Goal: Task Accomplishment & Management: Manage account settings

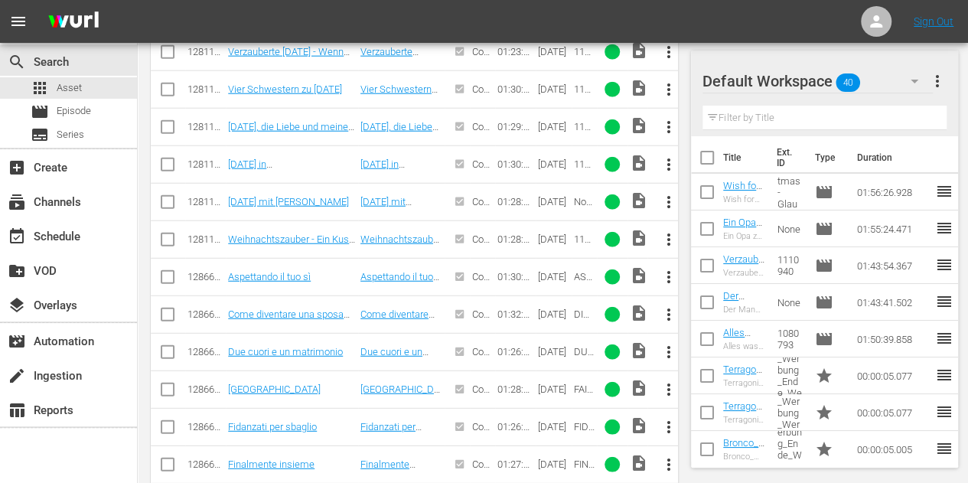
scroll to position [1837, 0]
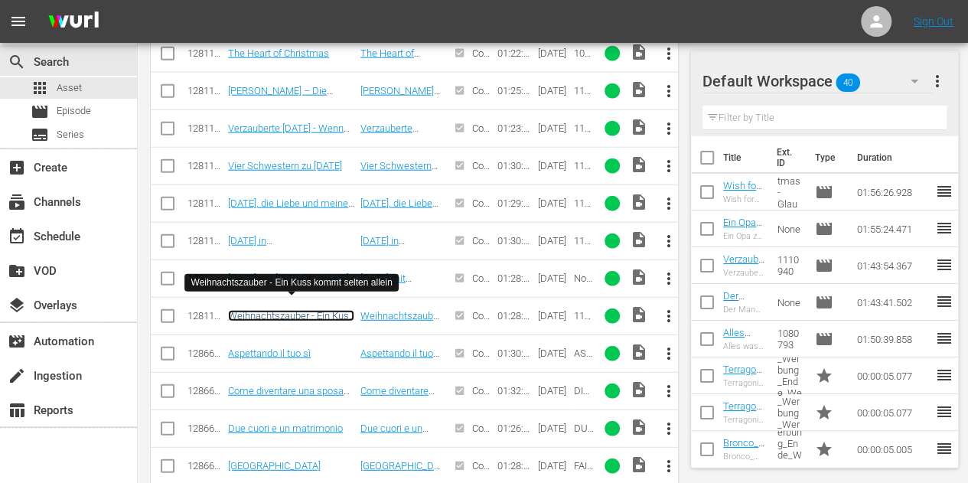
click at [301, 310] on link "Weihnachtszauber - Ein Kuss kommt selten allein" at bounding box center [291, 321] width 126 height 23
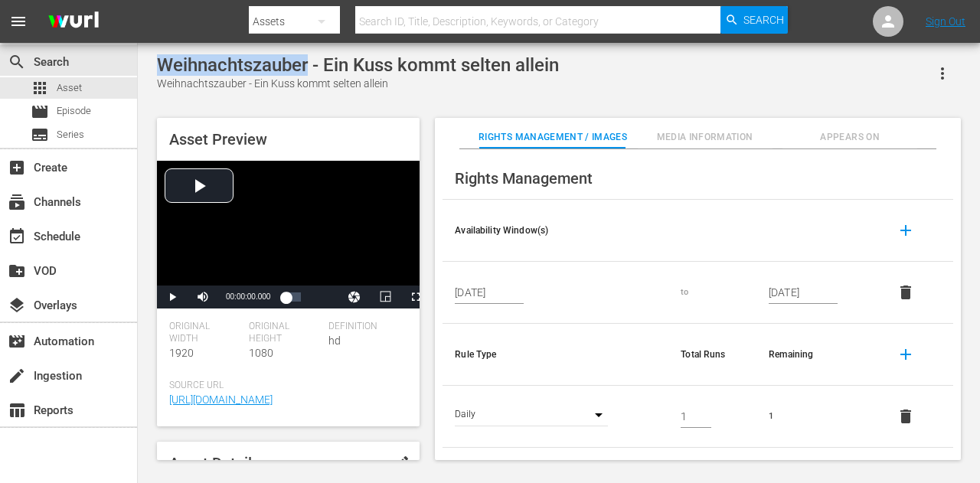
drag, startPoint x: 162, startPoint y: 64, endPoint x: 308, endPoint y: 66, distance: 145.4
click at [308, 66] on div "Weihnachtszauber - Ein Kuss kommt selten allein" at bounding box center [358, 64] width 402 height 21
copy div "Weihnachtszauber"
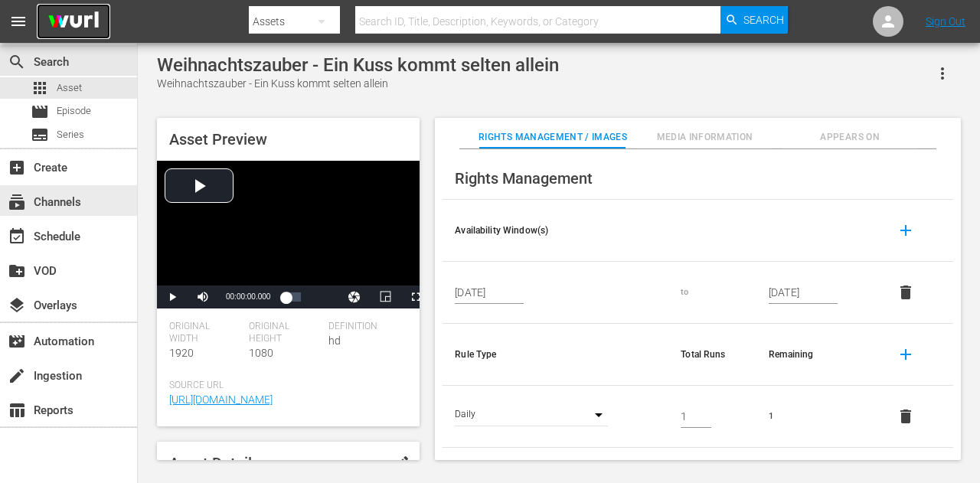
drag, startPoint x: 64, startPoint y: 204, endPoint x: 99, endPoint y: 33, distance: 174.9
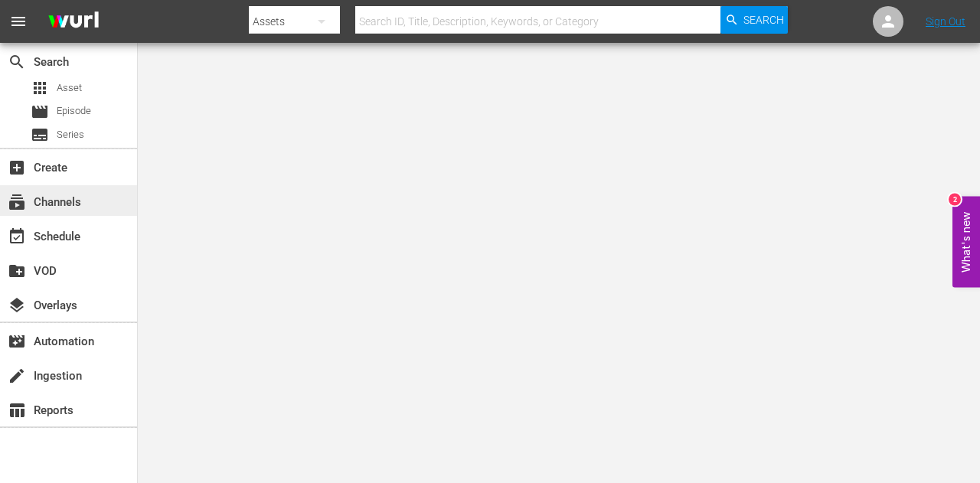
click at [69, 213] on div "subscriptions Channels" at bounding box center [68, 200] width 137 height 31
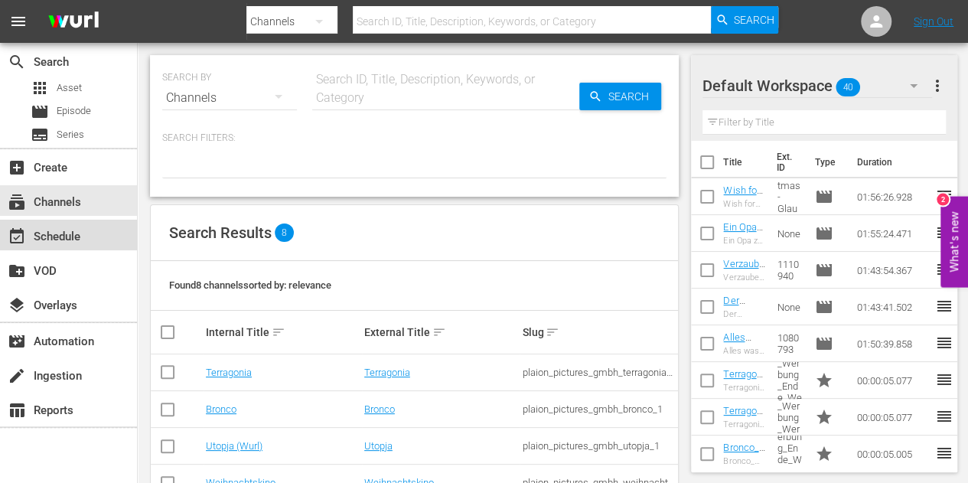
click at [66, 237] on div "event_available Schedule" at bounding box center [43, 234] width 86 height 14
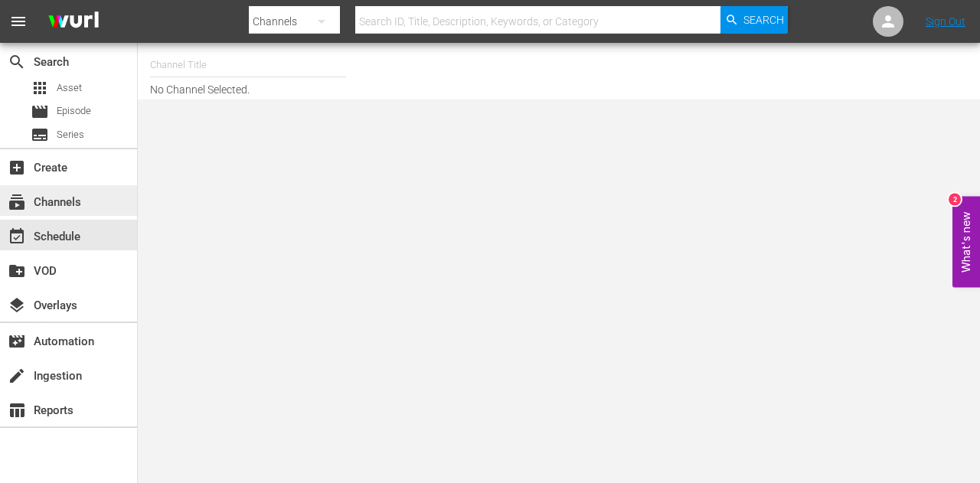
click at [83, 204] on div "subscriptions Channels" at bounding box center [43, 200] width 86 height 14
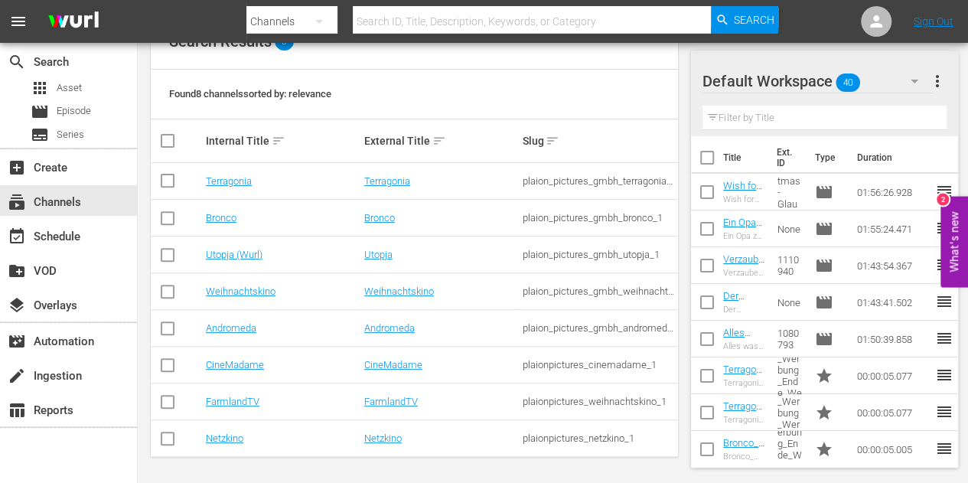
scroll to position [184, 0]
click at [227, 255] on link "Utopja (Wurl)" at bounding box center [234, 253] width 57 height 11
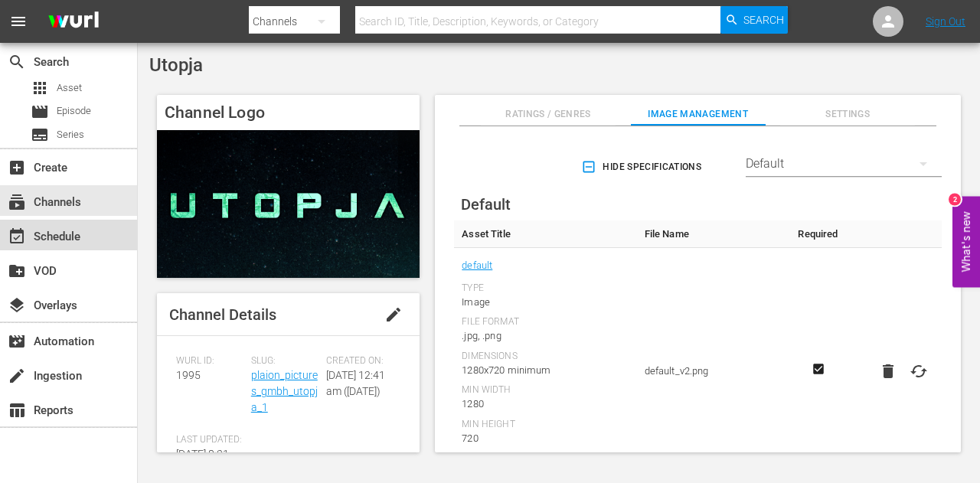
click at [68, 233] on div "event_available Schedule" at bounding box center [43, 234] width 86 height 14
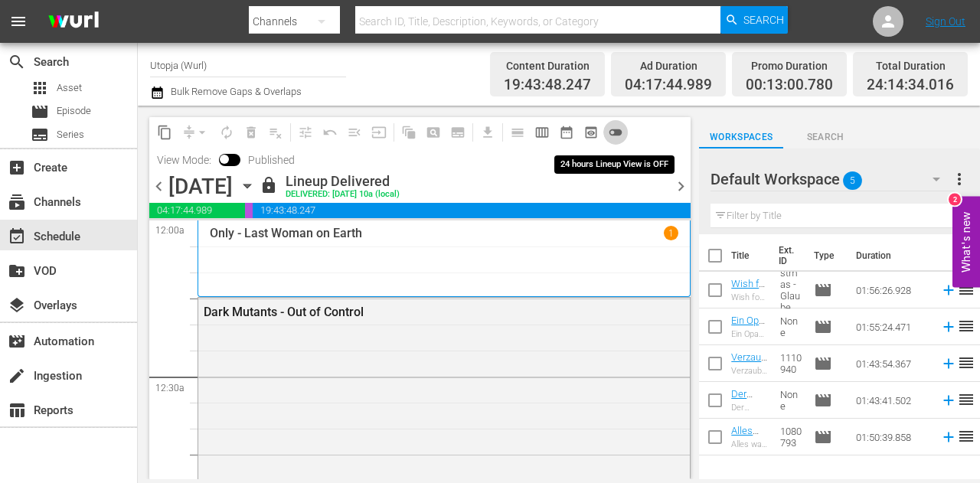
click at [619, 135] on span "toggle_off" at bounding box center [615, 132] width 15 height 15
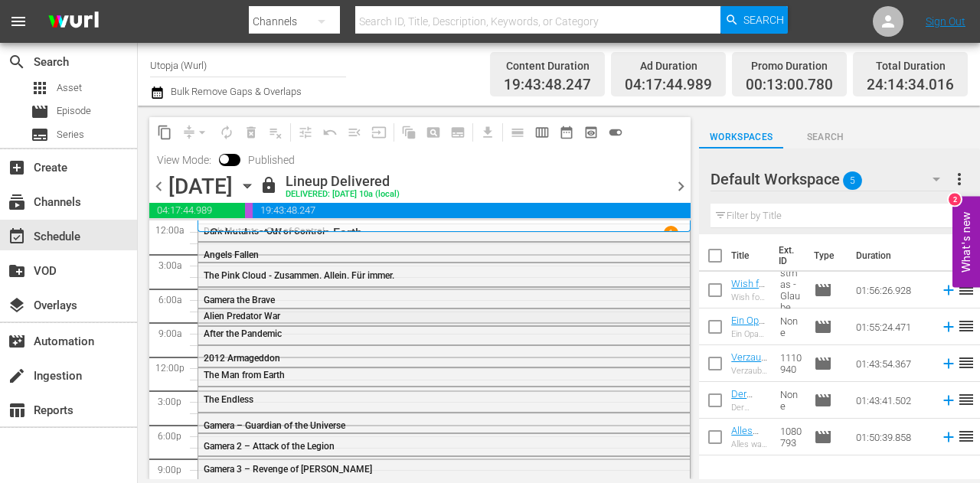
scroll to position [18, 0]
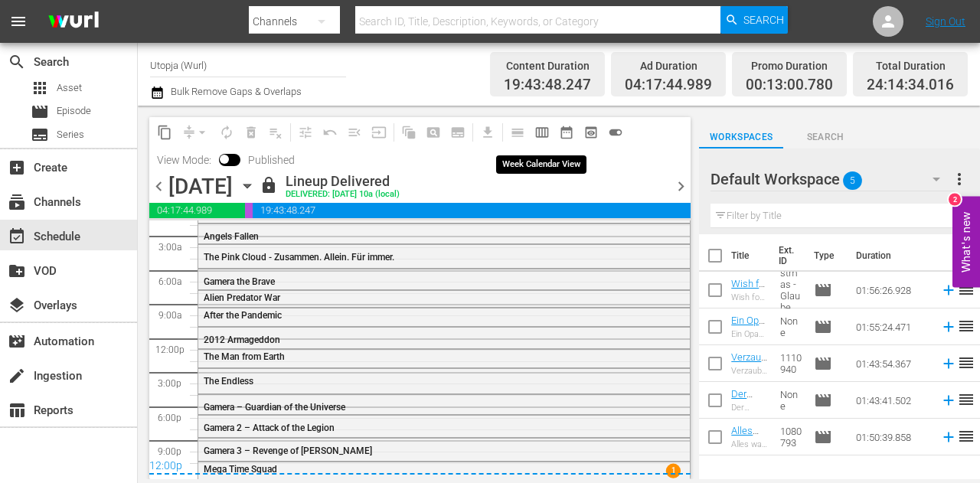
click at [540, 132] on span "calendar_view_week_outlined" at bounding box center [541, 132] width 15 height 15
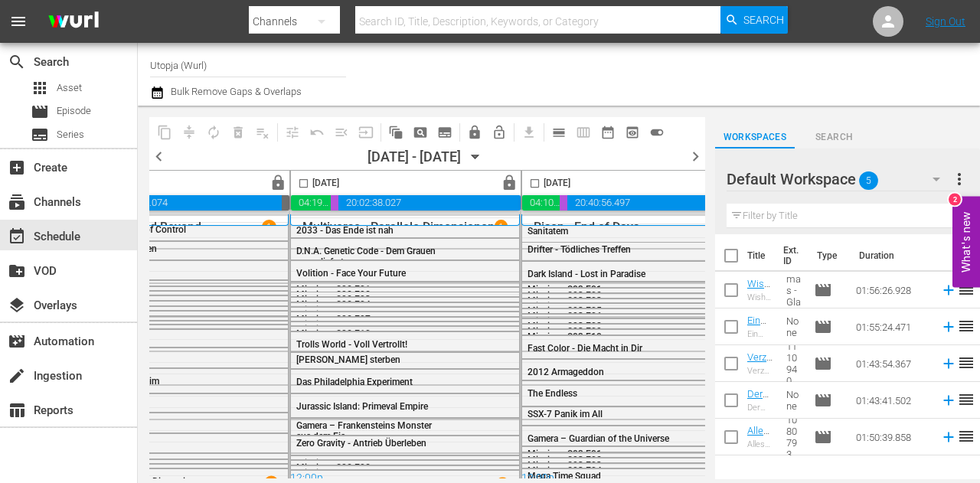
scroll to position [0, 1110]
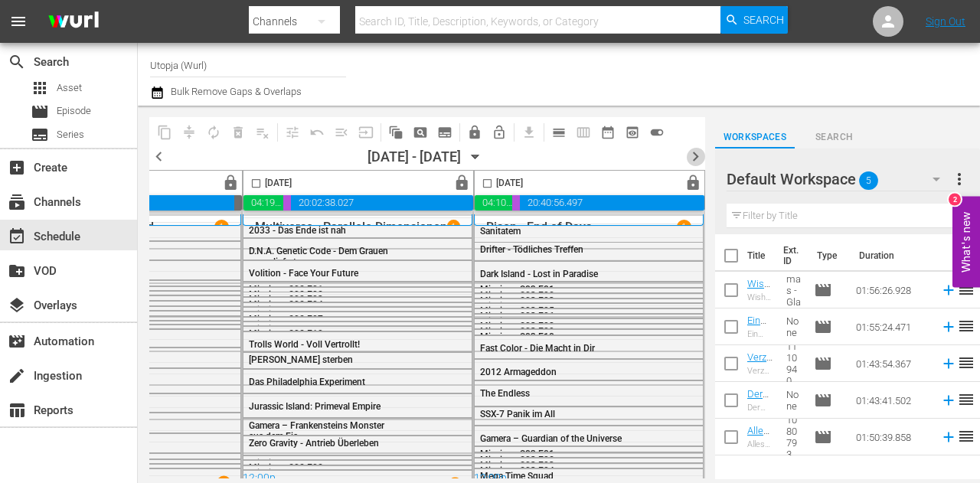
click at [693, 152] on span "chevron_right" at bounding box center [695, 156] width 19 height 19
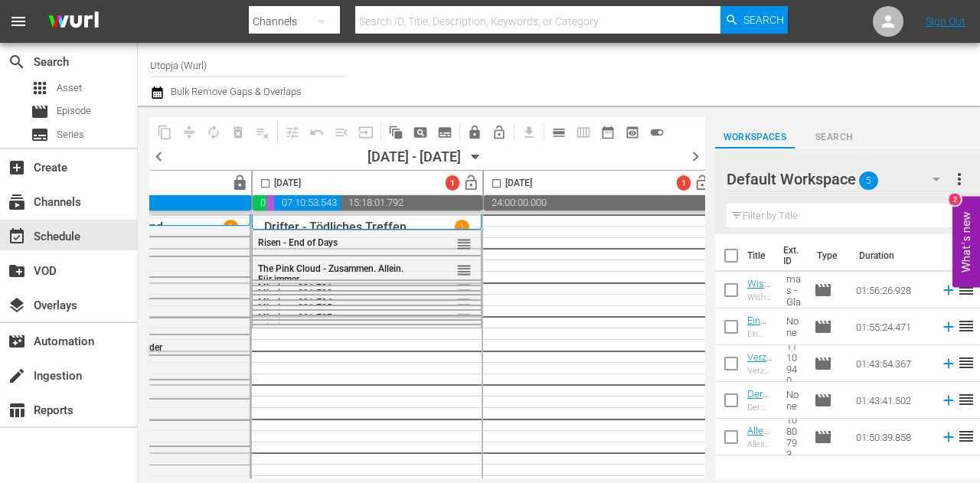
scroll to position [0, 830]
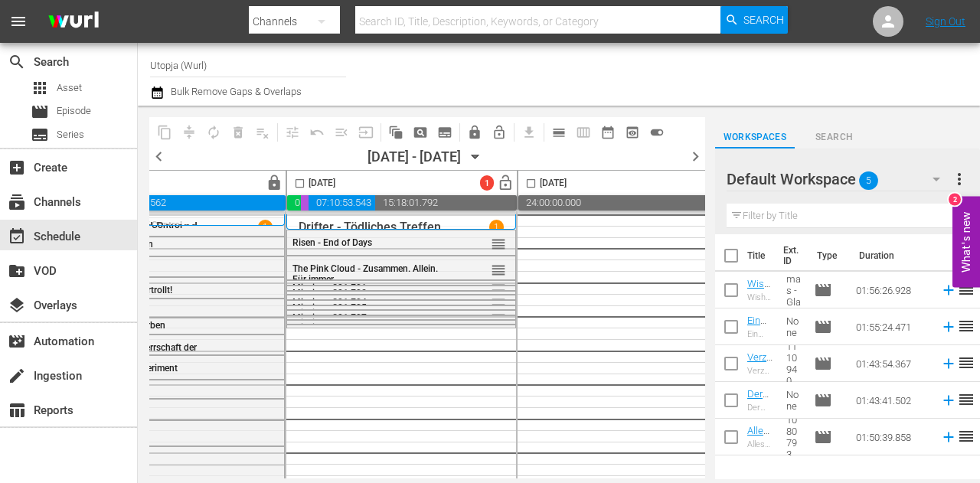
click at [448, 324] on div "reorder" at bounding box center [476, 328] width 60 height 15
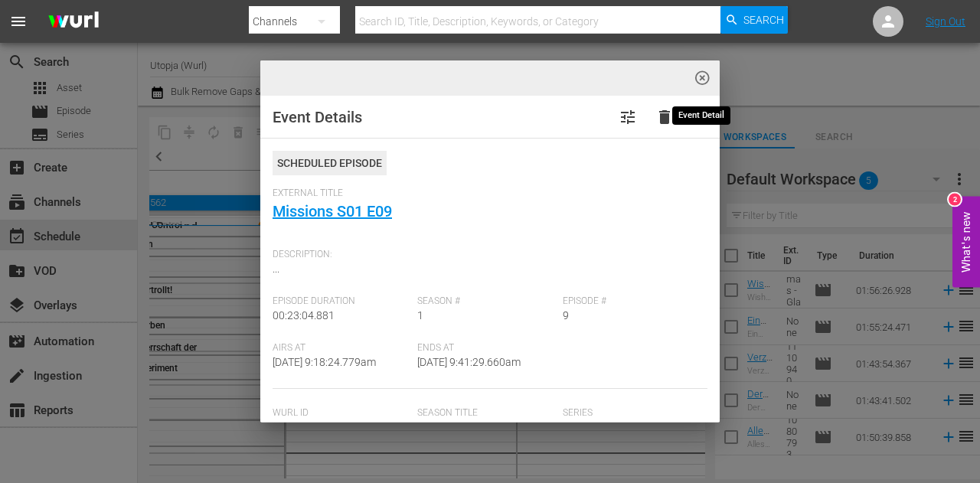
click at [704, 73] on span "highlight_off_icon" at bounding box center [702, 79] width 18 height 18
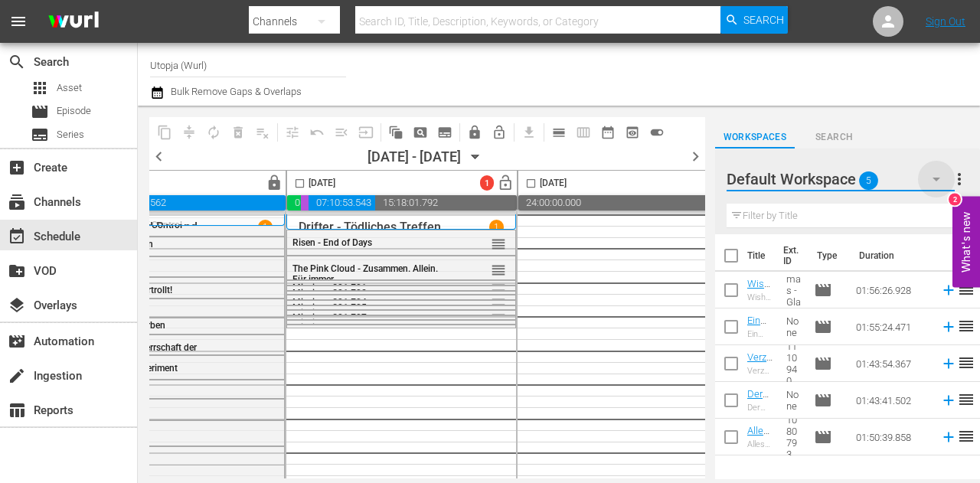
click at [936, 177] on icon "button" at bounding box center [936, 179] width 18 height 18
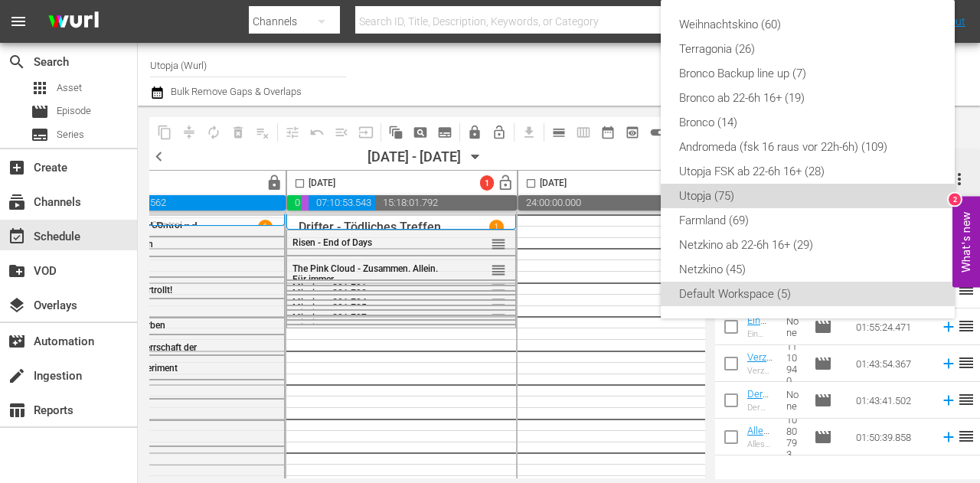
click at [711, 197] on div "Utopja (75)" at bounding box center [807, 196] width 257 height 24
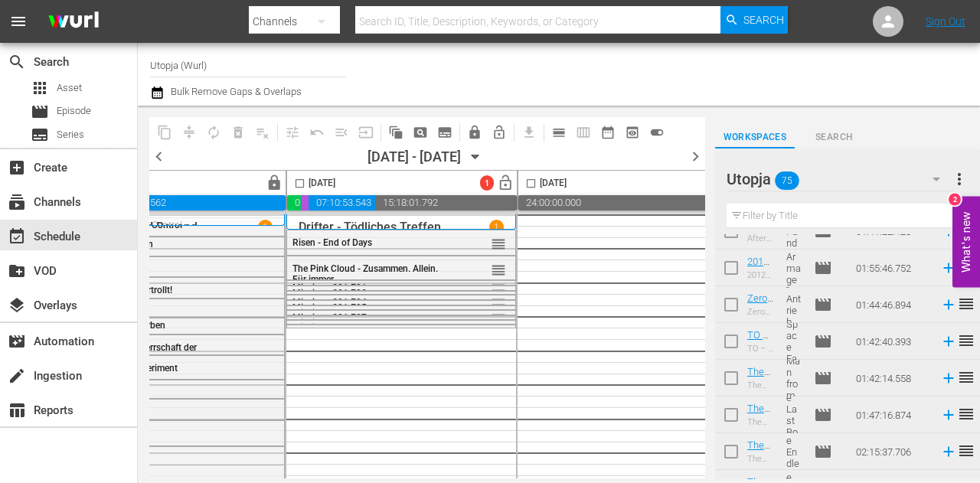
scroll to position [2545, 0]
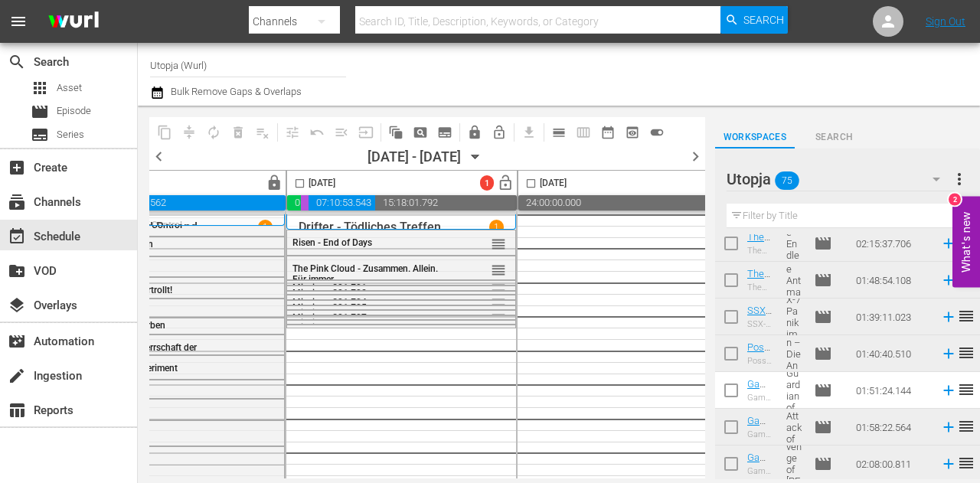
drag, startPoint x: 727, startPoint y: 394, endPoint x: 707, endPoint y: 391, distance: 20.1
click at [727, 394] on input "checkbox" at bounding box center [731, 393] width 32 height 32
checkbox input "true"
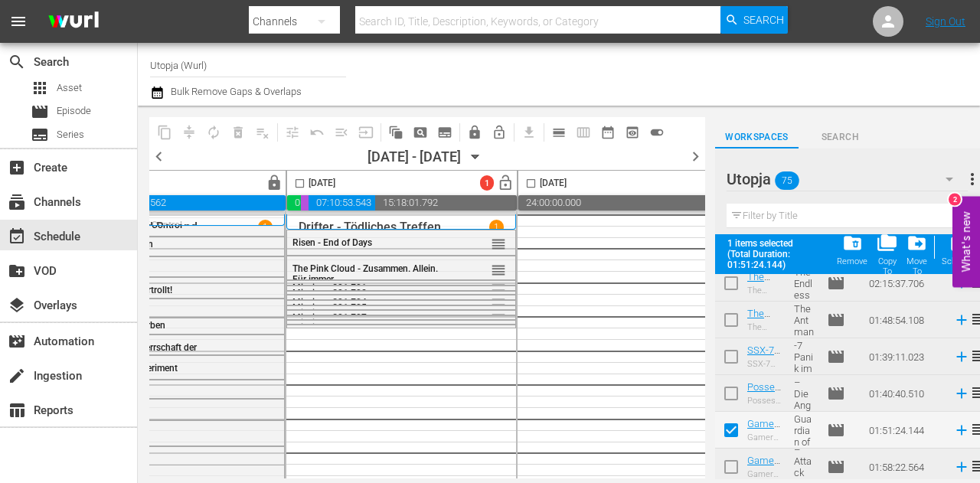
click at [292, 184] on input "checkbox" at bounding box center [300, 187] width 18 height 18
checkbox input "true"
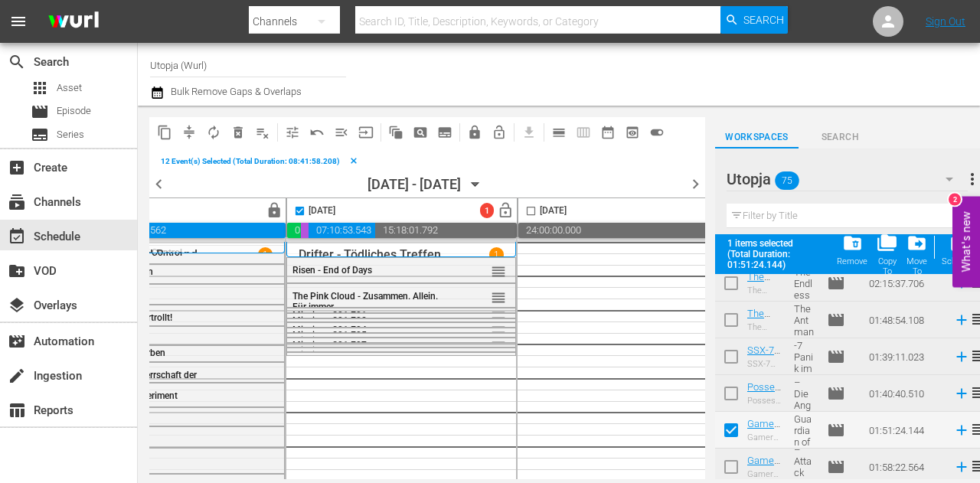
drag, startPoint x: 961, startPoint y: 240, endPoint x: 965, endPoint y: 157, distance: 82.8
click at [965, 157] on body "menu Search By Channels Search ID, Title, Description, Keywords, or Category Se…" at bounding box center [490, 241] width 980 height 483
click at [968, 247] on button "What's new 2" at bounding box center [966, 241] width 28 height 91
drag, startPoint x: 969, startPoint y: 262, endPoint x: 971, endPoint y: 164, distance: 98.0
click at [971, 166] on body "menu Search By Channels Search ID, Title, Description, Keywords, or Category Se…" at bounding box center [490, 241] width 980 height 483
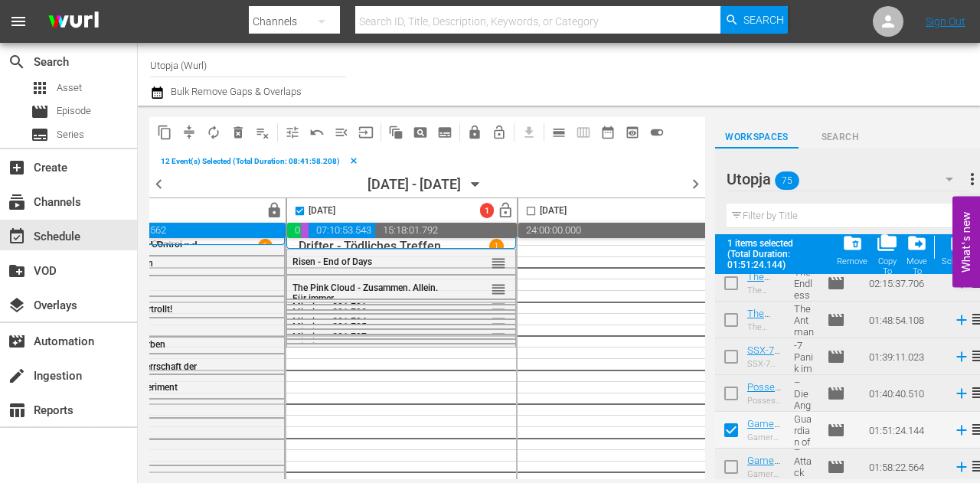
scroll to position [14, 830]
click at [964, 259] on button "What's new 0" at bounding box center [966, 241] width 28 height 91
drag, startPoint x: 978, startPoint y: 227, endPoint x: 975, endPoint y: 162, distance: 64.4
click at [975, 162] on body "menu Search By Channels Search ID, Title, Description, Keywords, or Category Se…" at bounding box center [490, 241] width 980 height 483
drag, startPoint x: 974, startPoint y: 240, endPoint x: 964, endPoint y: 134, distance: 106.8
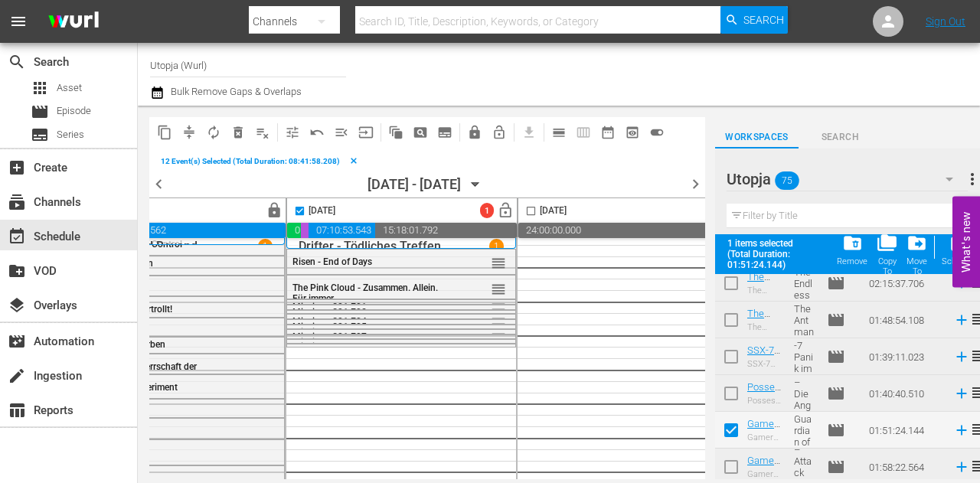
click at [965, 135] on body "menu Search By Channels Search ID, Title, Description, Keywords, or Category Se…" at bounding box center [490, 241] width 980 height 483
click at [935, 74] on div at bounding box center [781, 74] width 371 height 55
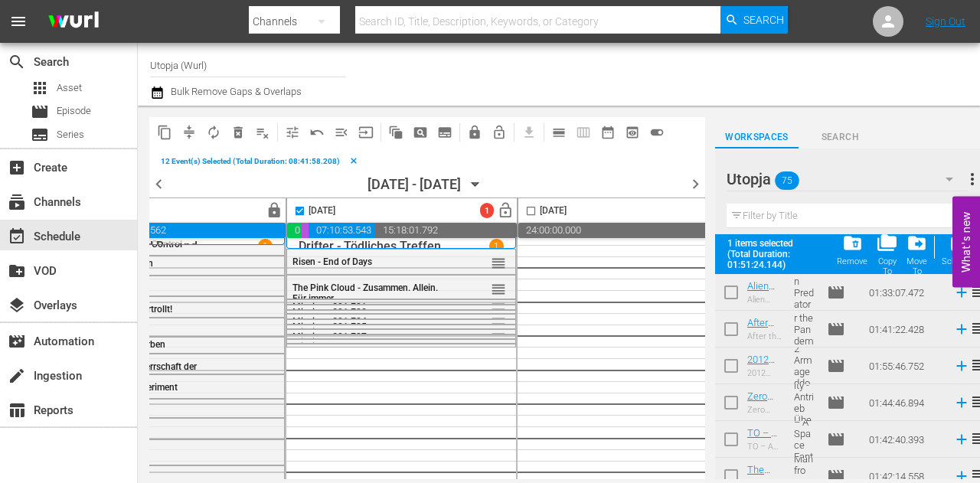
scroll to position [2585, 0]
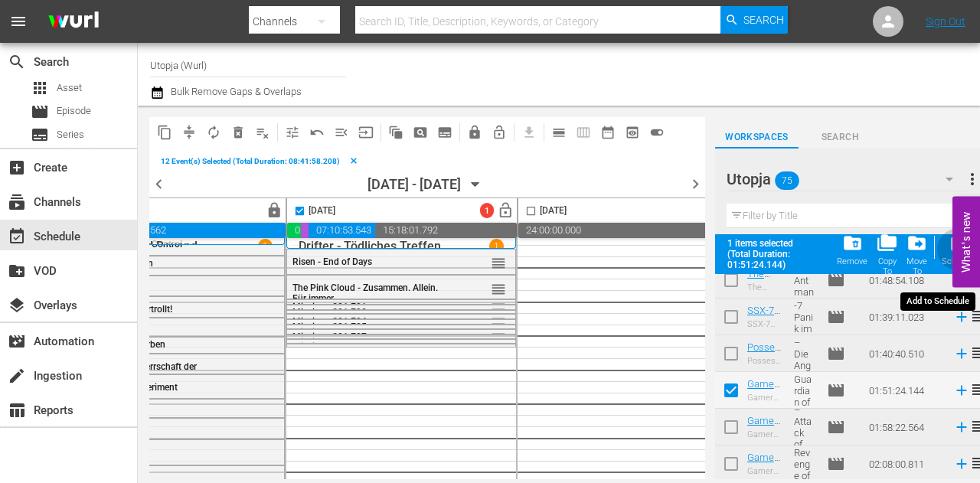
click at [948, 252] on div "post_add Schedule" at bounding box center [958, 250] width 34 height 34
checkbox input "false"
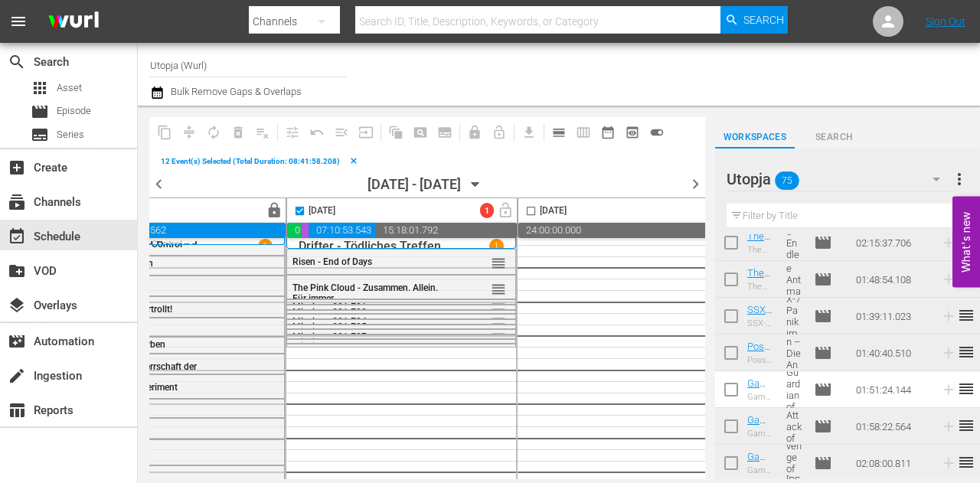
scroll to position [2545, 0]
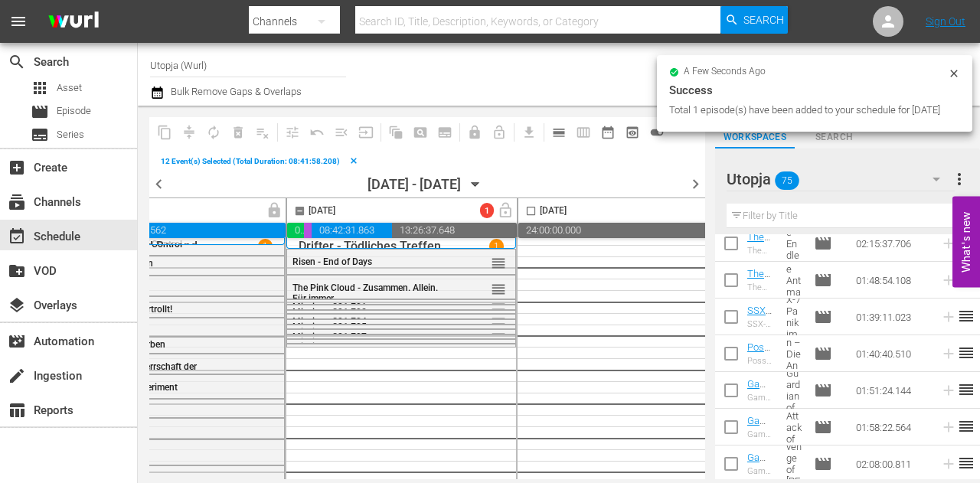
checkbox input "false"
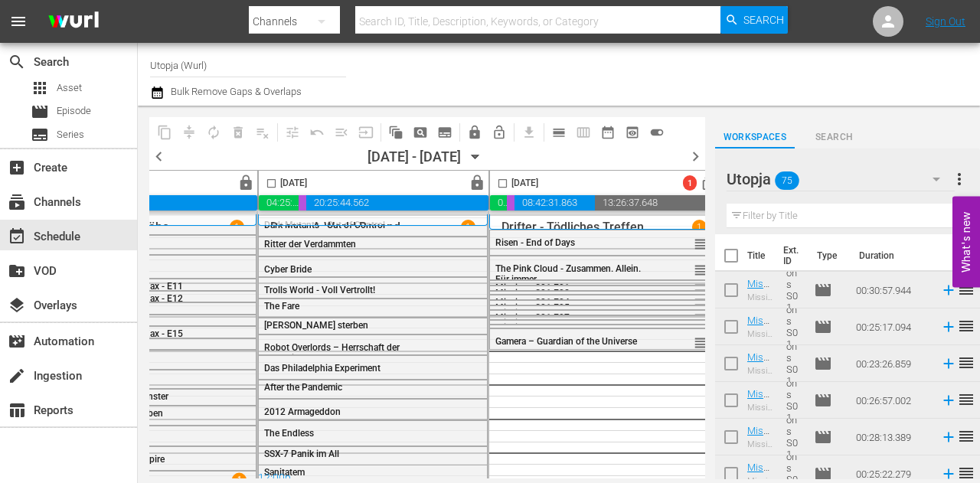
scroll to position [0, 634]
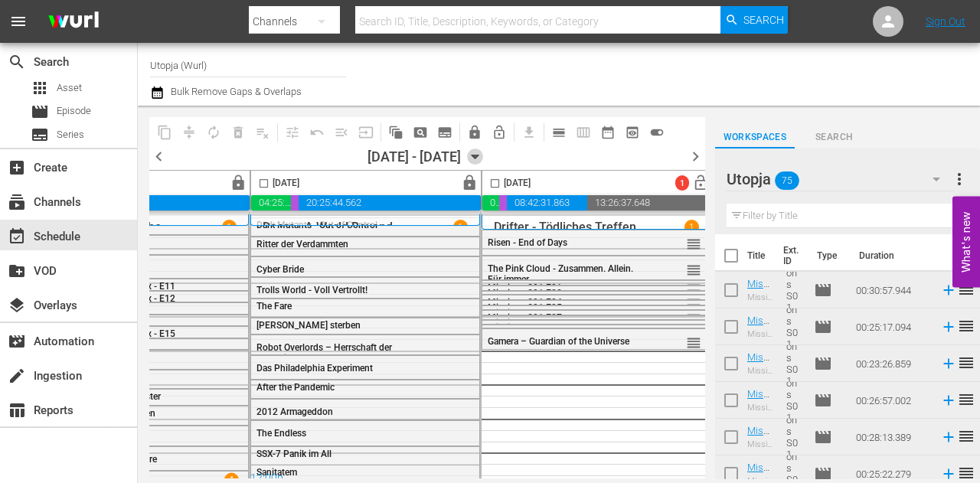
click at [484, 152] on icon "button" at bounding box center [475, 156] width 17 height 17
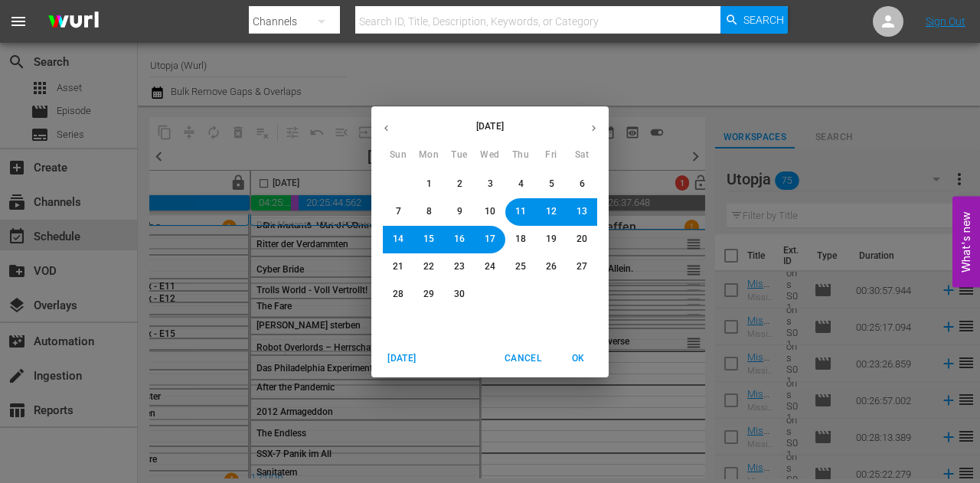
click at [559, 210] on button "12" at bounding box center [551, 212] width 28 height 28
click at [574, 355] on span "OK" at bounding box center [577, 359] width 37 height 16
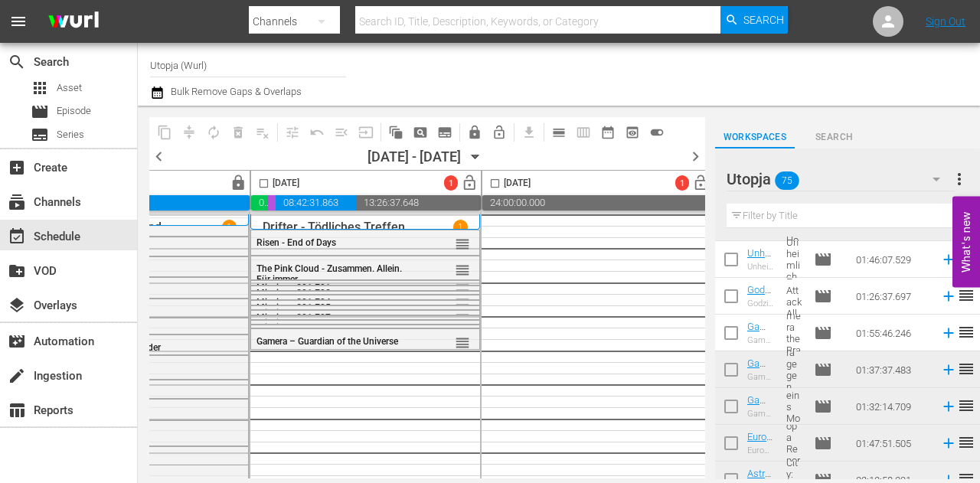
scroll to position [1990, 0]
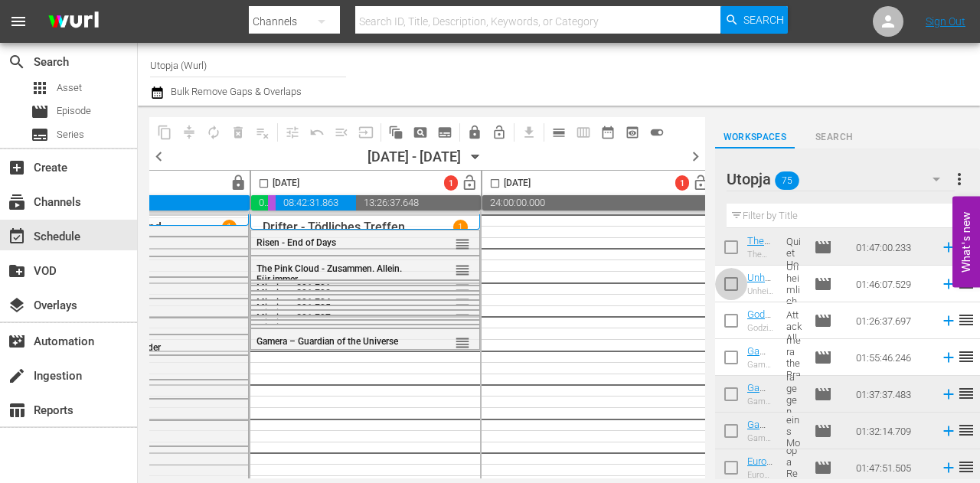
click at [731, 283] on input "checkbox" at bounding box center [731, 287] width 32 height 32
checkbox input "true"
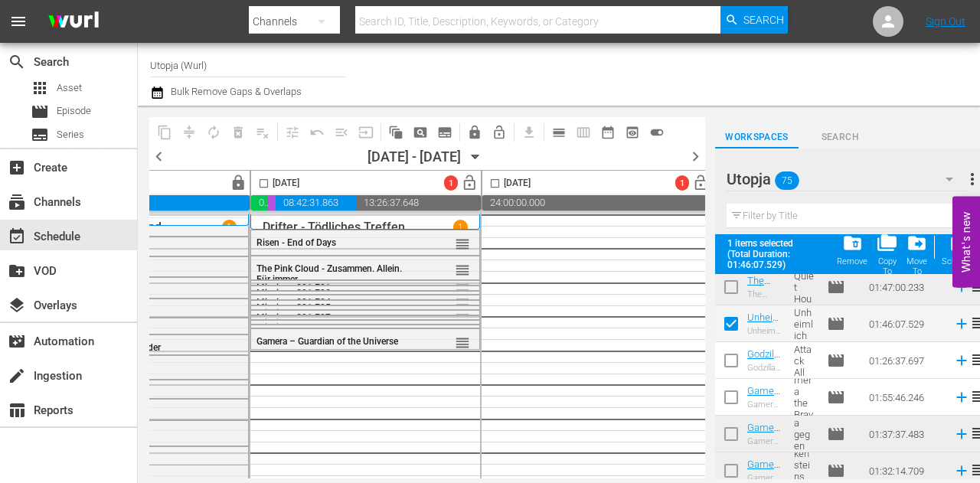
click at [727, 364] on input "checkbox" at bounding box center [731, 363] width 32 height 32
checkbox input "true"
click at [728, 399] on input "checkbox" at bounding box center [731, 400] width 32 height 32
checkbox input "true"
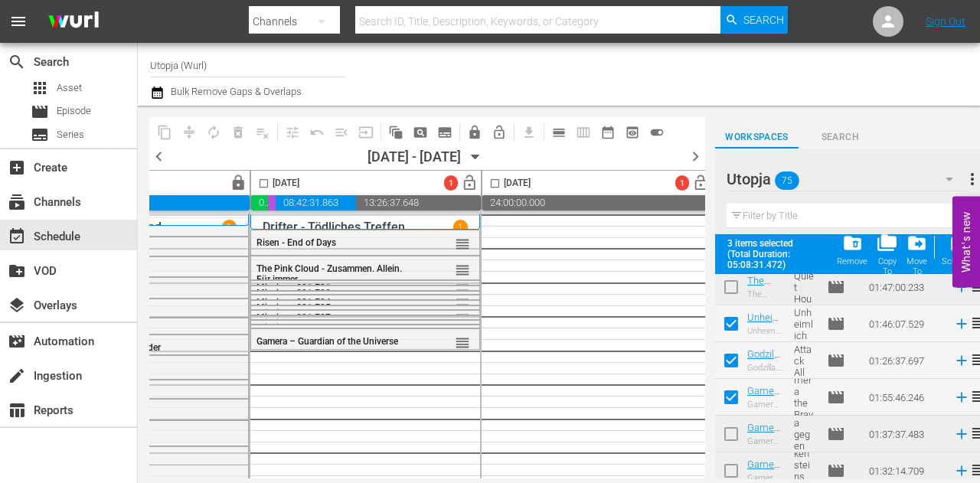
click at [265, 181] on input "checkbox" at bounding box center [264, 187] width 18 height 18
checkbox input "true"
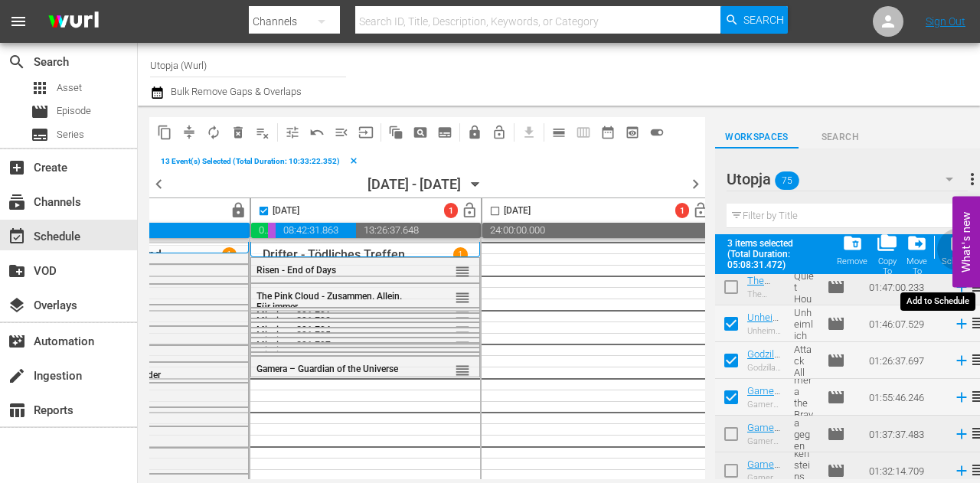
click at [943, 255] on div "post_add Schedule" at bounding box center [958, 250] width 34 height 34
checkbox input "false"
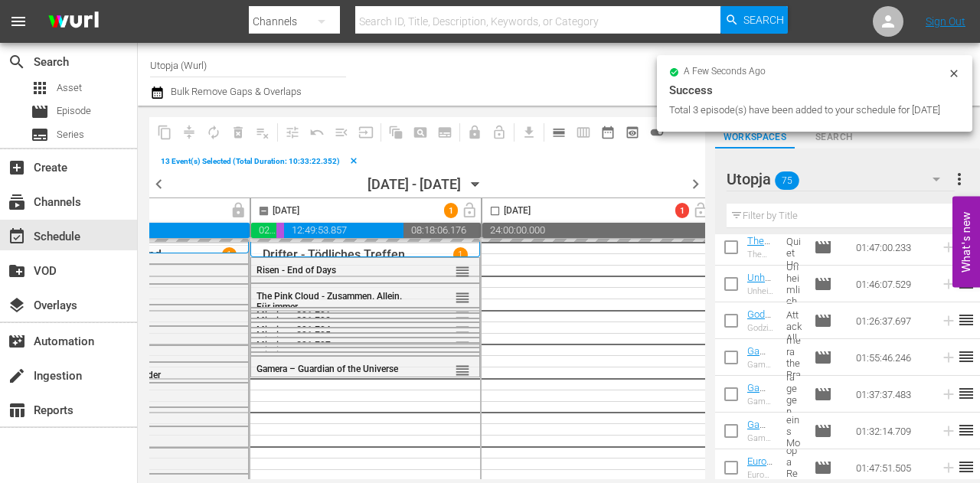
checkbox input "false"
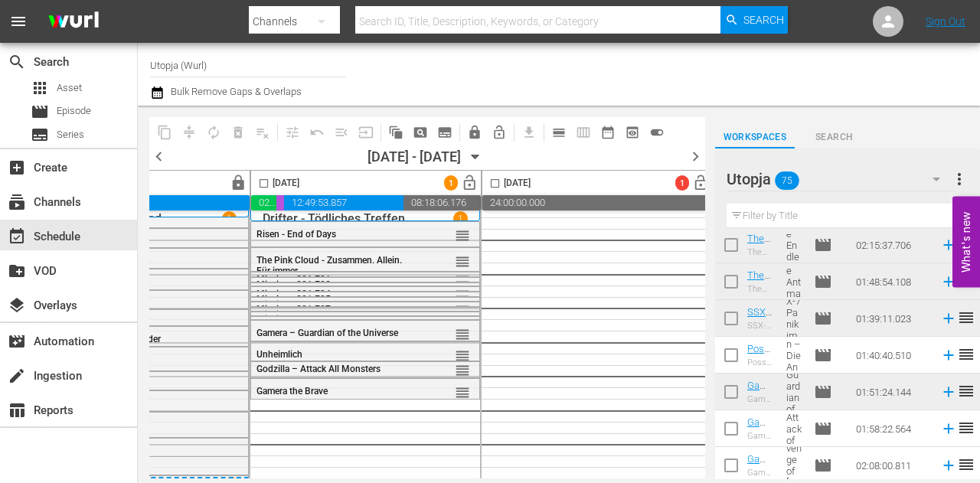
scroll to position [2545, 0]
click at [729, 354] on input "checkbox" at bounding box center [731, 357] width 32 height 32
checkbox input "true"
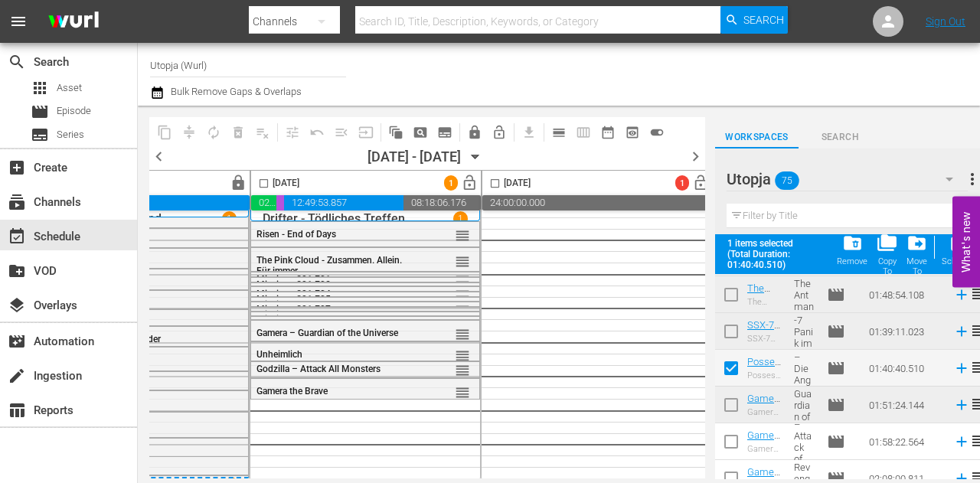
scroll to position [2585, 0]
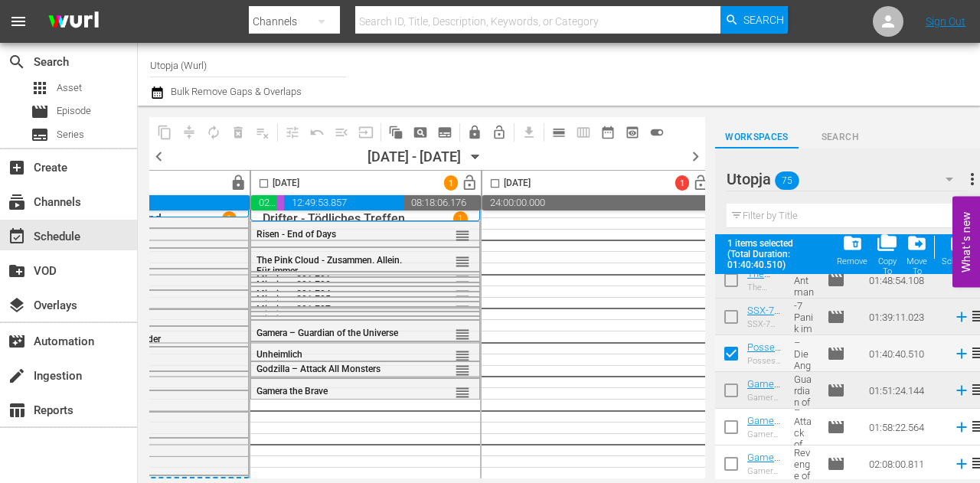
click at [732, 429] on input "checkbox" at bounding box center [731, 430] width 32 height 32
checkbox input "true"
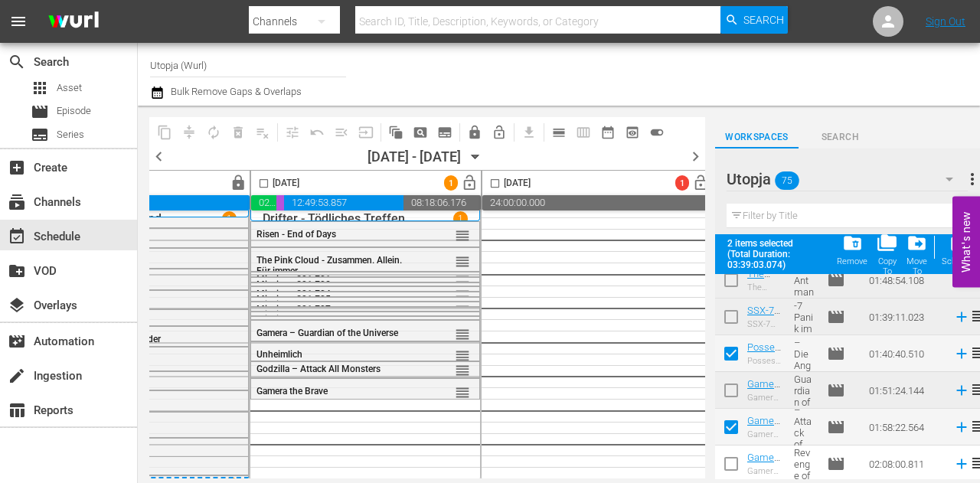
click at [735, 462] on input "checkbox" at bounding box center [731, 467] width 32 height 32
checkbox input "true"
click at [264, 184] on input "checkbox" at bounding box center [264, 187] width 18 height 18
checkbox input "true"
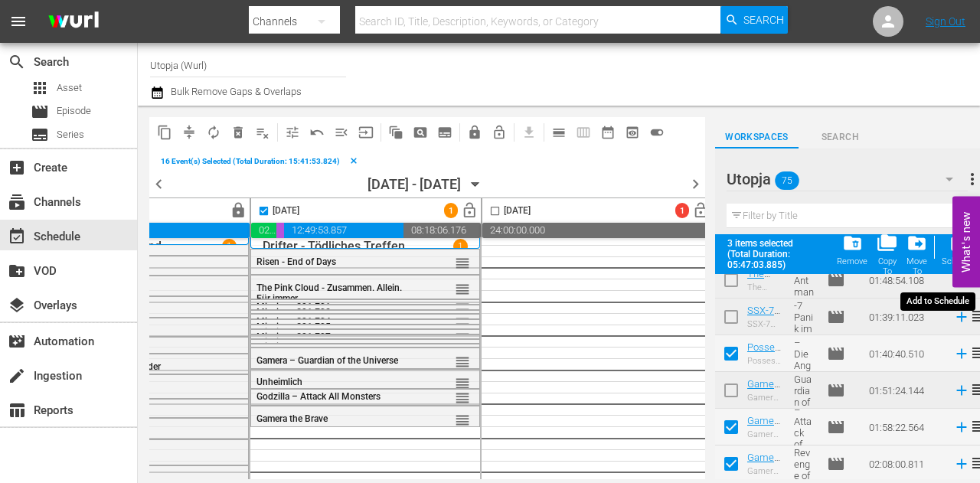
click at [947, 252] on div "post_add Schedule" at bounding box center [958, 250] width 34 height 34
checkbox input "false"
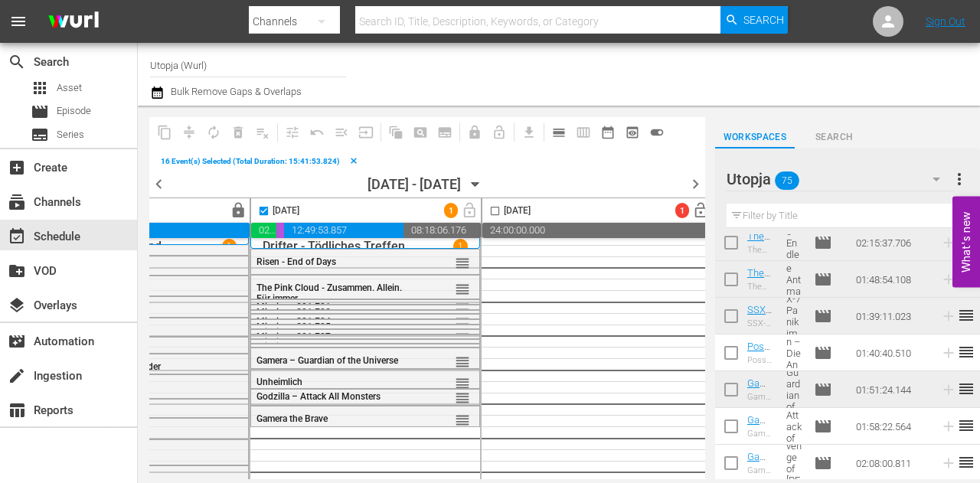
scroll to position [2545, 0]
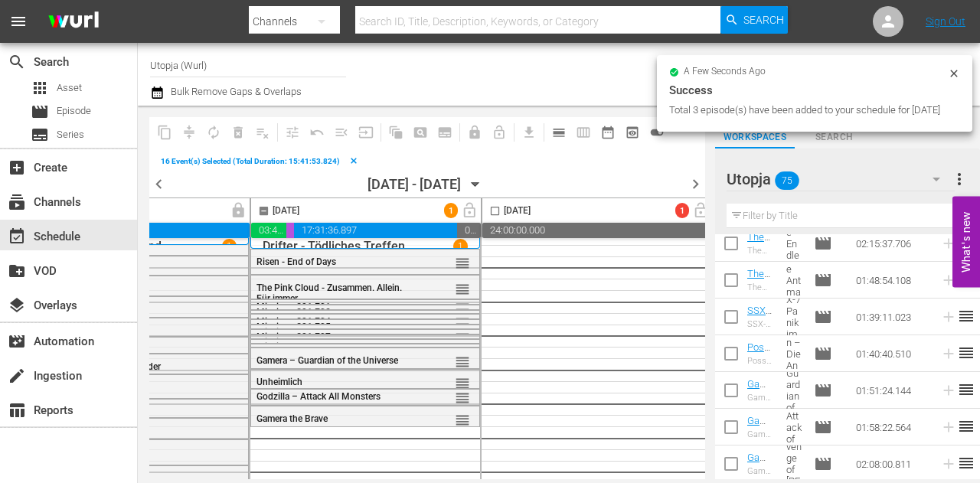
checkbox input "false"
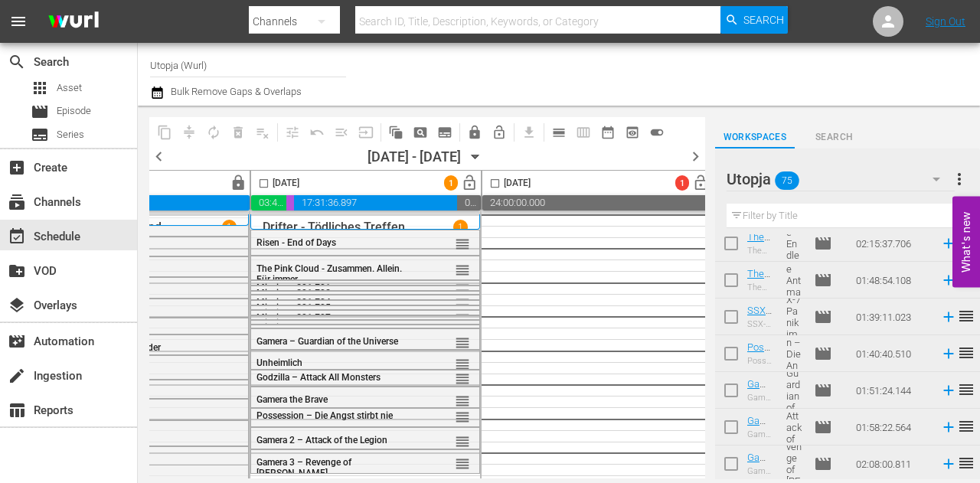
scroll to position [14, 634]
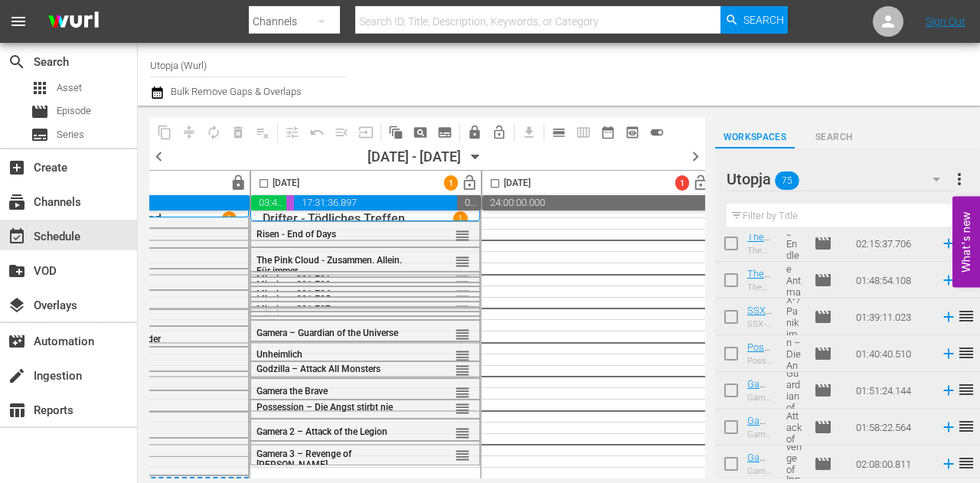
click at [918, 177] on button "button" at bounding box center [936, 179] width 37 height 37
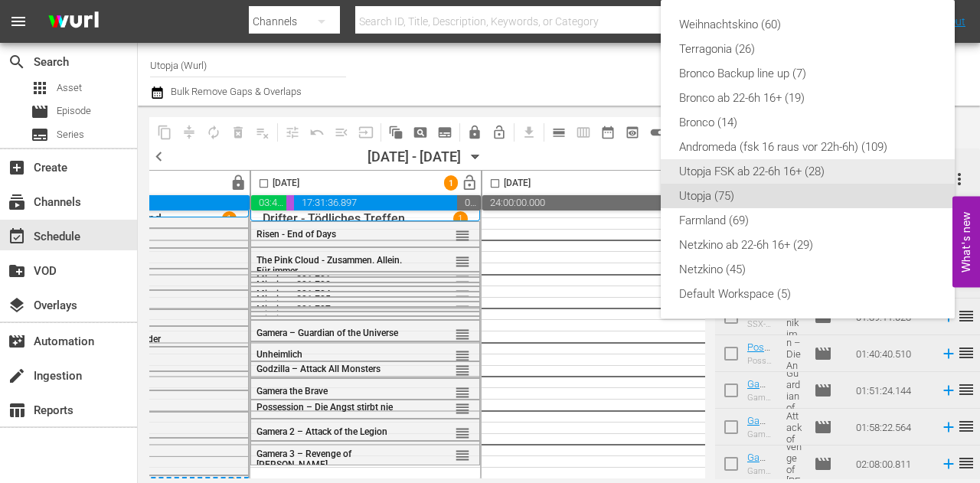
click at [755, 171] on div "Utopja FSK ab 22-6h 16+ (28)" at bounding box center [807, 171] width 257 height 24
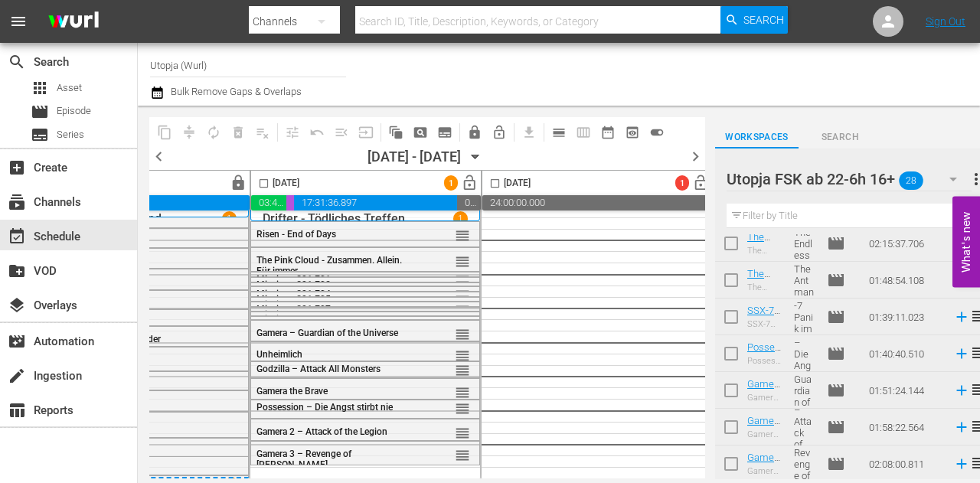
scroll to position [818, 0]
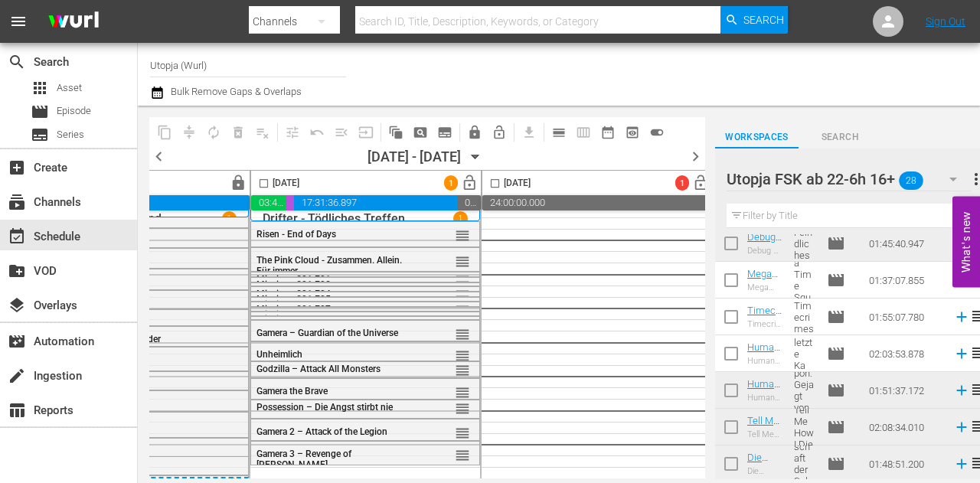
click at [729, 274] on input "checkbox" at bounding box center [731, 283] width 32 height 32
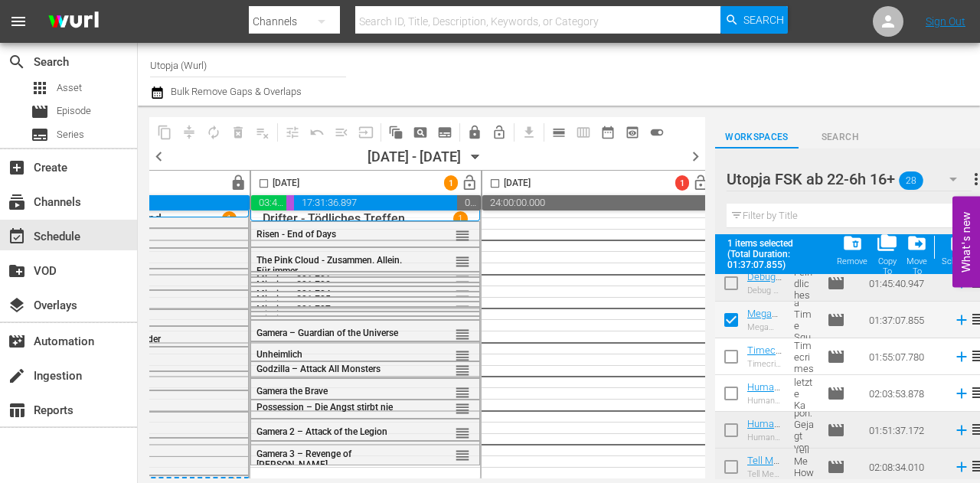
click at [731, 315] on input "checkbox" at bounding box center [731, 323] width 32 height 32
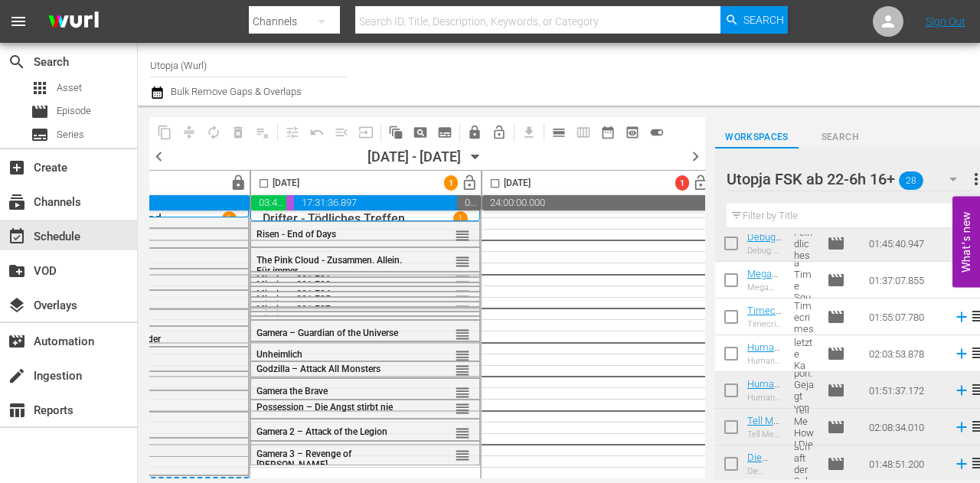
drag, startPoint x: 729, startPoint y: 278, endPoint x: 736, endPoint y: 299, distance: 22.8
click at [729, 277] on input "checkbox" at bounding box center [731, 283] width 32 height 32
checkbox input "true"
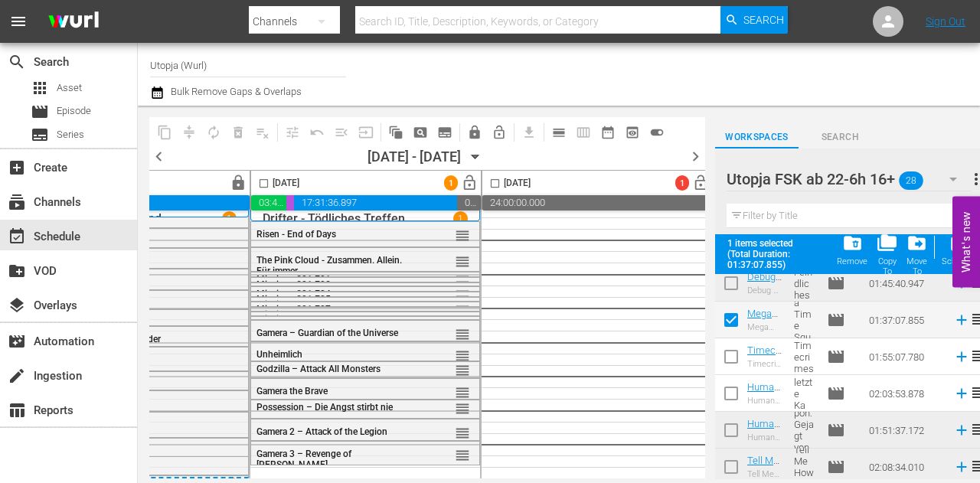
click at [732, 354] on input "checkbox" at bounding box center [731, 360] width 32 height 32
checkbox input "true"
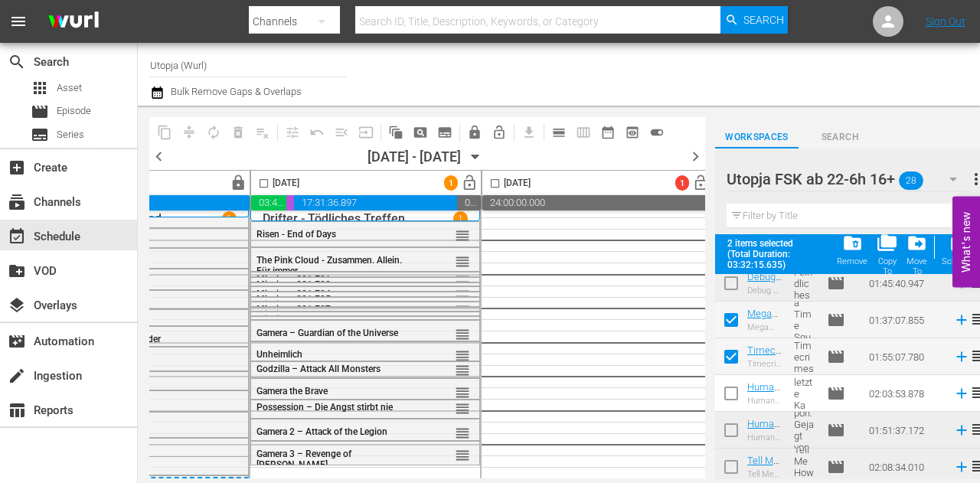
click at [735, 396] on input "checkbox" at bounding box center [731, 396] width 32 height 32
checkbox input "true"
click at [266, 184] on input "checkbox" at bounding box center [264, 187] width 18 height 18
checkbox input "true"
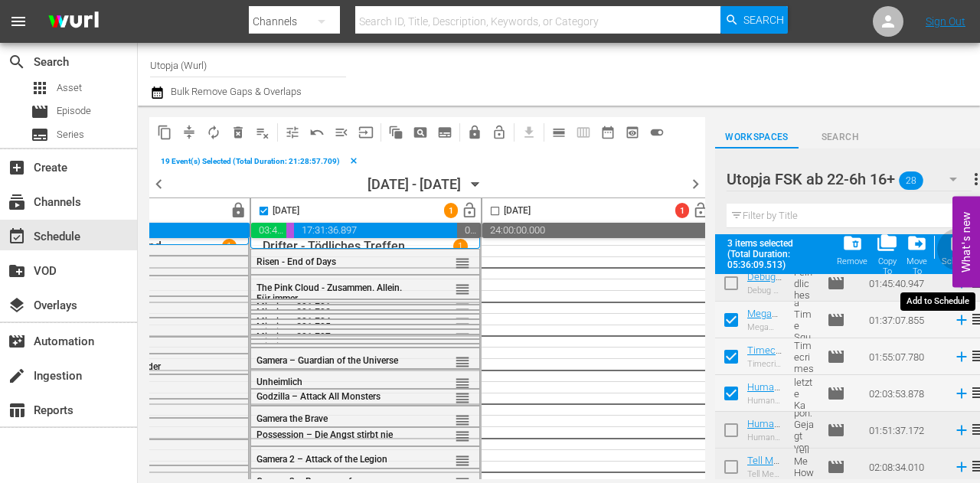
click at [949, 248] on span "post_add" at bounding box center [958, 243] width 21 height 21
checkbox input "false"
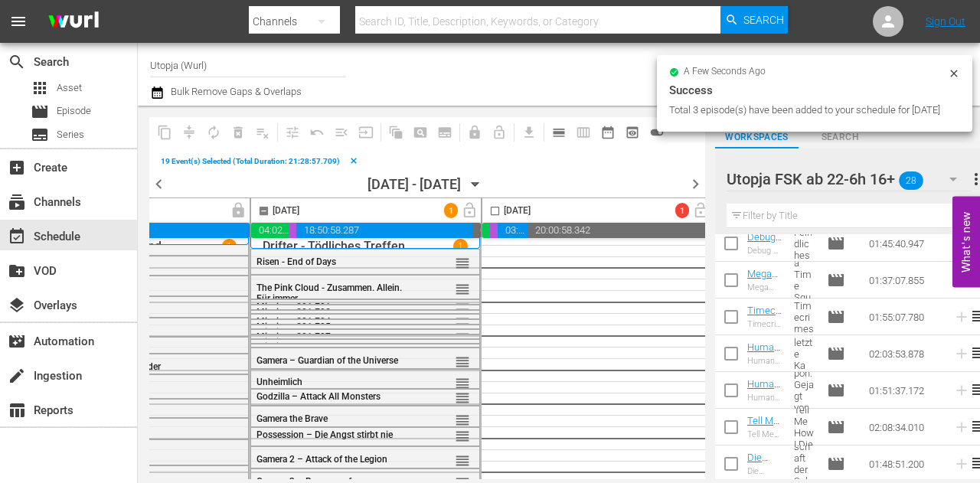
checkbox input "false"
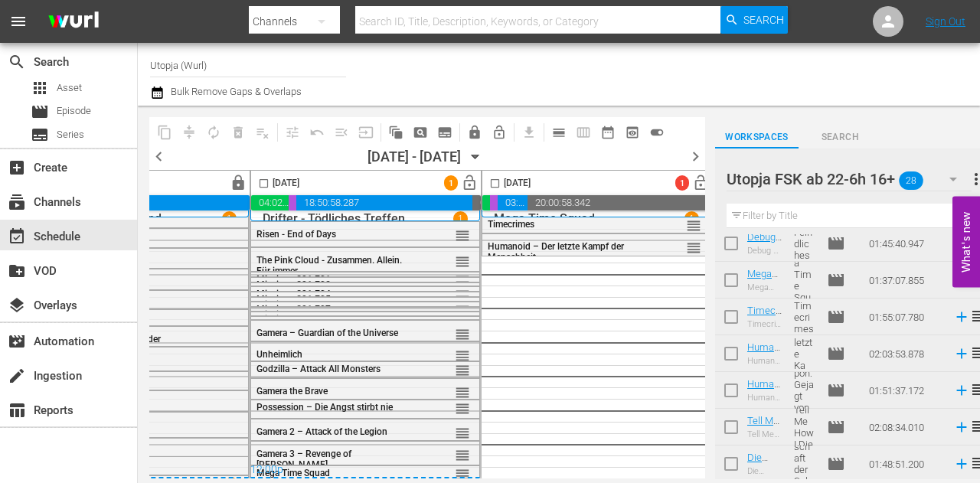
click at [507, 477] on div "[DATE] lock 04:03:54.297 00:12:18.738 19:03:30.088 00:40:16.877 [DATE] lock 04:…" at bounding box center [427, 324] width 556 height 308
drag, startPoint x: 509, startPoint y: 472, endPoint x: 525, endPoint y: 474, distance: 16.1
click at [524, 474] on div "[DATE] lock 04:03:54.297 00:12:18.738 19:03:30.088 00:40:16.877 [DATE] lock 04:…" at bounding box center [427, 324] width 556 height 308
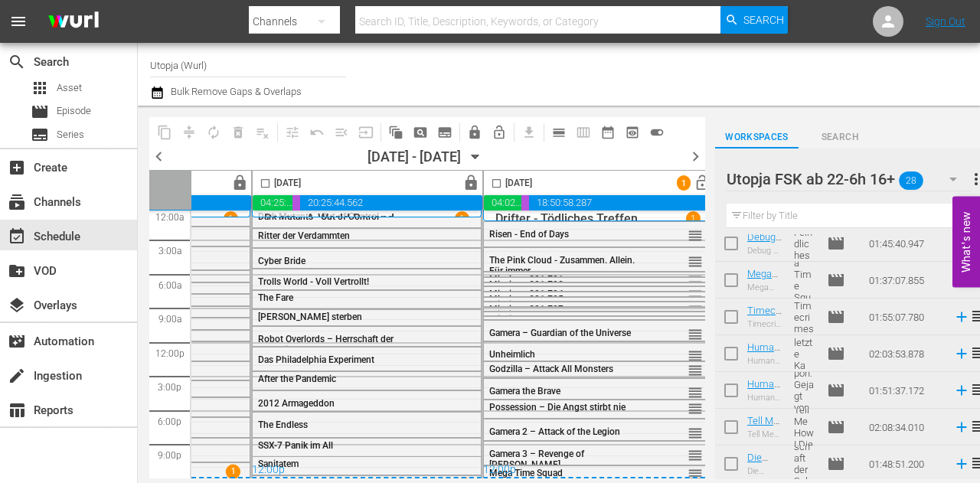
scroll to position [14, 399]
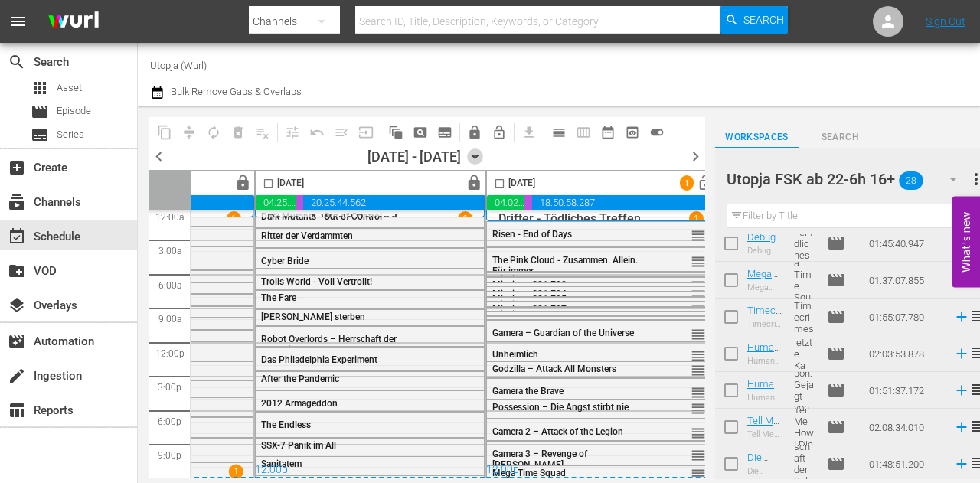
click at [484, 161] on icon "button" at bounding box center [475, 156] width 17 height 17
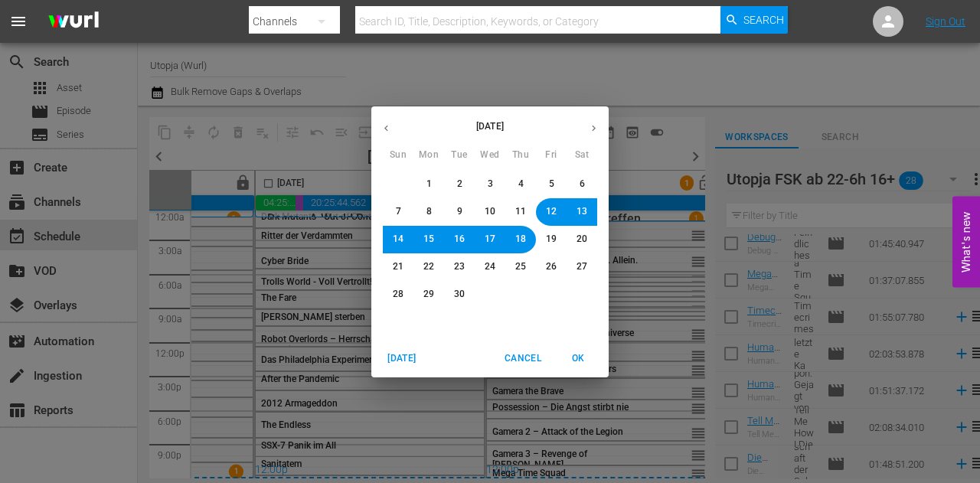
drag, startPoint x: 393, startPoint y: 241, endPoint x: 418, endPoint y: 253, distance: 27.4
click at [393, 241] on span "14" at bounding box center [398, 239] width 11 height 13
click at [580, 362] on span "OK" at bounding box center [577, 359] width 37 height 16
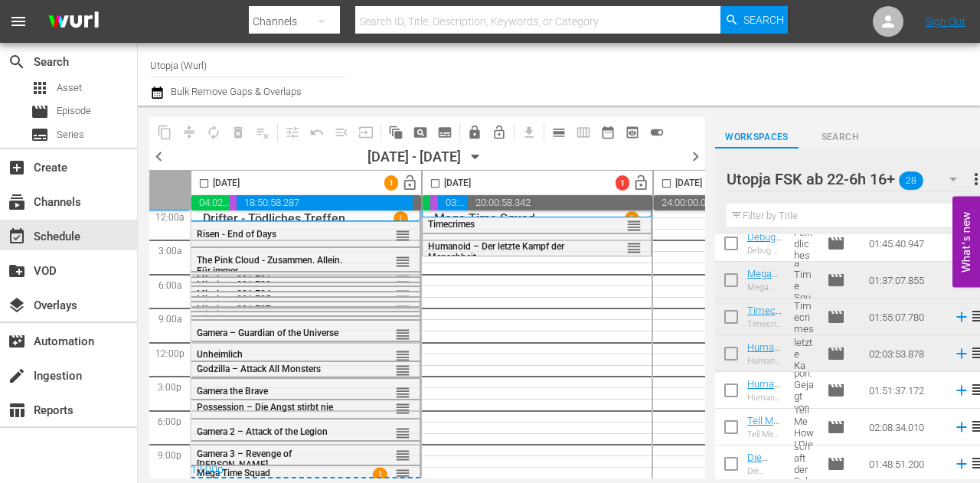
scroll to position [14, 230]
click at [410, 181] on span "lock_open" at bounding box center [412, 184] width 18 height 18
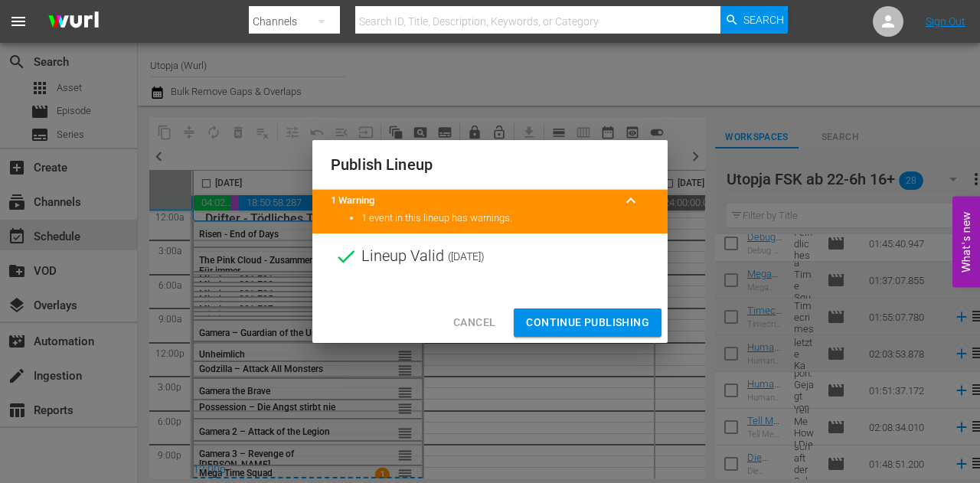
click at [576, 324] on span "Continue Publishing" at bounding box center [587, 322] width 123 height 19
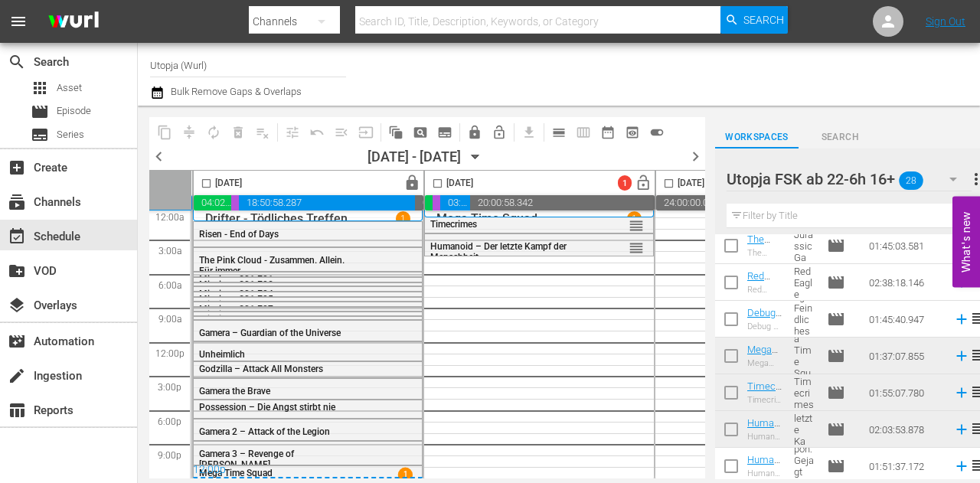
scroll to position [742, 0]
click at [732, 354] on input "checkbox" at bounding box center [731, 360] width 32 height 32
checkbox input "true"
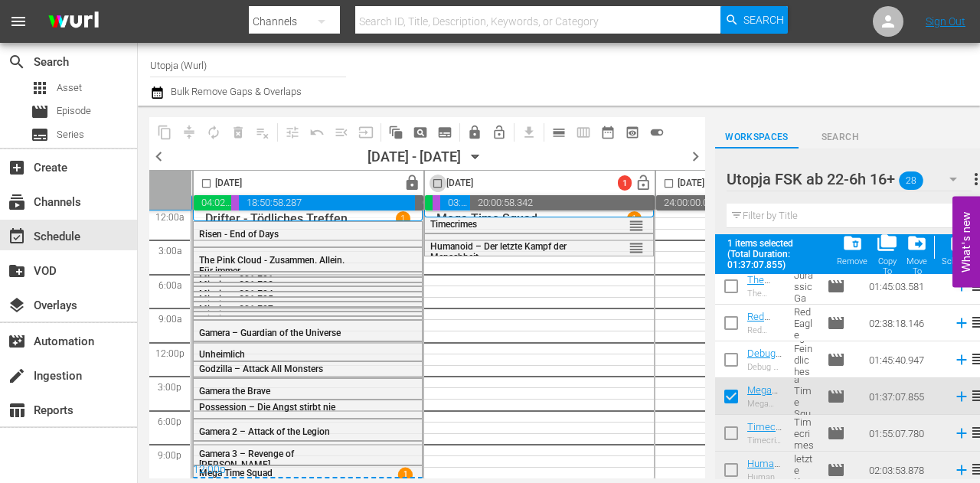
drag, startPoint x: 434, startPoint y: 181, endPoint x: 461, endPoint y: 192, distance: 28.9
click at [435, 181] on input "checkbox" at bounding box center [438, 187] width 18 height 18
checkbox input "true"
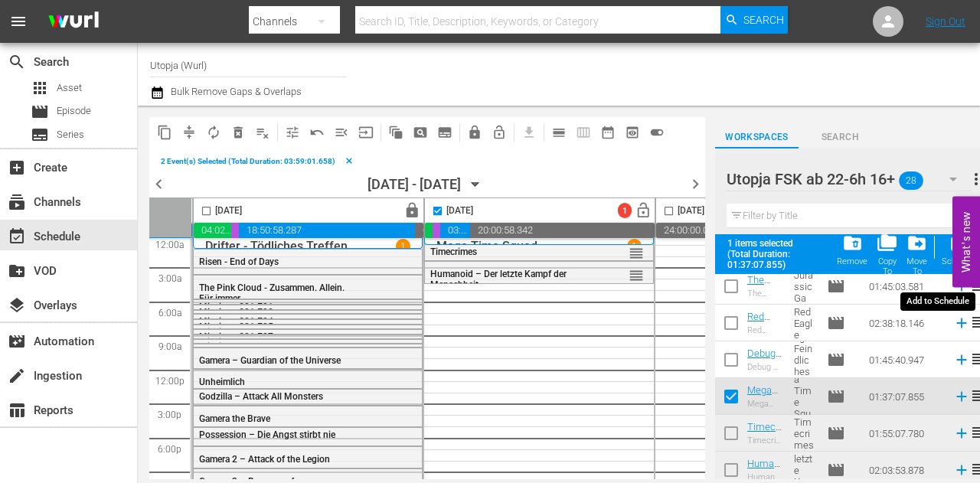
click at [943, 251] on div "post_add Schedule" at bounding box center [958, 250] width 34 height 34
checkbox input "false"
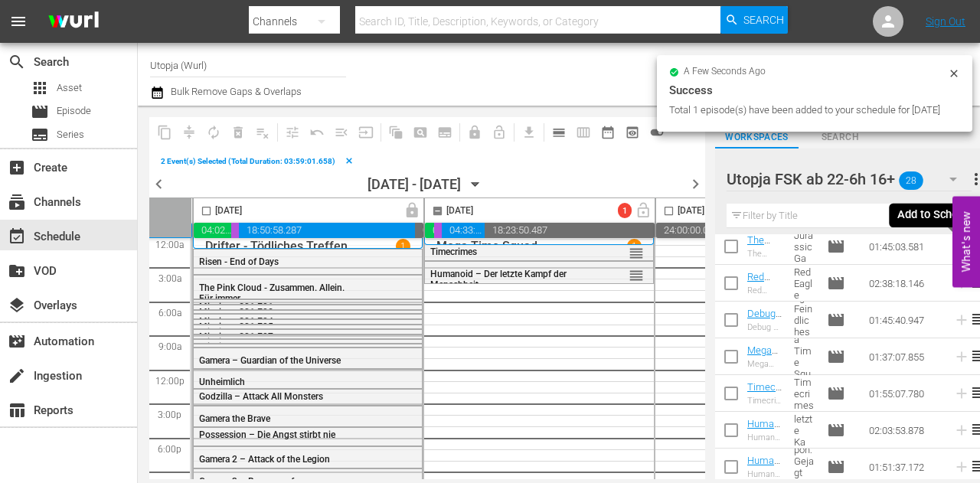
checkbox input "false"
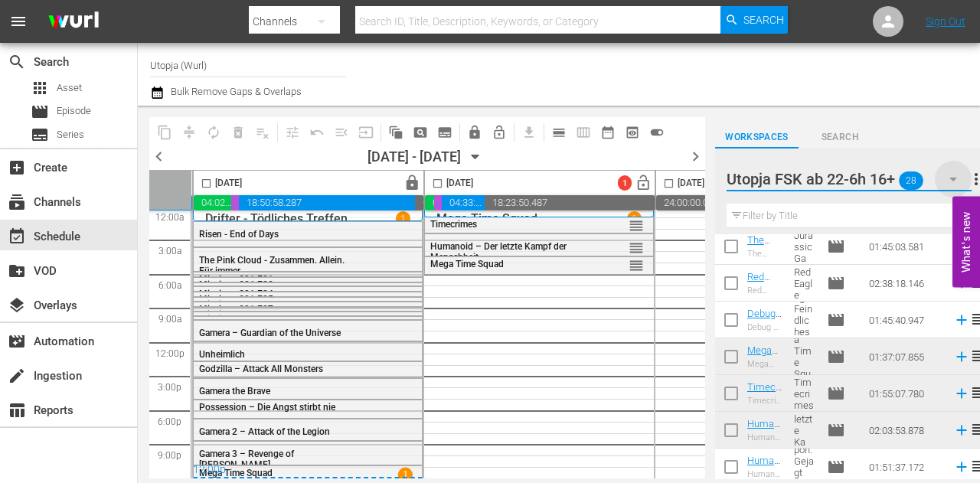
click at [947, 181] on icon "button" at bounding box center [953, 179] width 18 height 18
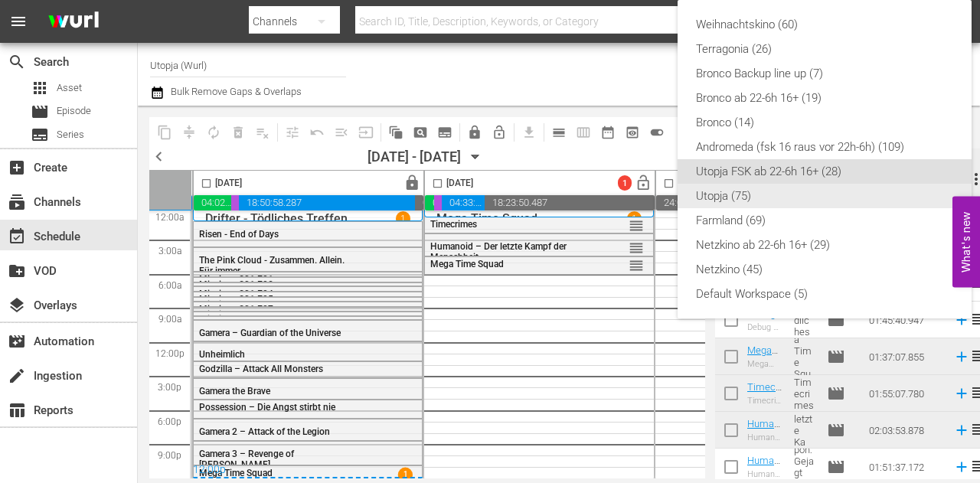
click at [765, 194] on div "Utopja (75)" at bounding box center [824, 196] width 257 height 24
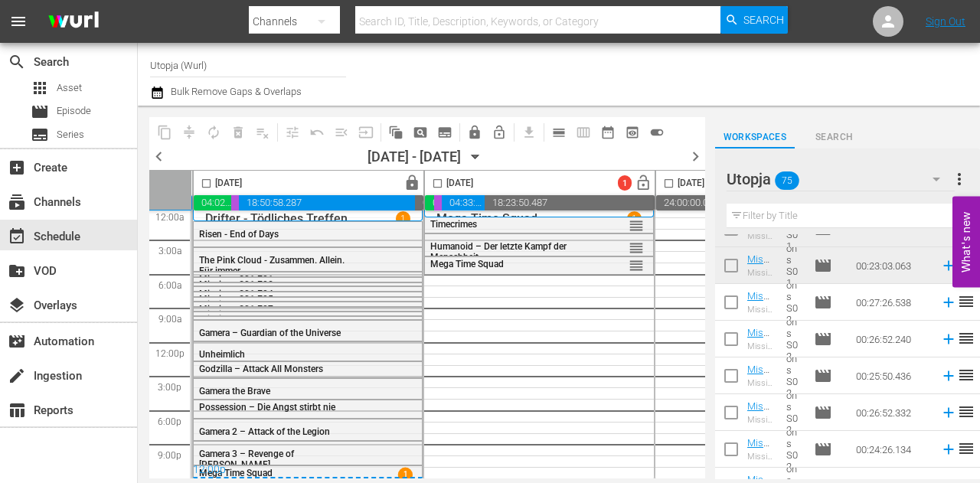
scroll to position [359, 0]
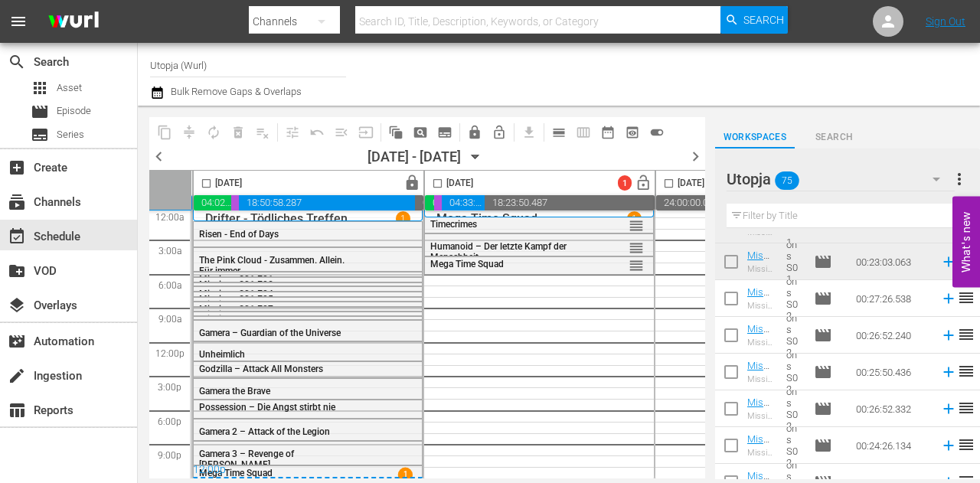
click at [733, 298] on input "checkbox" at bounding box center [731, 301] width 32 height 32
checkbox input "true"
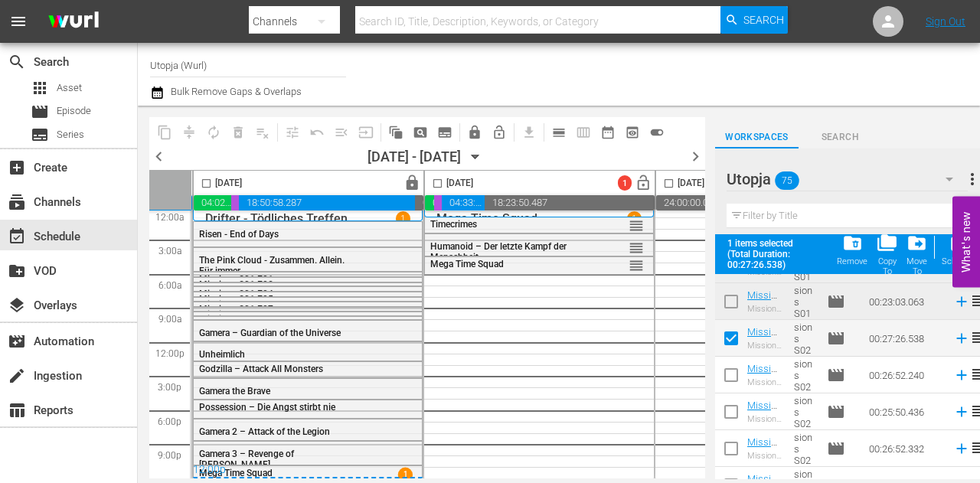
click at [740, 376] on input "checkbox" at bounding box center [731, 378] width 32 height 32
checkbox input "true"
click at [739, 408] on input "checkbox" at bounding box center [731, 415] width 32 height 32
checkbox input "true"
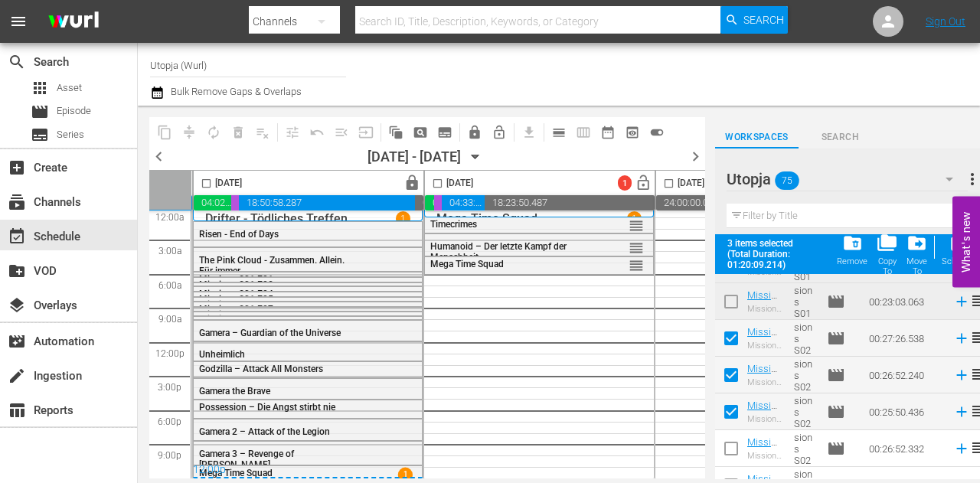
click at [733, 442] on input "checkbox" at bounding box center [731, 451] width 32 height 32
checkbox input "true"
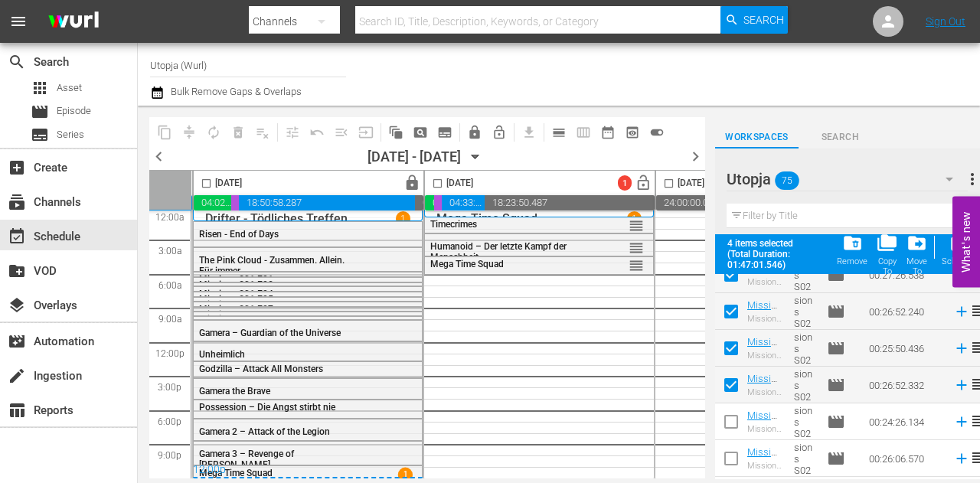
scroll to position [512, 0]
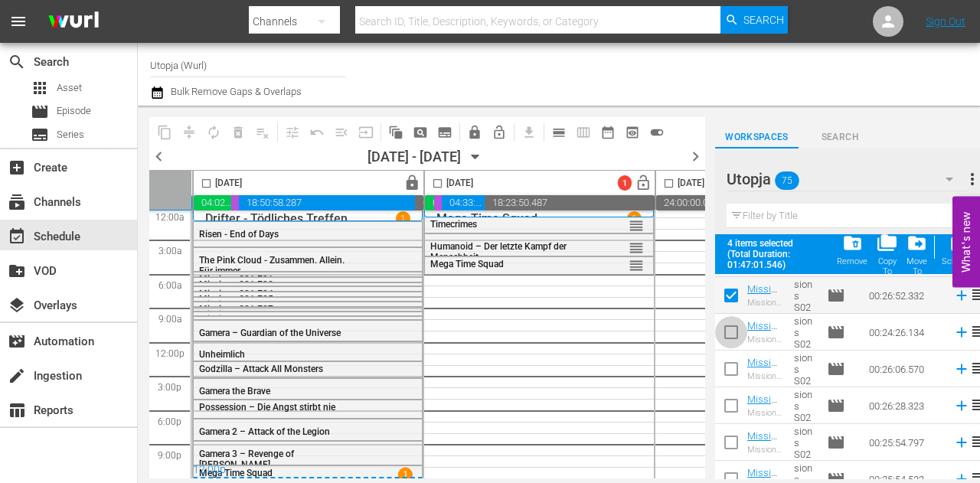
click at [729, 338] on input "checkbox" at bounding box center [731, 335] width 32 height 32
checkbox input "true"
click at [730, 370] on input "checkbox" at bounding box center [731, 372] width 32 height 32
checkbox input "true"
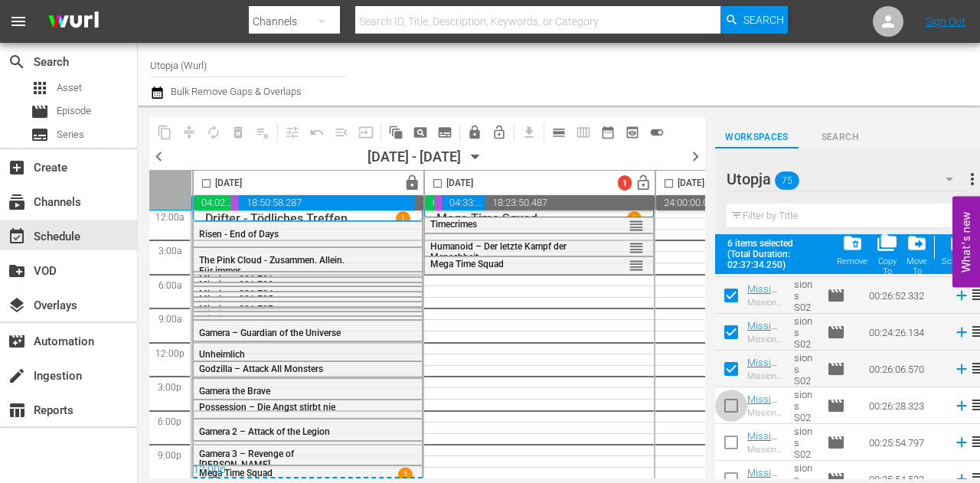
click at [732, 413] on input "checkbox" at bounding box center [731, 409] width 32 height 32
checkbox input "true"
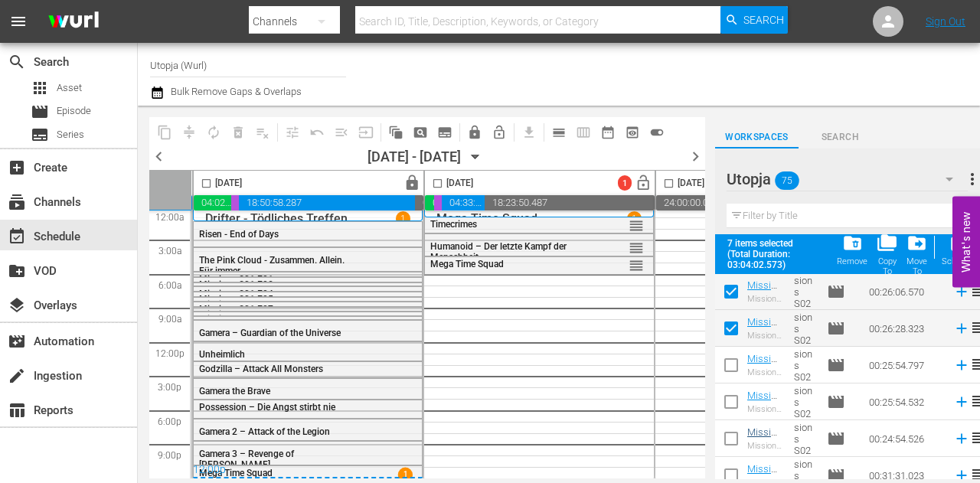
scroll to position [589, 0]
click at [733, 367] on input "checkbox" at bounding box center [731, 369] width 32 height 32
checkbox input "true"
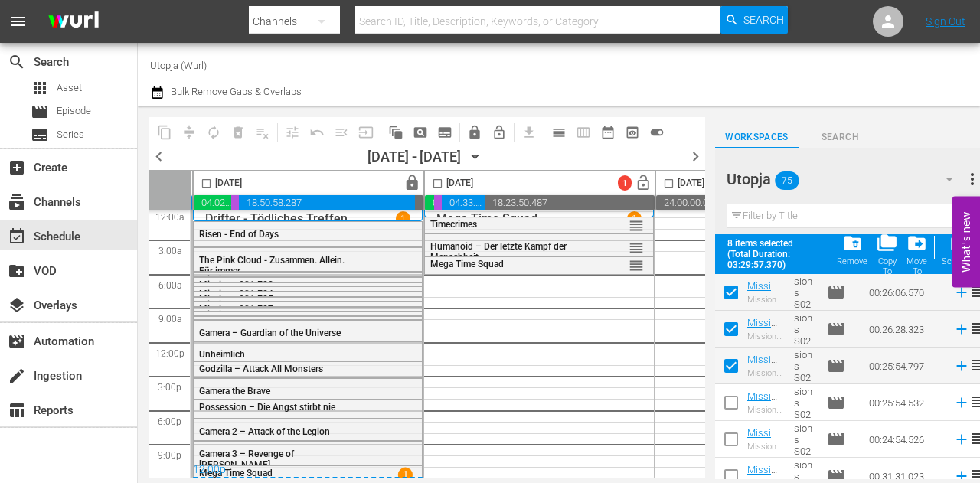
click at [732, 408] on input "checkbox" at bounding box center [731, 406] width 32 height 32
checkbox input "true"
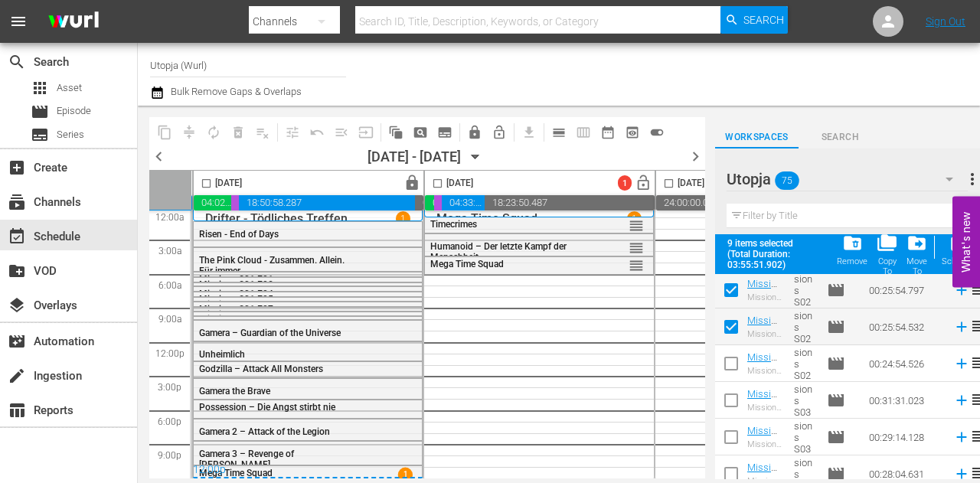
scroll to position [665, 0]
click at [736, 363] on input "checkbox" at bounding box center [731, 366] width 32 height 32
checkbox input "true"
click at [439, 181] on input "checkbox" at bounding box center [438, 187] width 18 height 18
checkbox input "true"
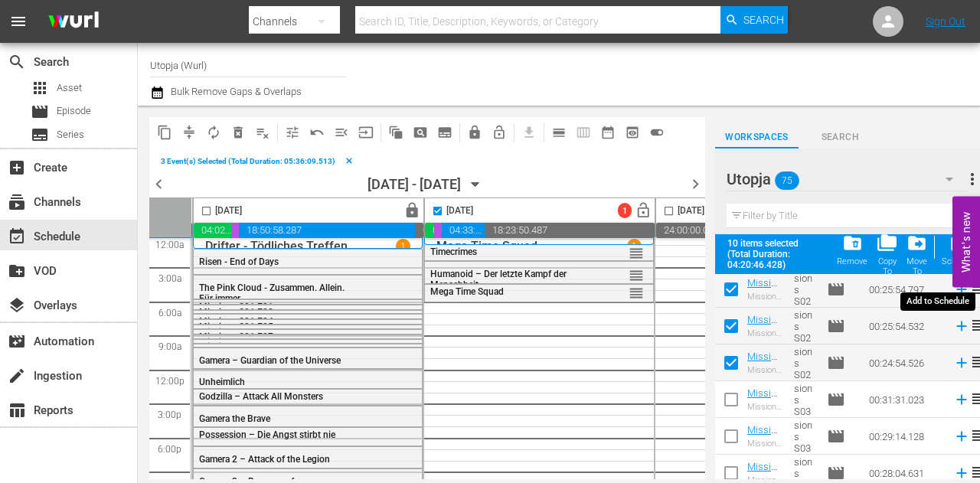
click at [951, 247] on span "post_add" at bounding box center [958, 243] width 21 height 21
checkbox input "false"
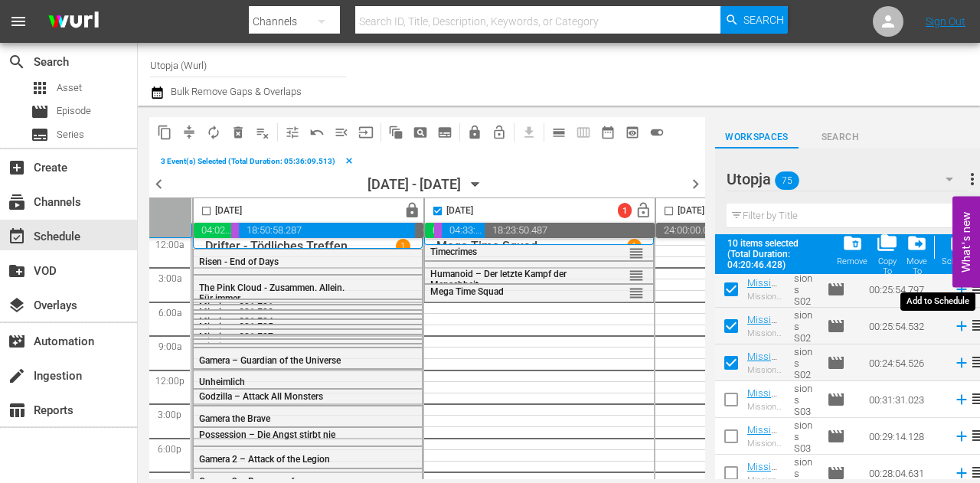
checkbox input "false"
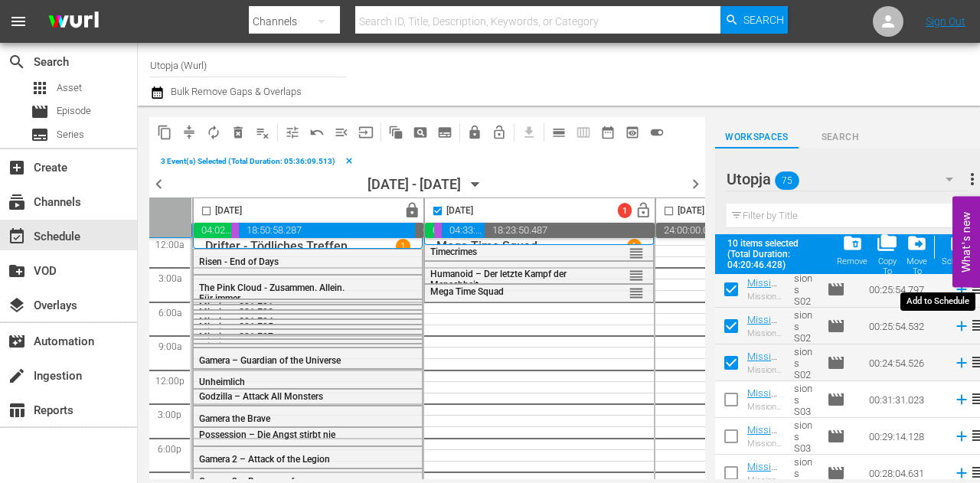
checkbox input "false"
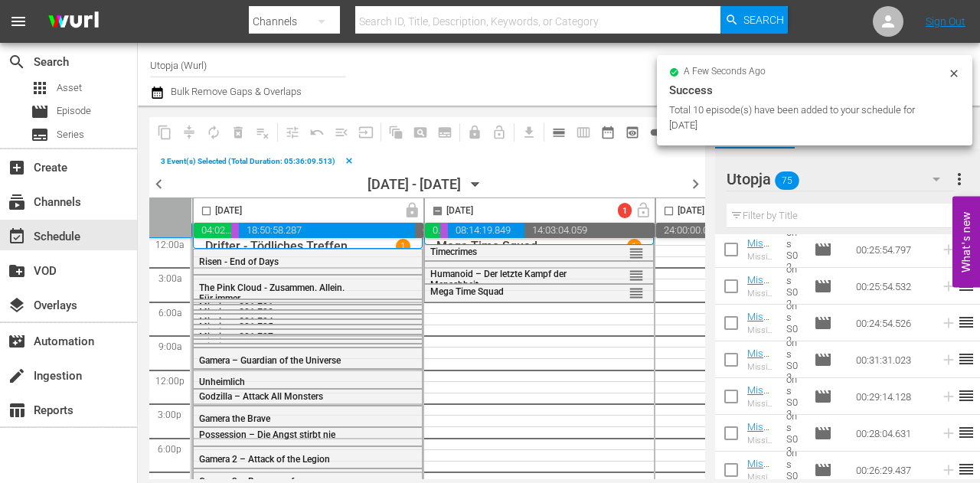
checkbox input "false"
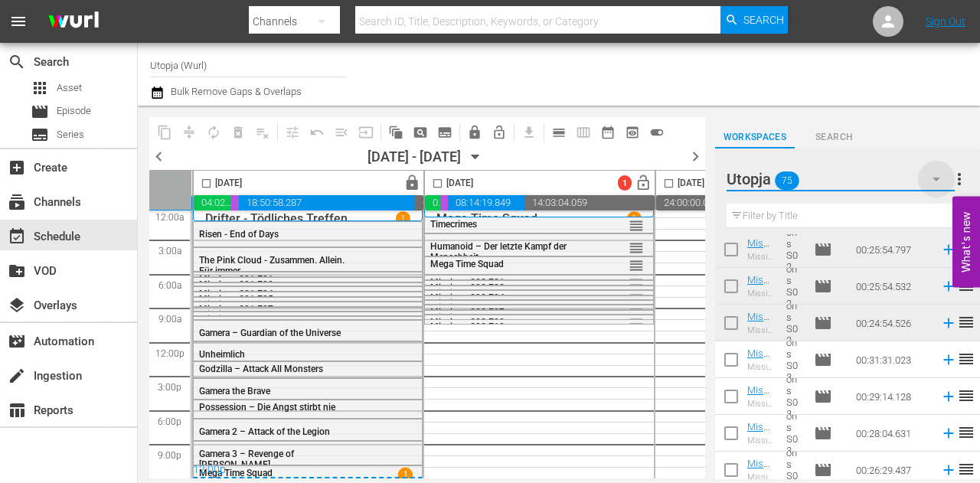
click at [935, 175] on icon "button" at bounding box center [936, 179] width 18 height 18
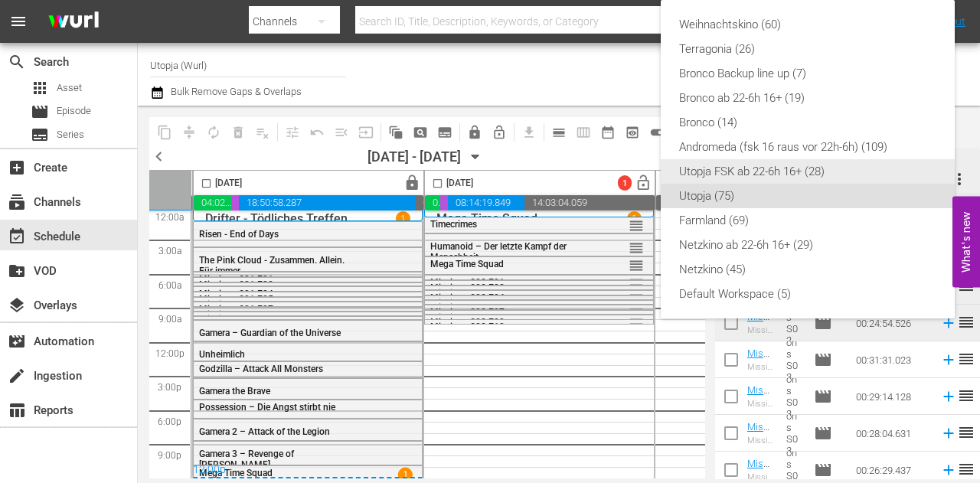
click at [764, 171] on div "Utopja FSK ab 22-6h 16+ (28)" at bounding box center [807, 171] width 257 height 24
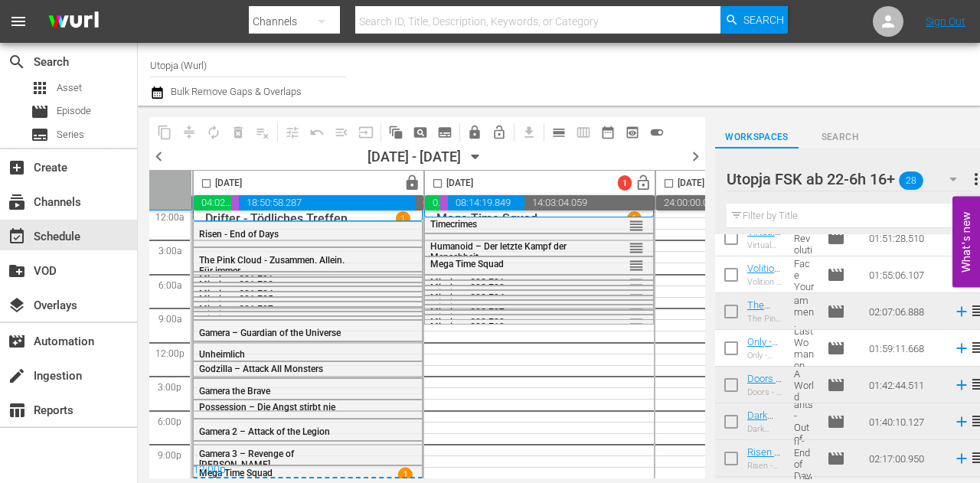
scroll to position [129, 0]
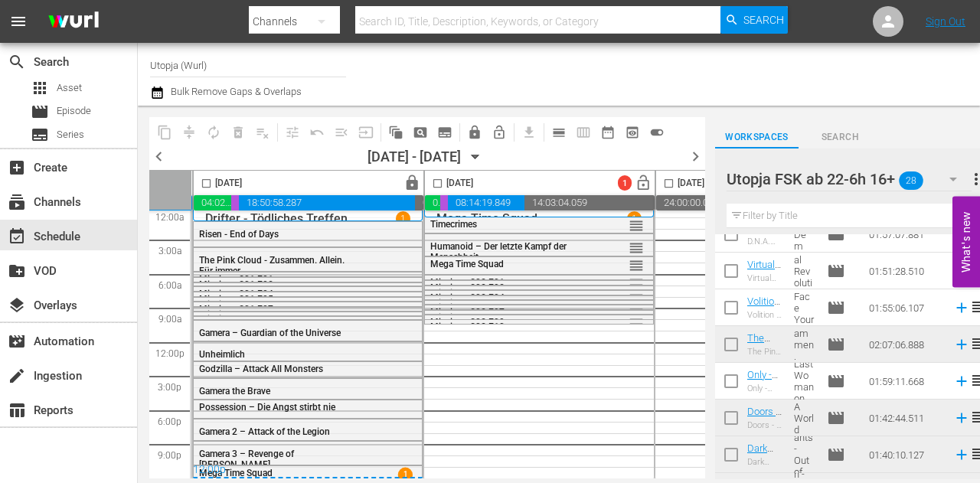
click at [950, 182] on icon "button" at bounding box center [953, 179] width 18 height 18
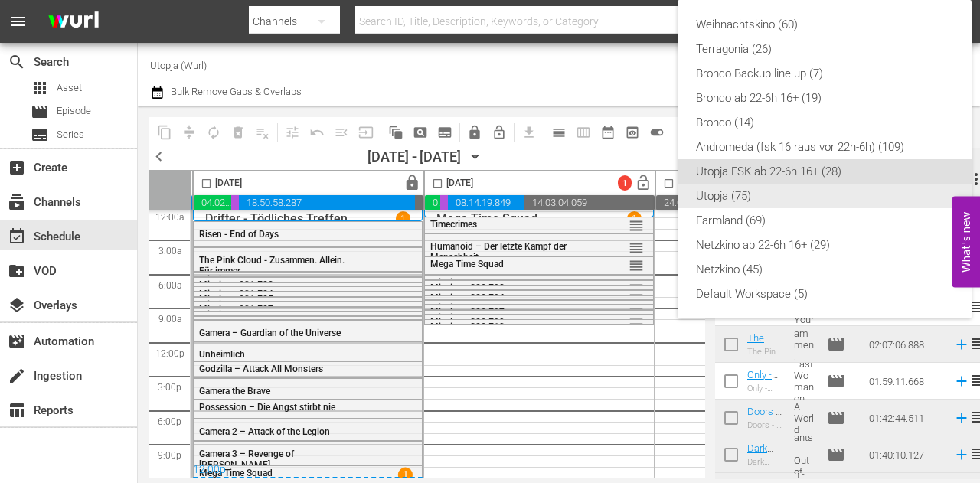
click at [756, 188] on div "Utopja (75)" at bounding box center [824, 196] width 257 height 24
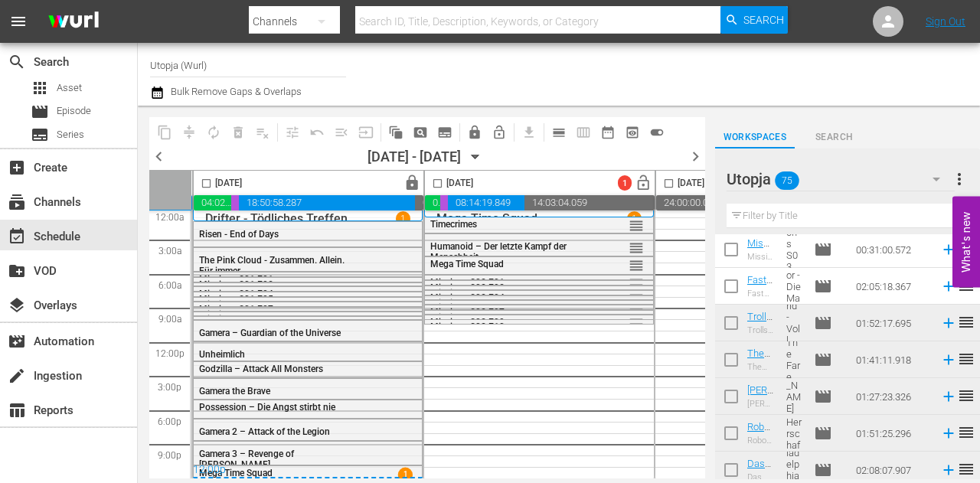
scroll to position [1081, 0]
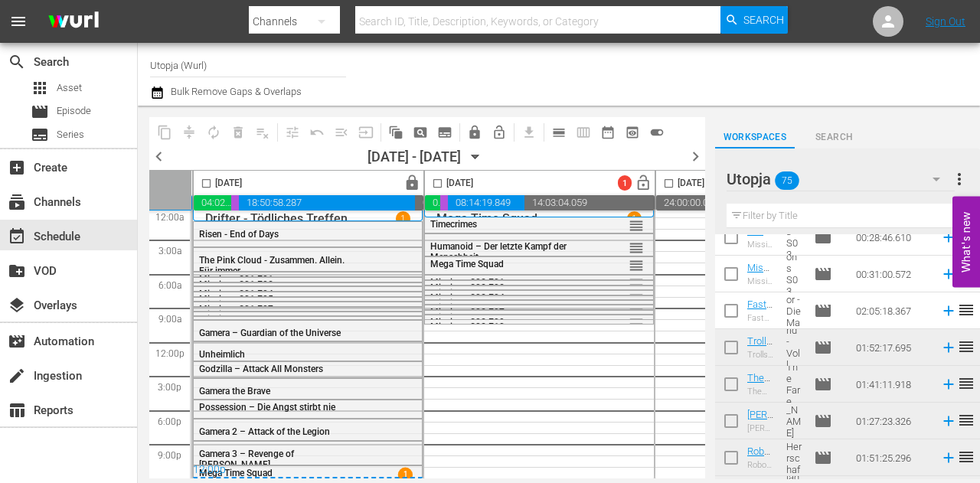
click at [725, 307] on input "checkbox" at bounding box center [731, 314] width 32 height 32
checkbox input "true"
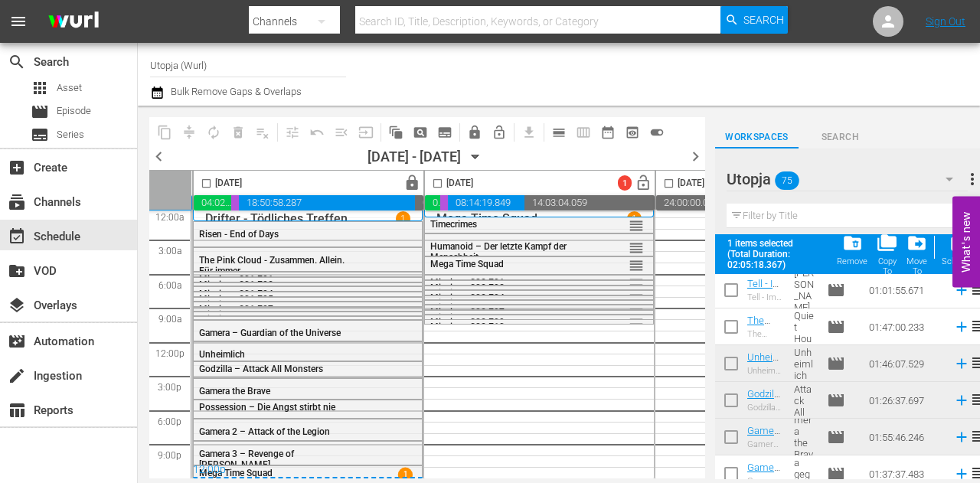
scroll to position [1923, 0]
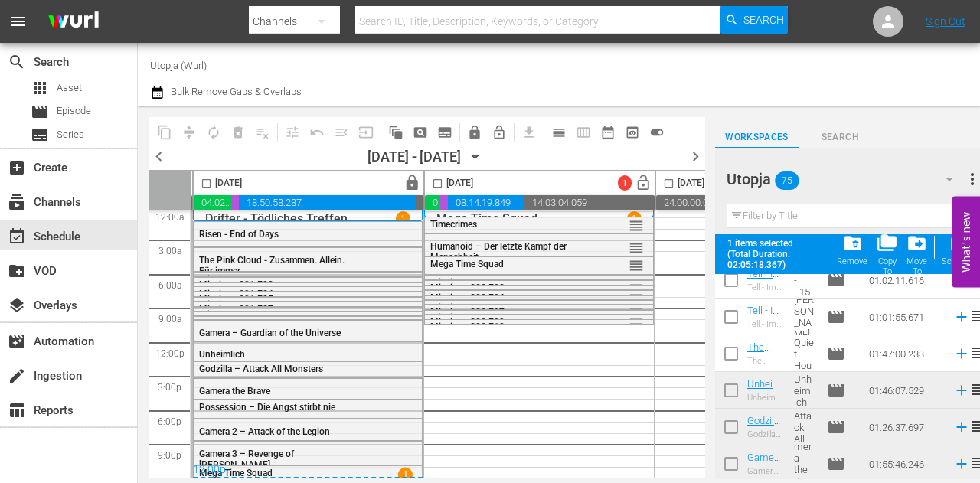
click at [736, 354] on input "checkbox" at bounding box center [731, 357] width 32 height 32
checkbox input "true"
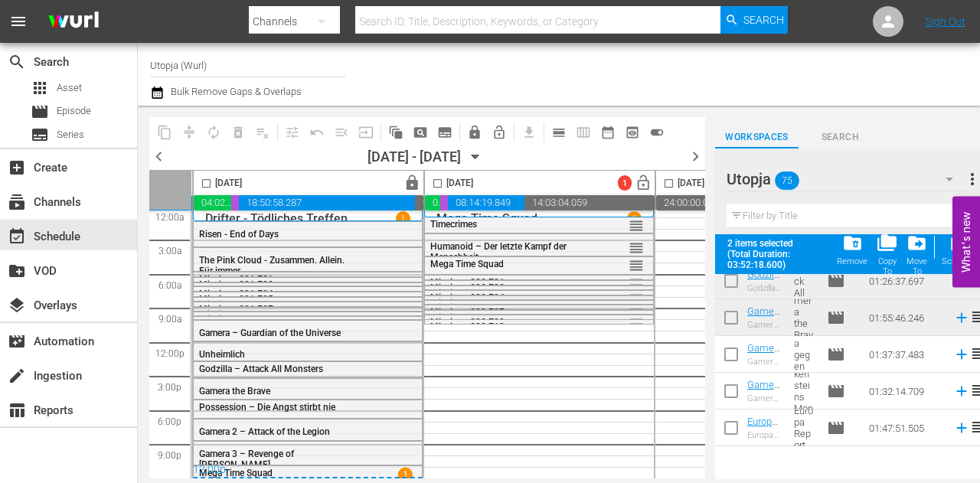
scroll to position [2070, 0]
click at [736, 353] on input "checkbox" at bounding box center [731, 357] width 32 height 32
checkbox input "true"
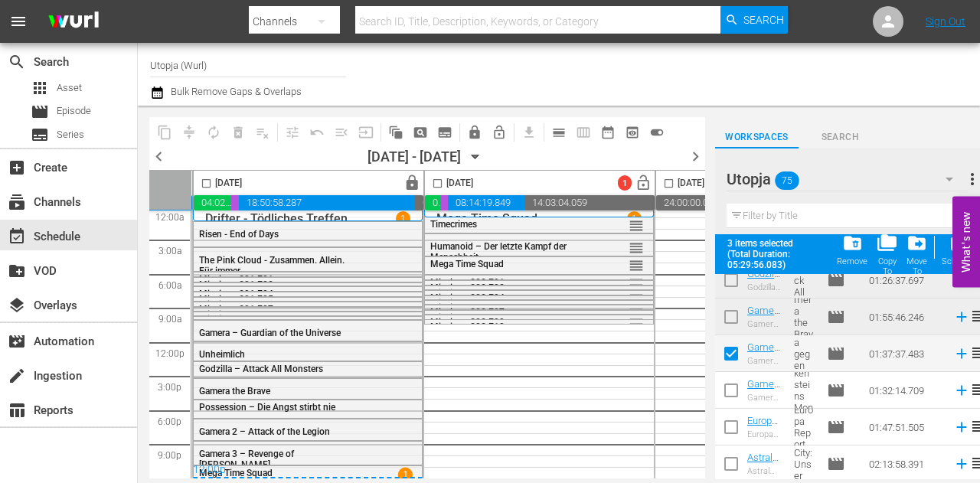
click at [736, 383] on input "checkbox" at bounding box center [731, 393] width 32 height 32
click at [735, 390] on input "checkbox" at bounding box center [731, 393] width 32 height 32
checkbox input "false"
click at [732, 426] on input "checkbox" at bounding box center [731, 430] width 32 height 32
checkbox input "true"
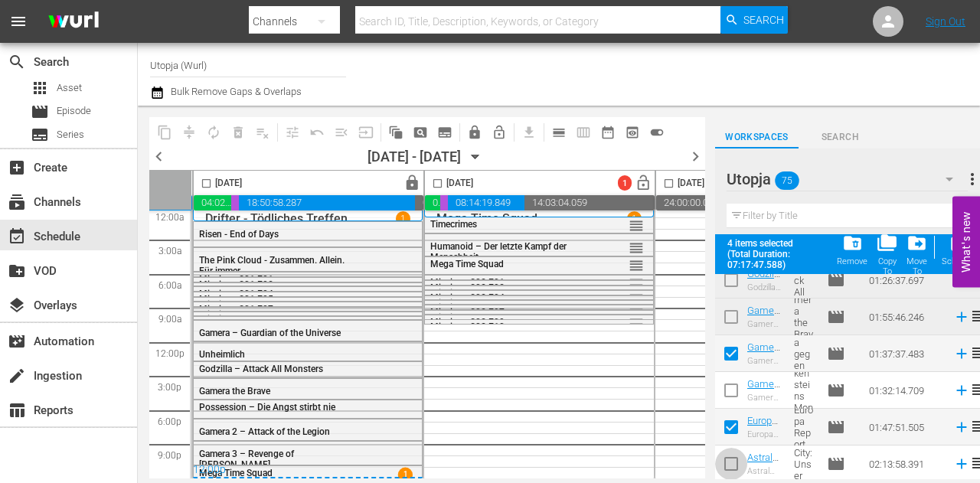
click at [732, 465] on input "checkbox" at bounding box center [731, 467] width 32 height 32
checkbox input "true"
click at [439, 179] on input "checkbox" at bounding box center [438, 187] width 18 height 18
checkbox input "true"
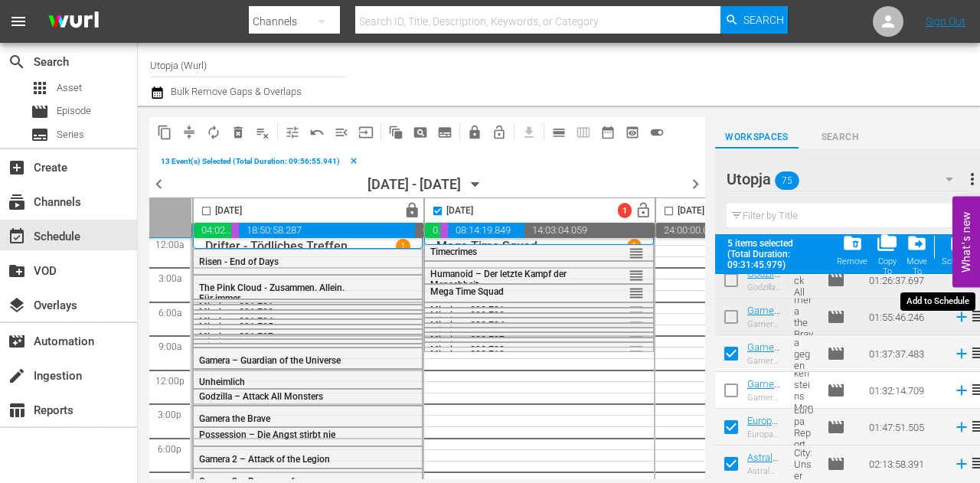
click at [949, 244] on span "post_add" at bounding box center [958, 243] width 21 height 21
checkbox input "false"
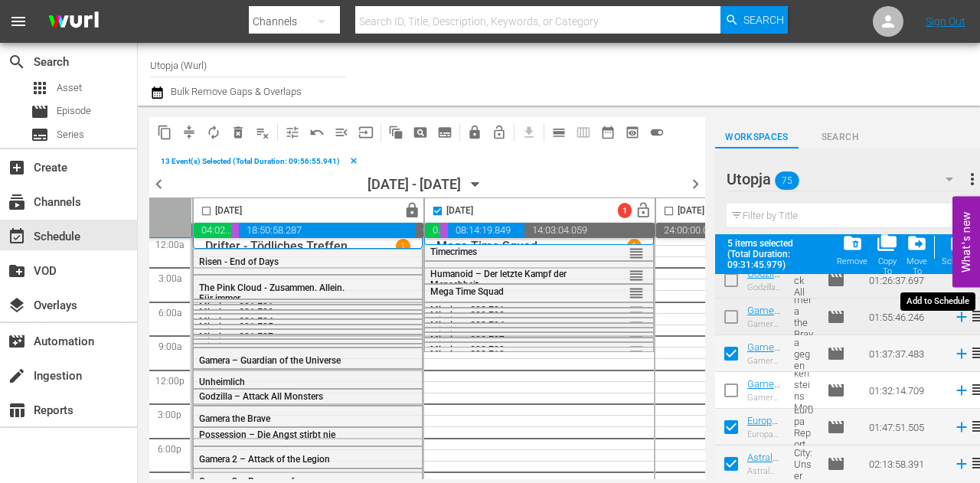
checkbox input "false"
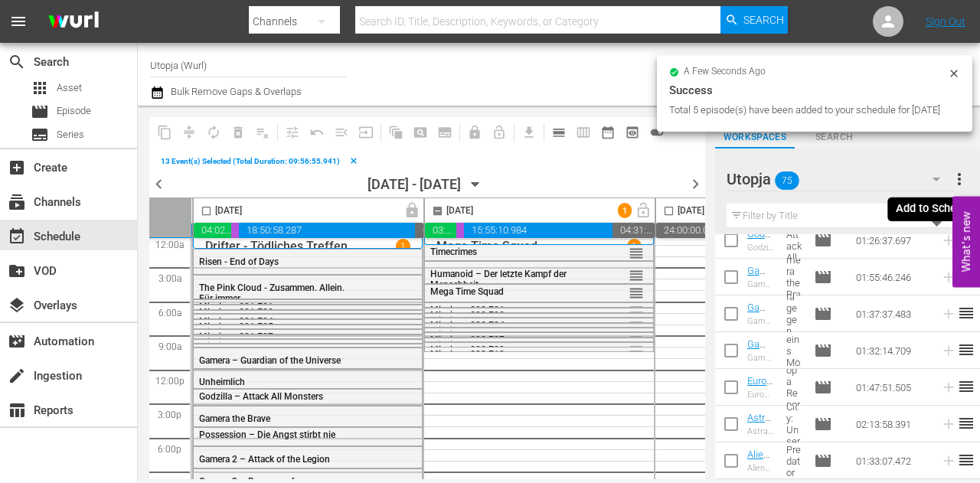
checkbox input "false"
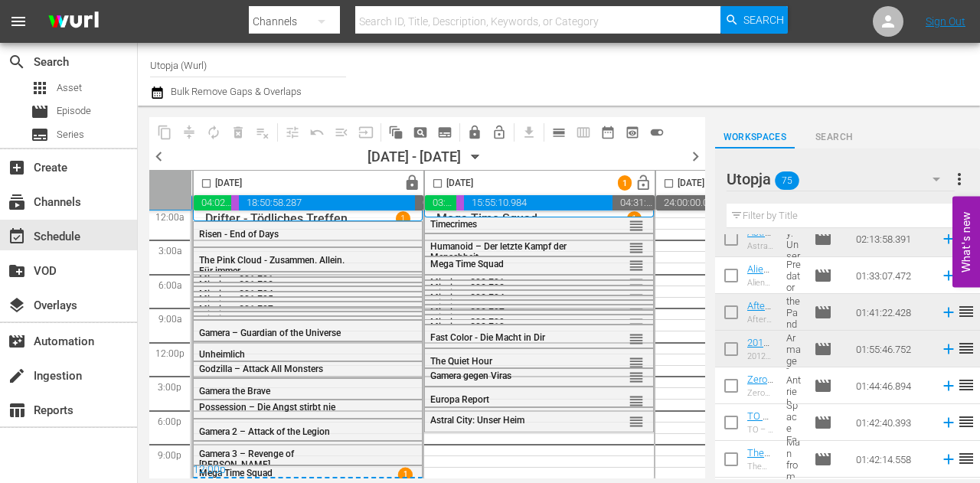
scroll to position [2300, 0]
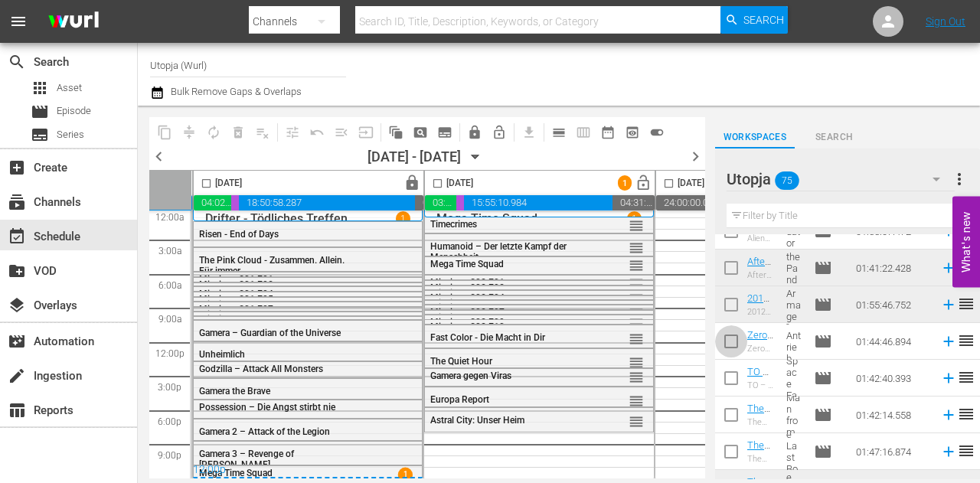
click at [727, 344] on input "checkbox" at bounding box center [731, 344] width 32 height 32
checkbox input "true"
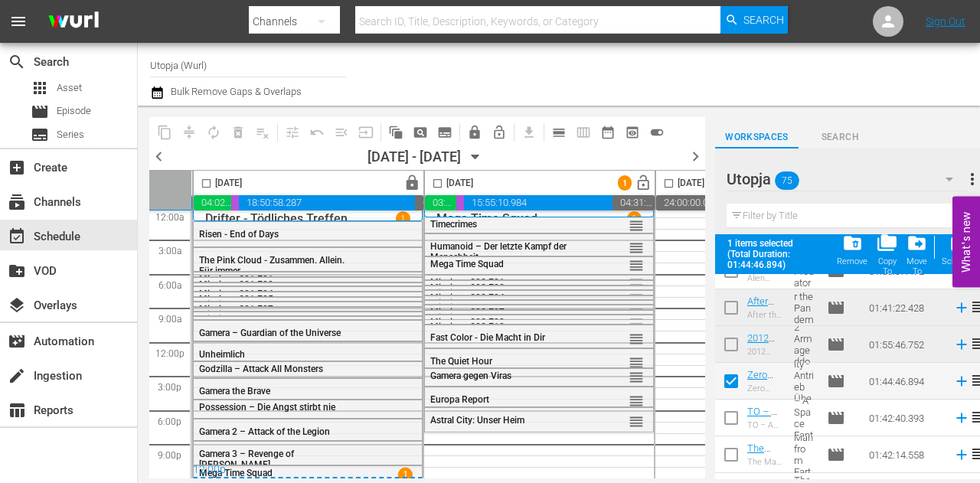
click at [736, 426] on input "checkbox" at bounding box center [731, 421] width 32 height 32
checkbox input "true"
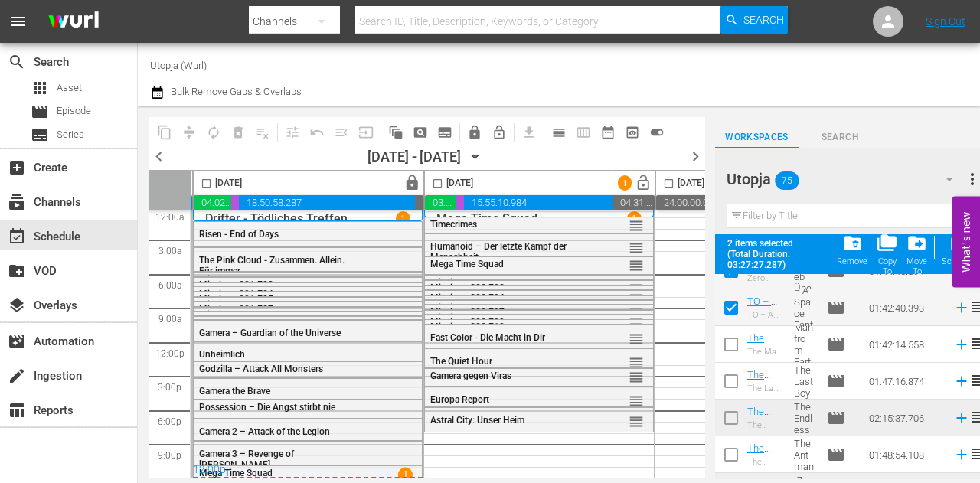
scroll to position [2376, 0]
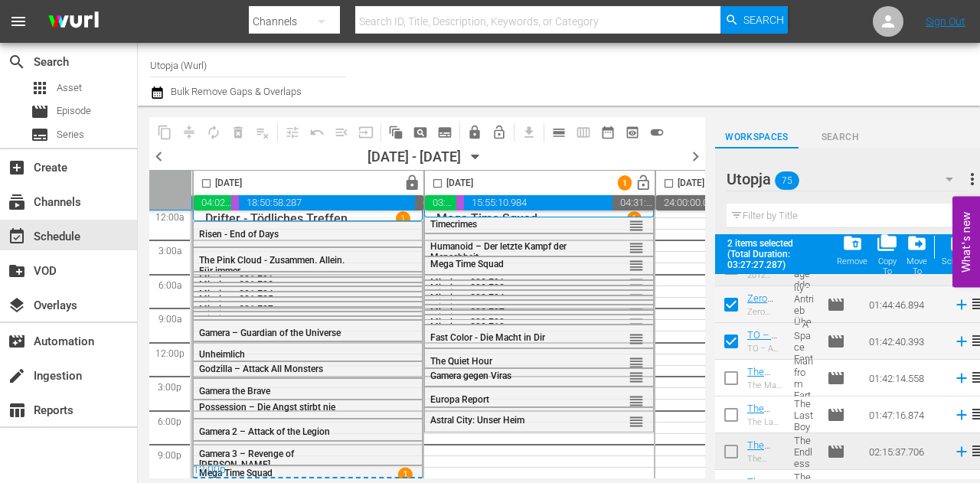
click at [726, 304] on input "checkbox" at bounding box center [731, 308] width 32 height 32
checkbox input "false"
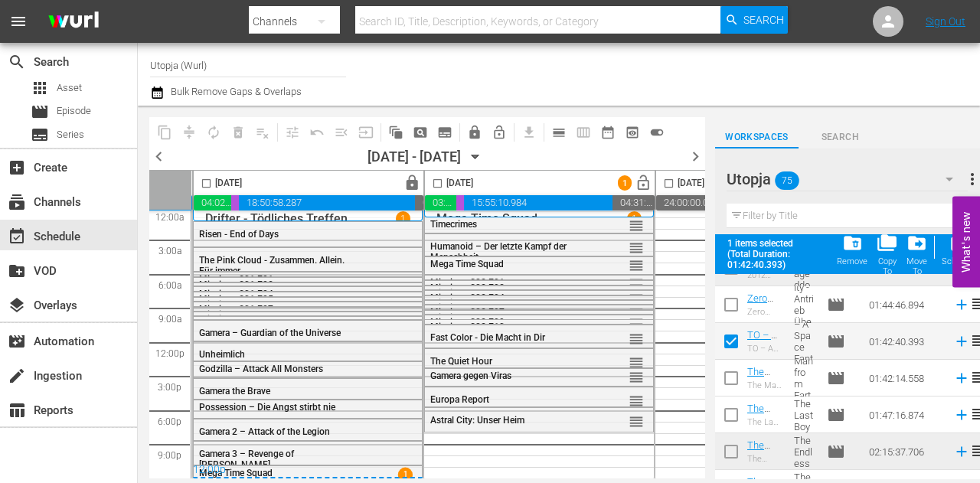
click at [733, 337] on input "checkbox" at bounding box center [731, 344] width 32 height 32
checkbox input "false"
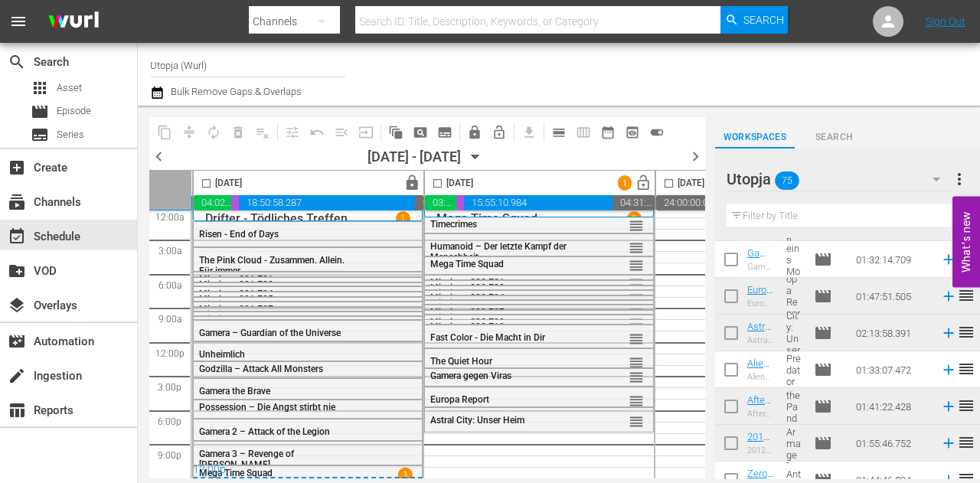
scroll to position [2162, 0]
click at [728, 256] on input "checkbox" at bounding box center [731, 262] width 32 height 32
checkbox input "true"
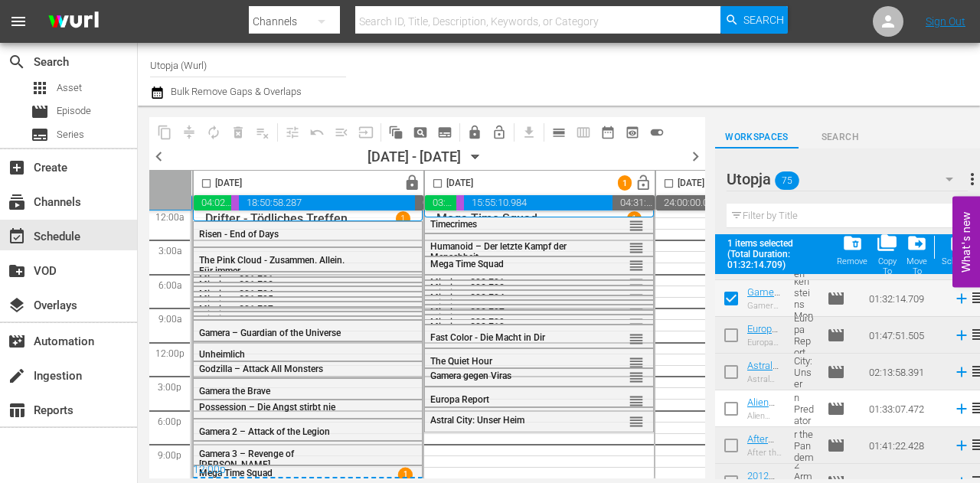
click at [733, 411] on input "checkbox" at bounding box center [731, 412] width 32 height 32
checkbox input "true"
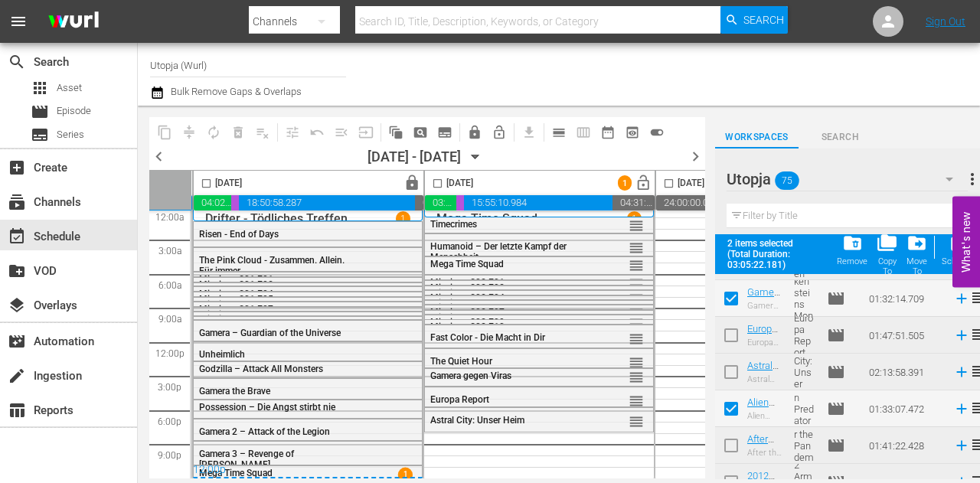
click at [439, 184] on input "checkbox" at bounding box center [438, 187] width 18 height 18
checkbox input "true"
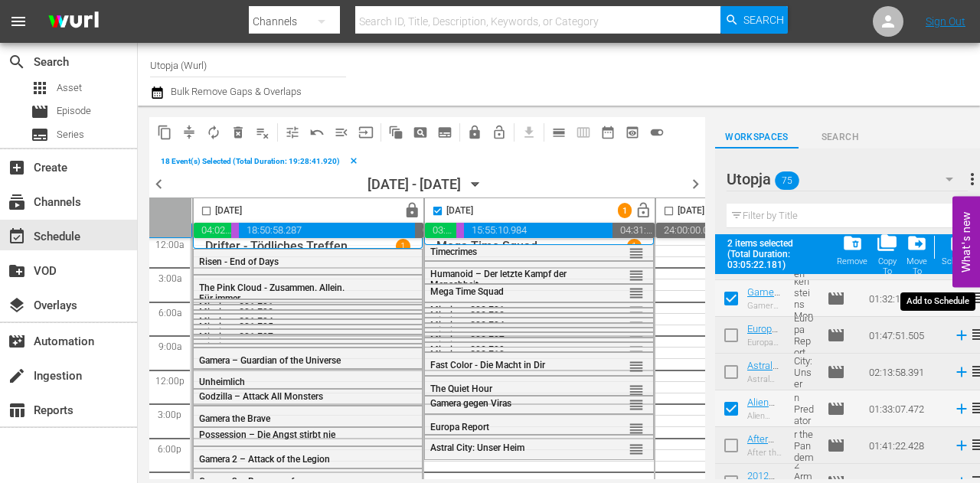
click at [946, 251] on div "post_add Schedule" at bounding box center [958, 250] width 34 height 34
checkbox input "false"
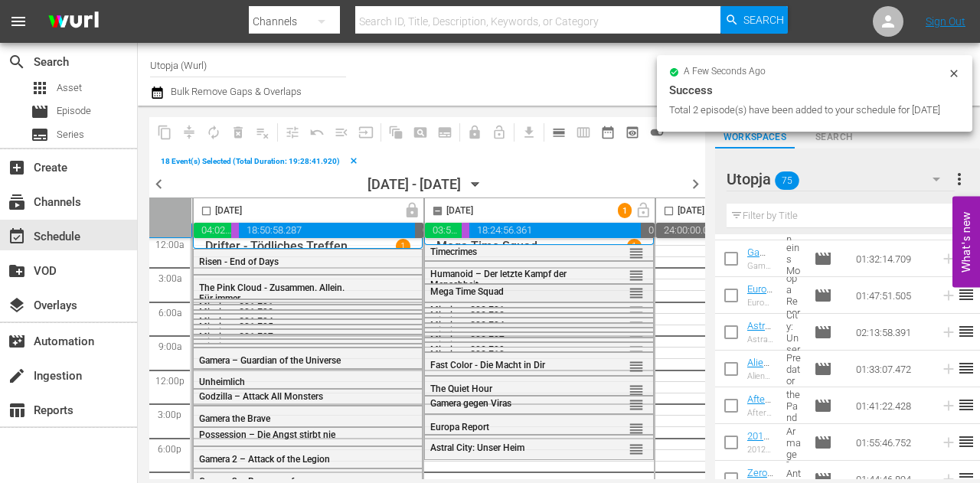
checkbox input "false"
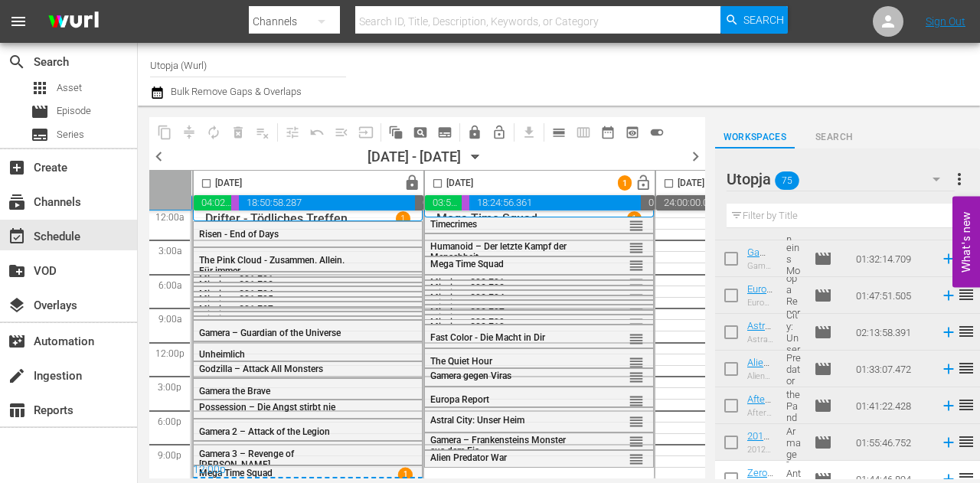
click at [910, 180] on div "Utopja 75" at bounding box center [840, 179] width 228 height 43
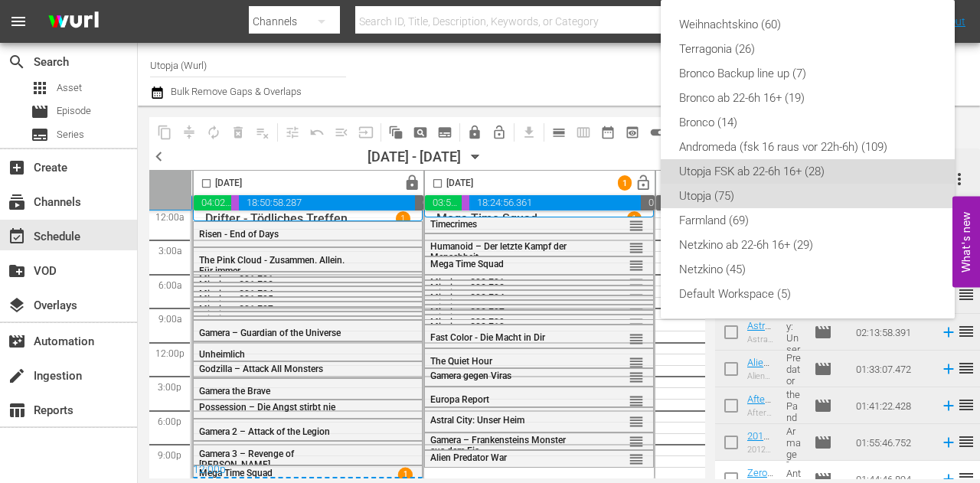
click at [793, 172] on div "Utopja FSK ab 22-6h 16+ (28)" at bounding box center [807, 171] width 257 height 24
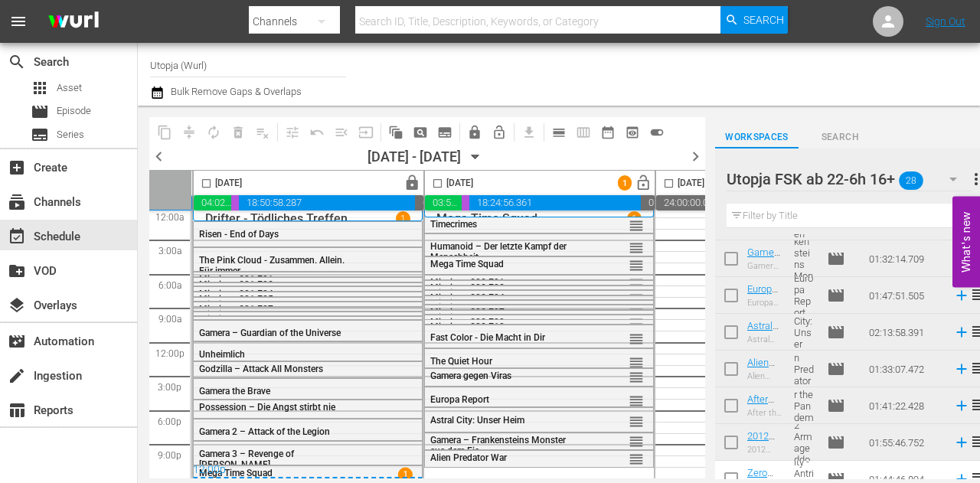
scroll to position [818, 0]
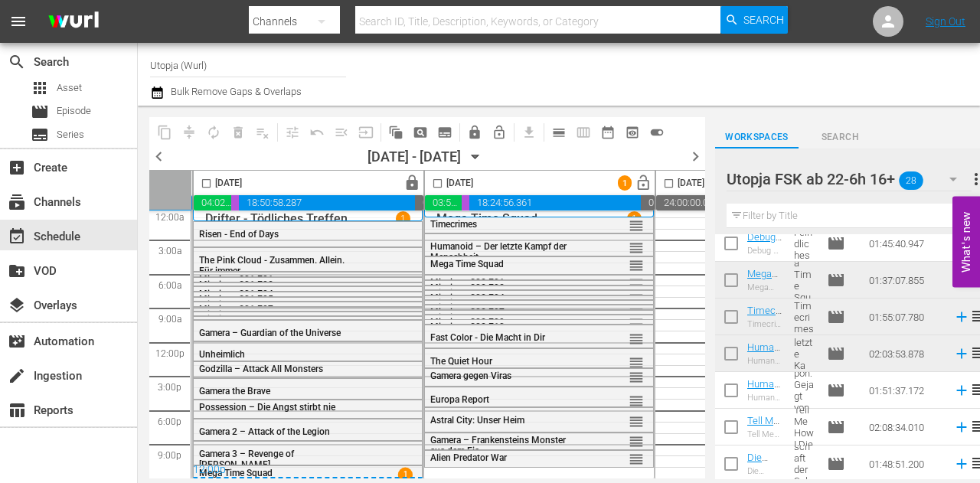
click at [732, 403] on input "checkbox" at bounding box center [731, 393] width 32 height 32
checkbox input "true"
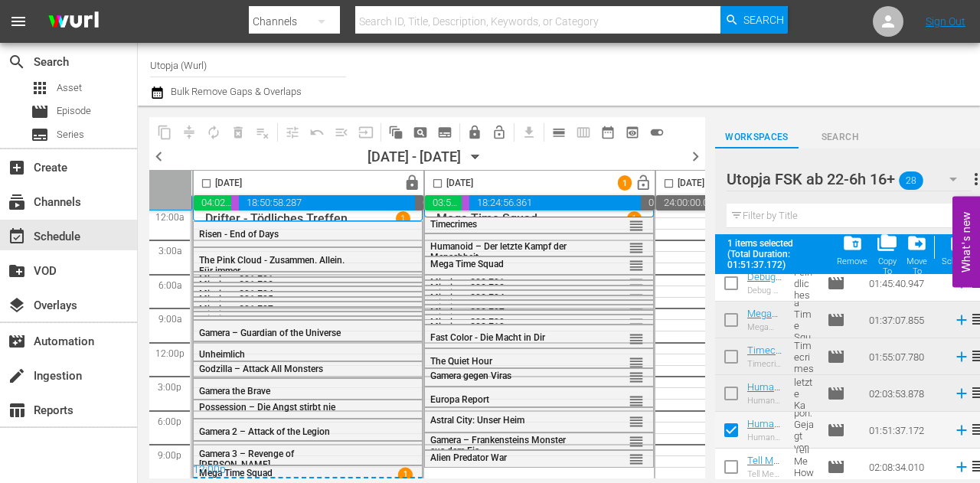
scroll to position [858, 0]
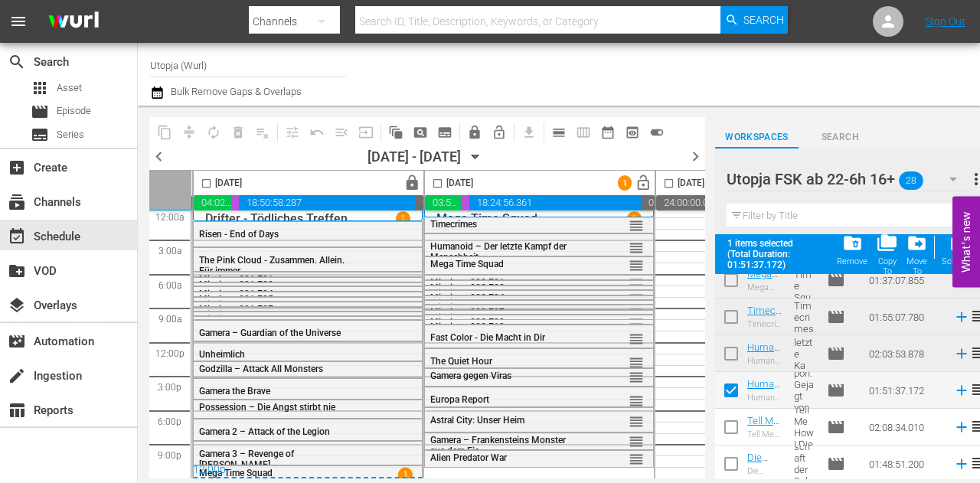
click at [726, 419] on input "checkbox" at bounding box center [731, 430] width 32 height 32
checkbox input "true"
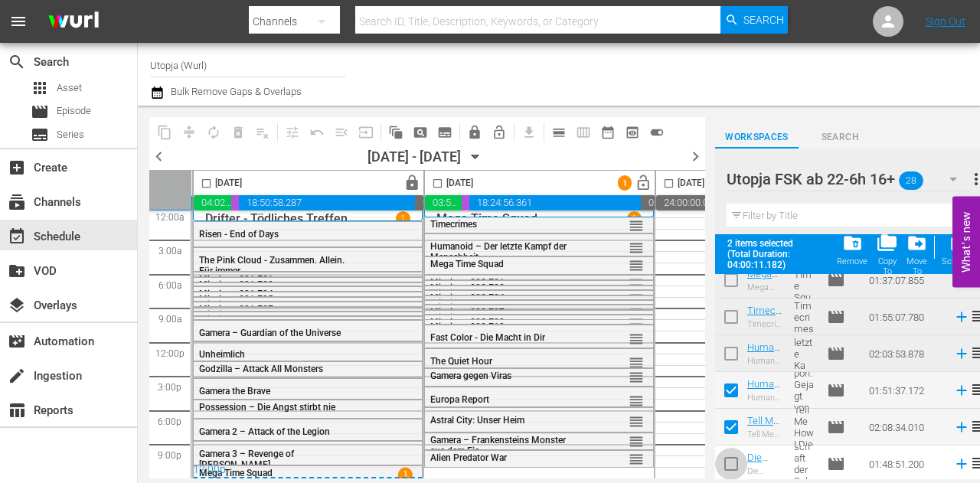
click at [733, 462] on input "checkbox" at bounding box center [731, 467] width 32 height 32
checkbox input "true"
click at [440, 184] on input "checkbox" at bounding box center [438, 187] width 18 height 18
checkbox input "true"
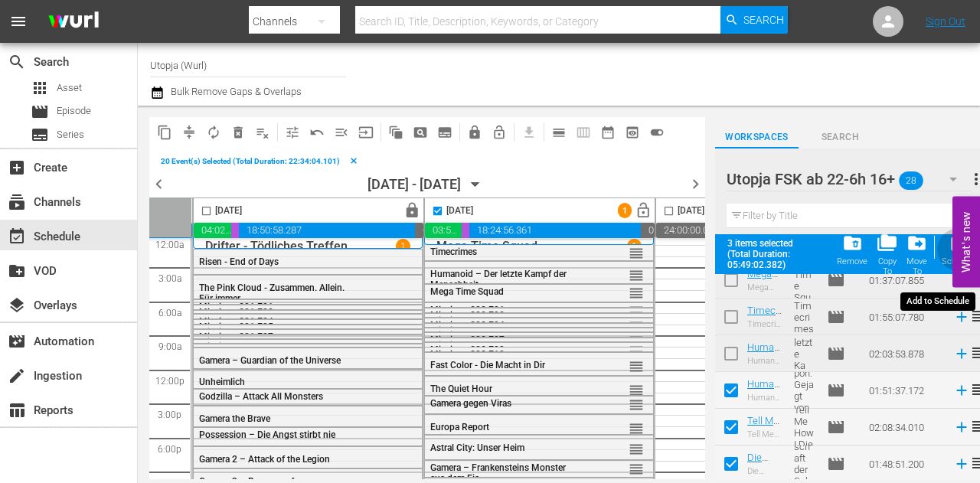
click at [943, 247] on div "post_add Schedule" at bounding box center [958, 250] width 34 height 34
checkbox input "false"
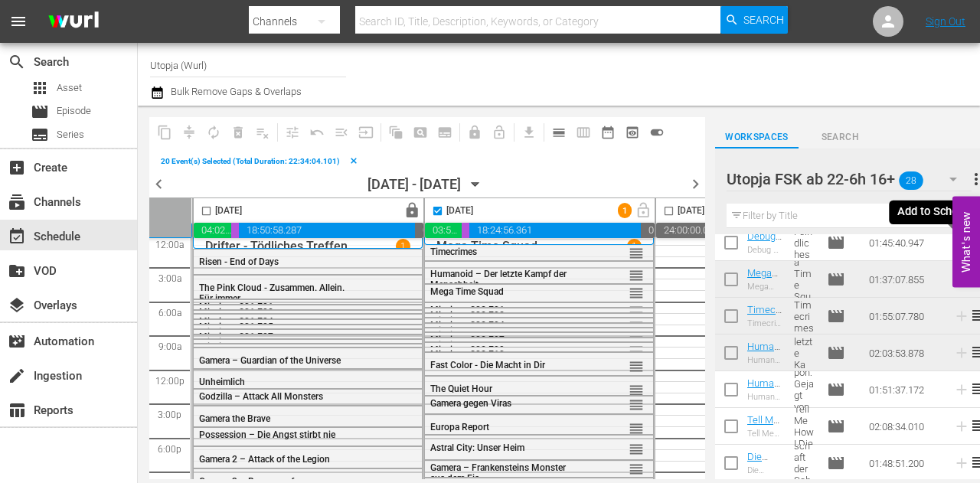
scroll to position [818, 0]
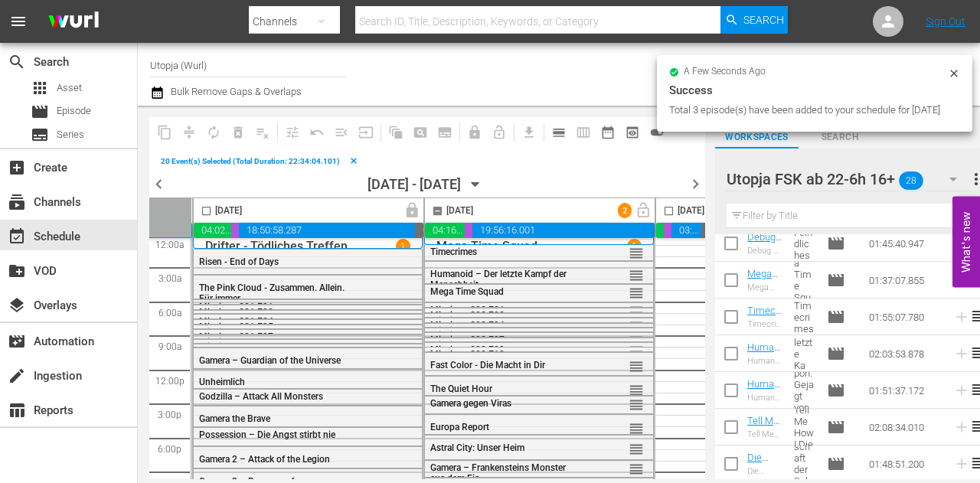
checkbox input "false"
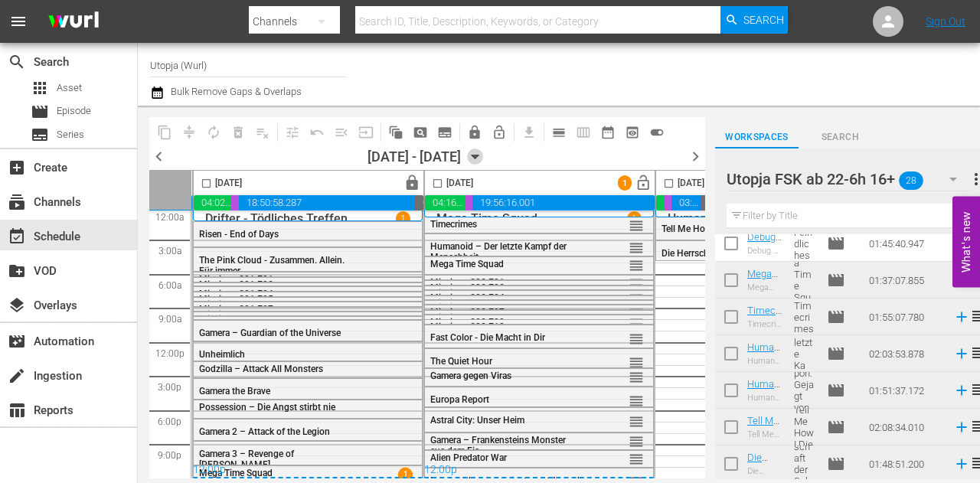
click at [478, 157] on icon "button" at bounding box center [474, 157] width 7 height 4
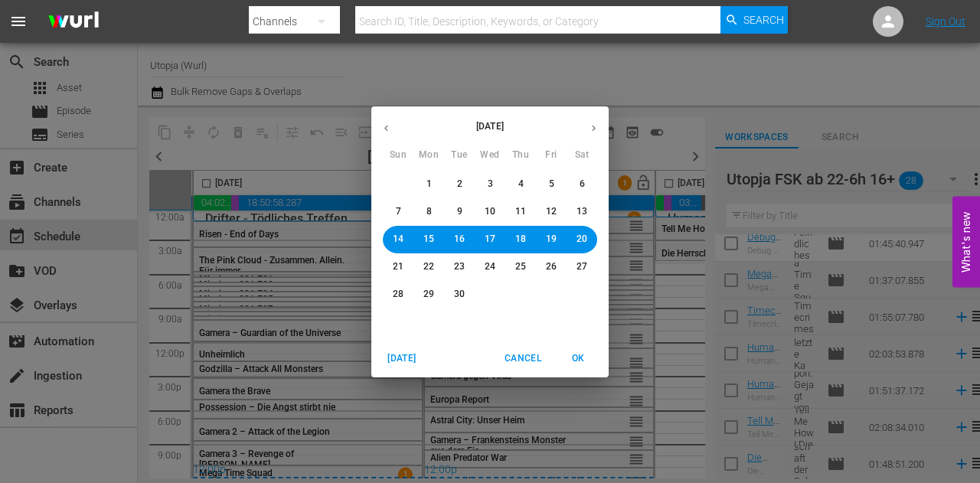
click at [431, 236] on span "15" at bounding box center [428, 239] width 11 height 13
click at [579, 357] on span "OK" at bounding box center [577, 359] width 37 height 16
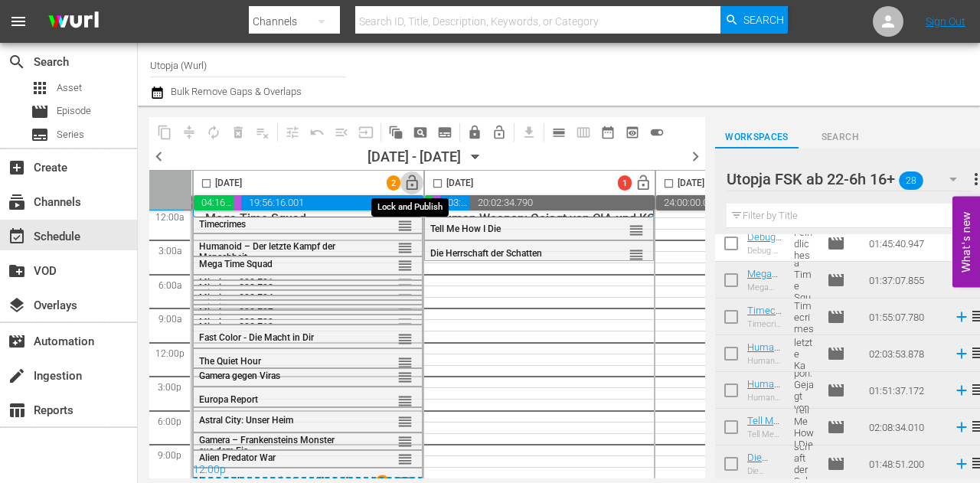
click at [412, 180] on span "lock_open" at bounding box center [412, 184] width 18 height 18
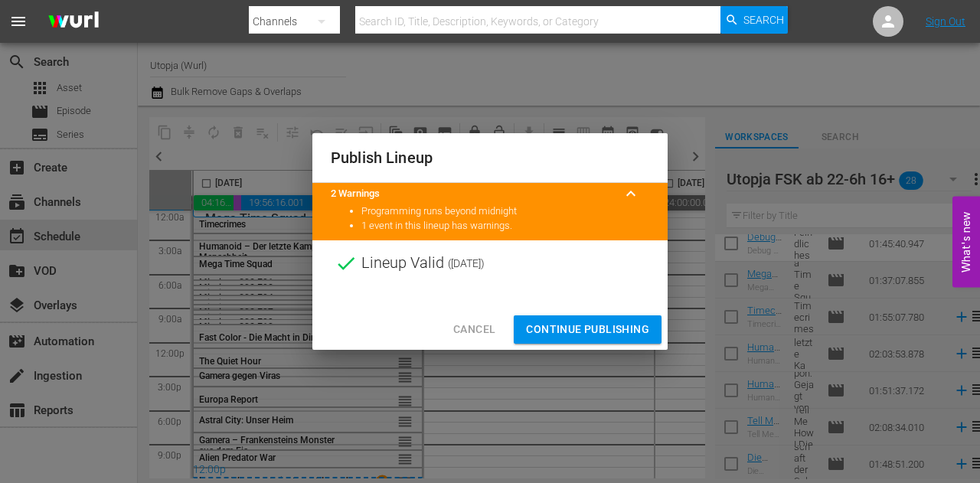
click at [576, 321] on span "Continue Publishing" at bounding box center [587, 329] width 123 height 19
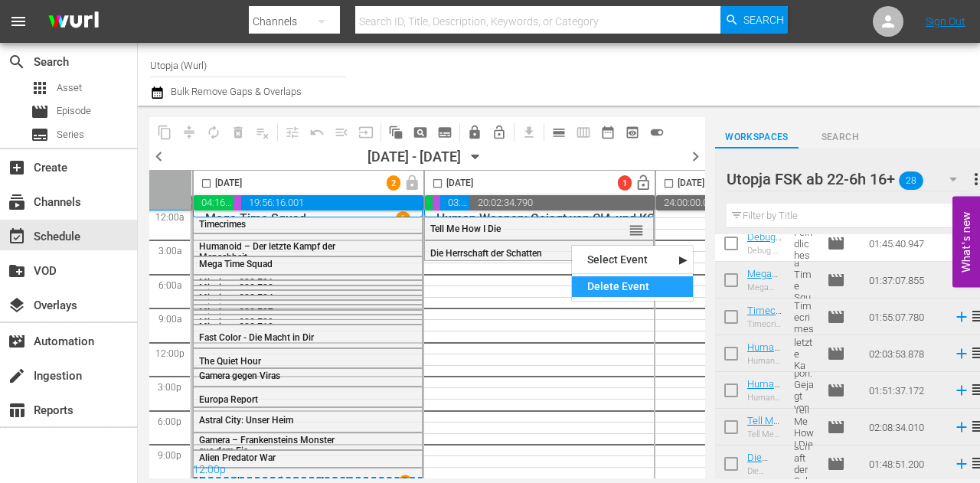
click at [589, 281] on div "Delete Event" at bounding box center [632, 286] width 121 height 21
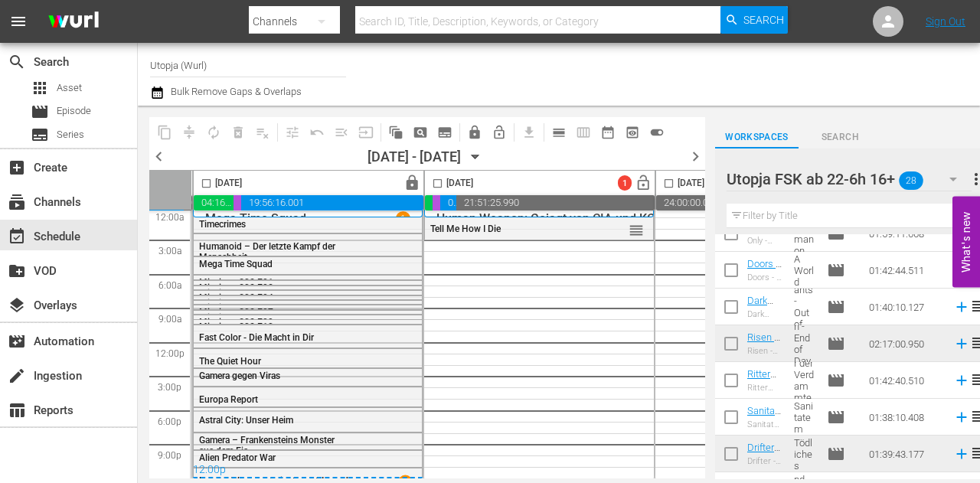
scroll to position [306, 0]
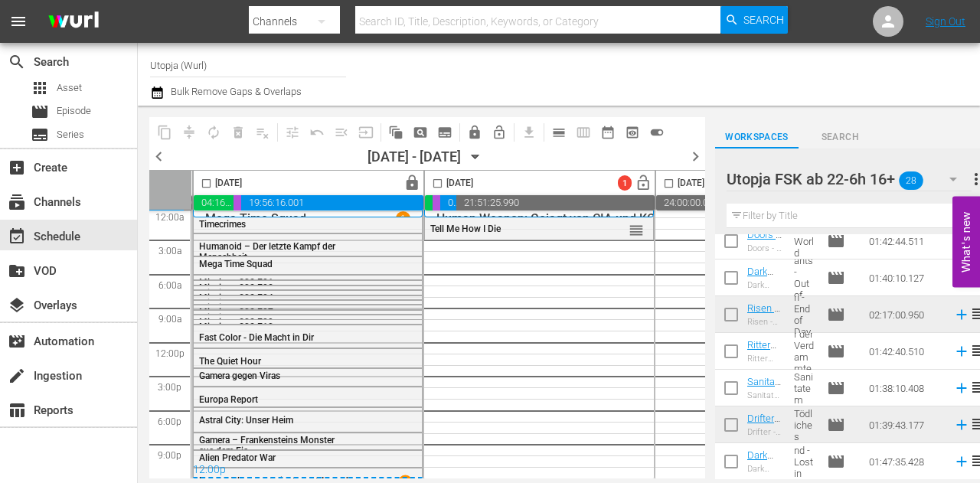
click at [733, 387] on input "checkbox" at bounding box center [731, 391] width 32 height 32
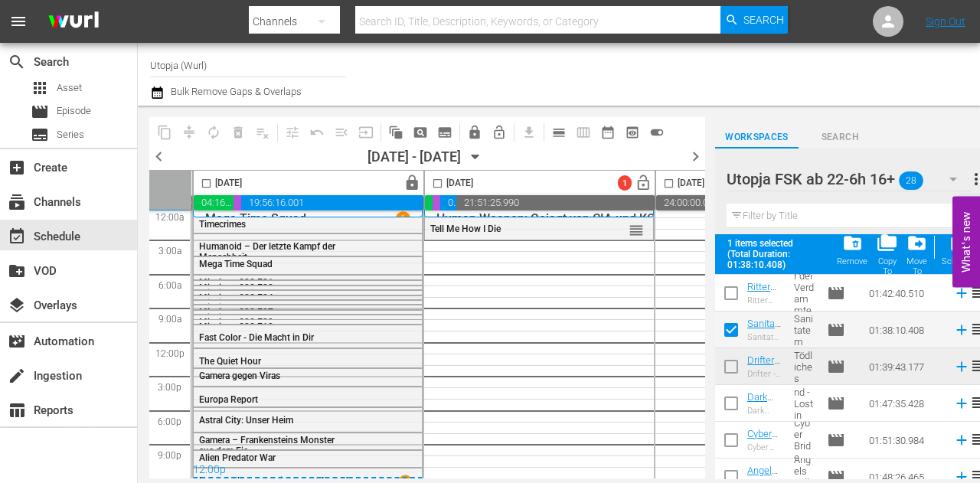
scroll to position [399, 0]
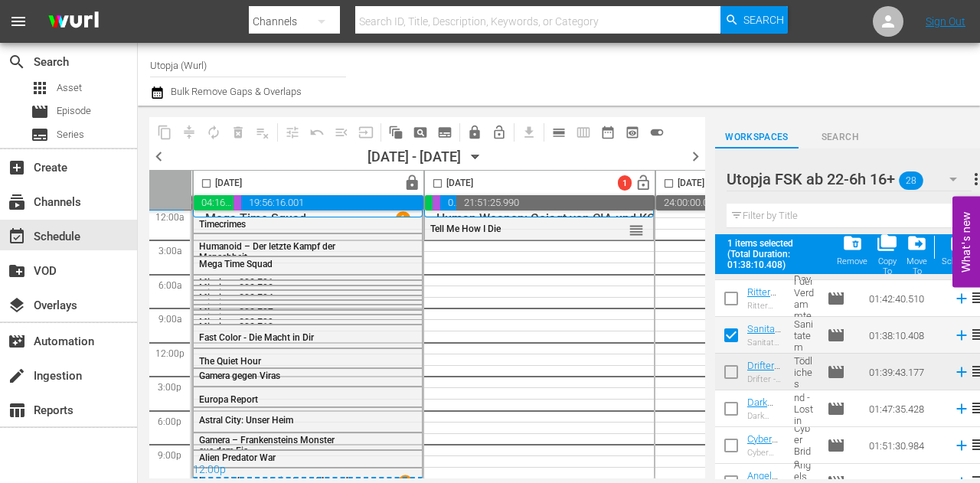
click at [732, 331] on input "checkbox" at bounding box center [731, 338] width 32 height 32
checkbox input "false"
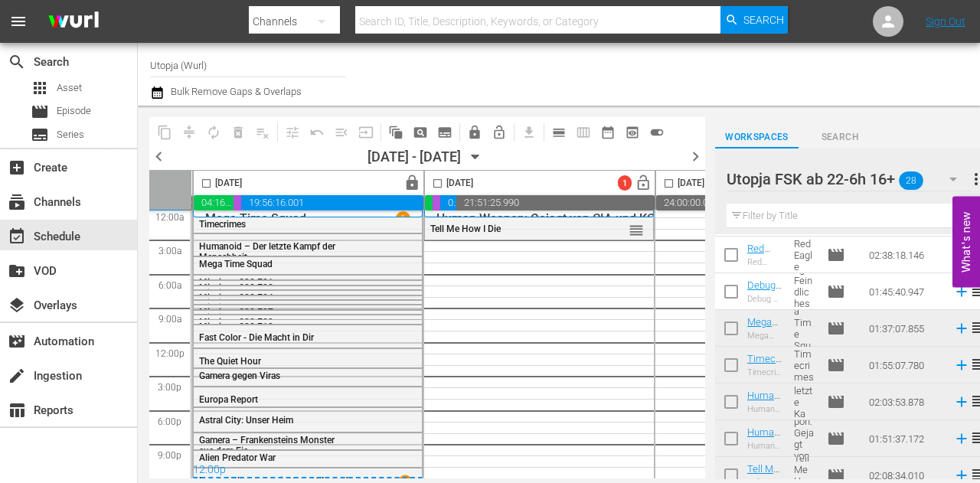
scroll to position [742, 0]
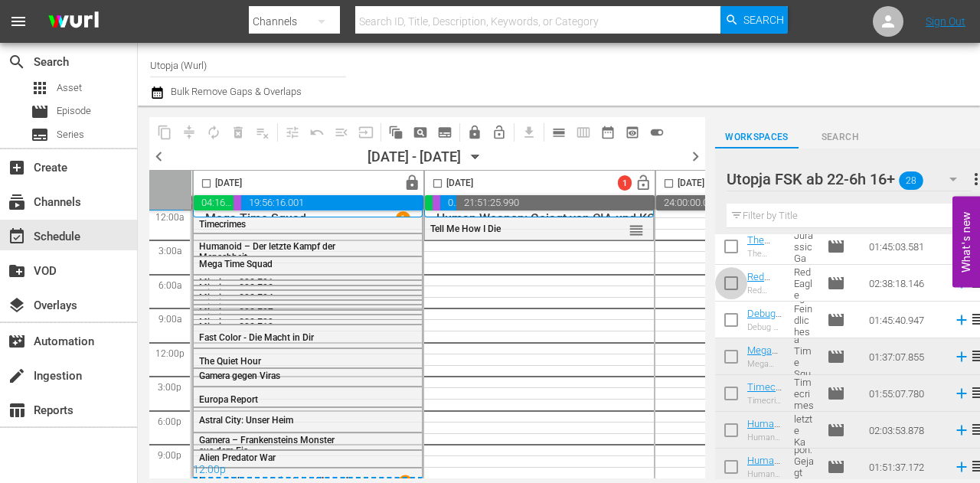
click at [731, 282] on input "checkbox" at bounding box center [731, 286] width 32 height 32
checkbox input "true"
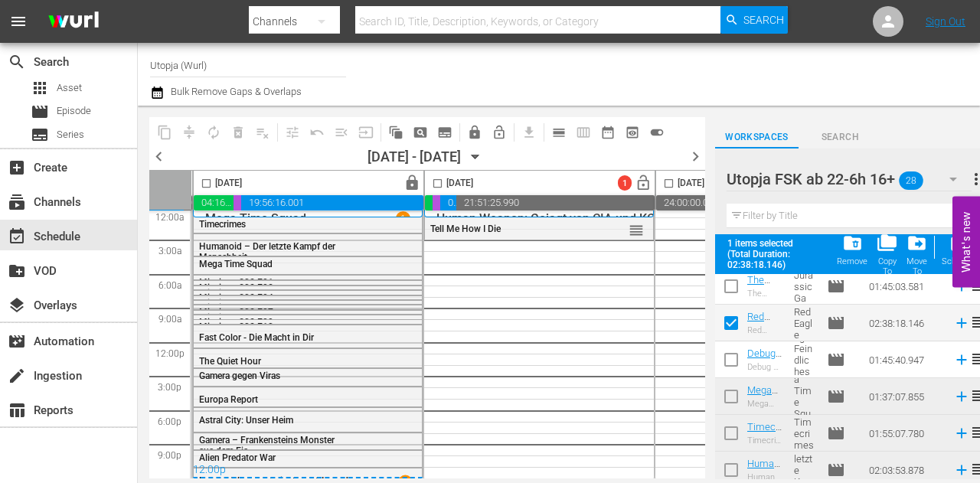
click at [429, 180] on input "checkbox" at bounding box center [438, 187] width 18 height 18
checkbox input "true"
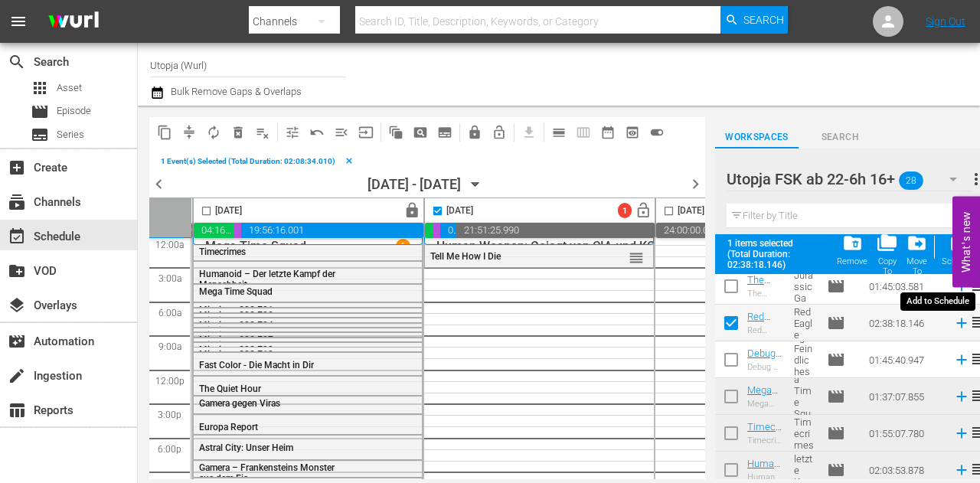
click at [946, 250] on div "post_add Schedule" at bounding box center [958, 250] width 34 height 34
checkbox input "false"
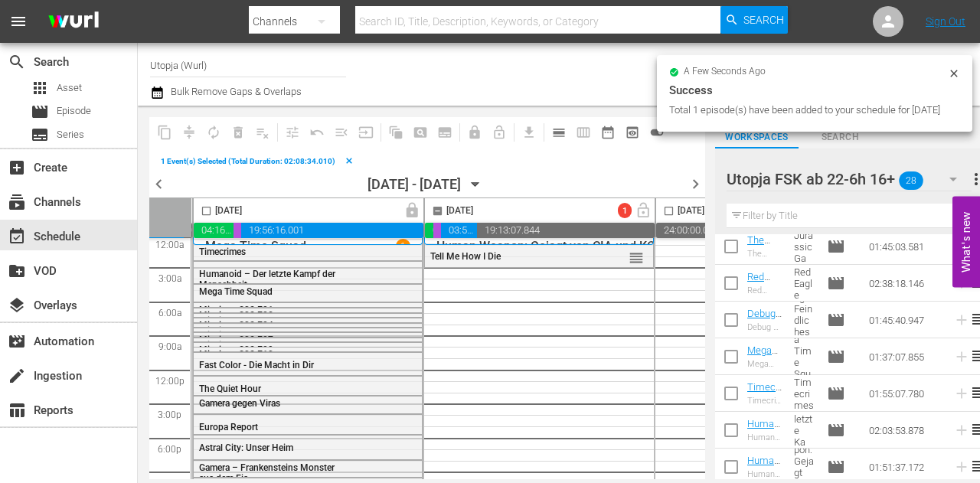
checkbox input "false"
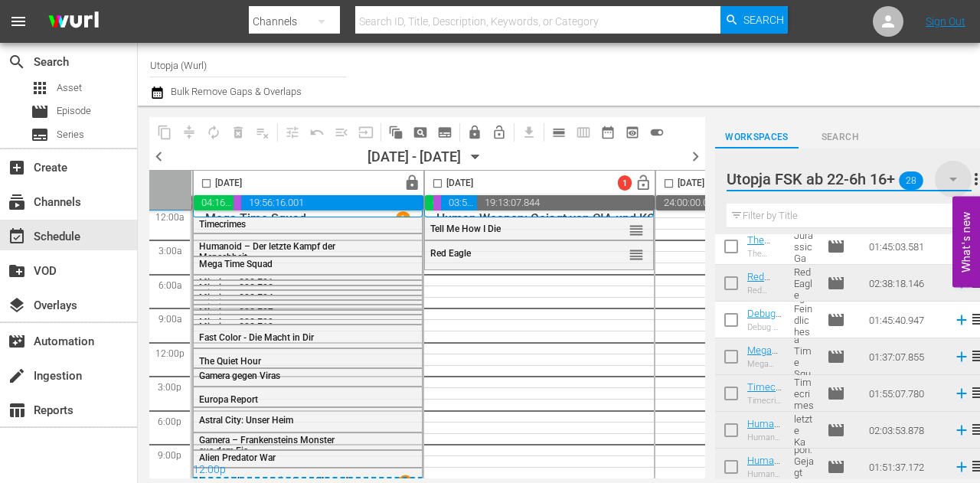
click at [954, 177] on icon "button" at bounding box center [953, 179] width 18 height 18
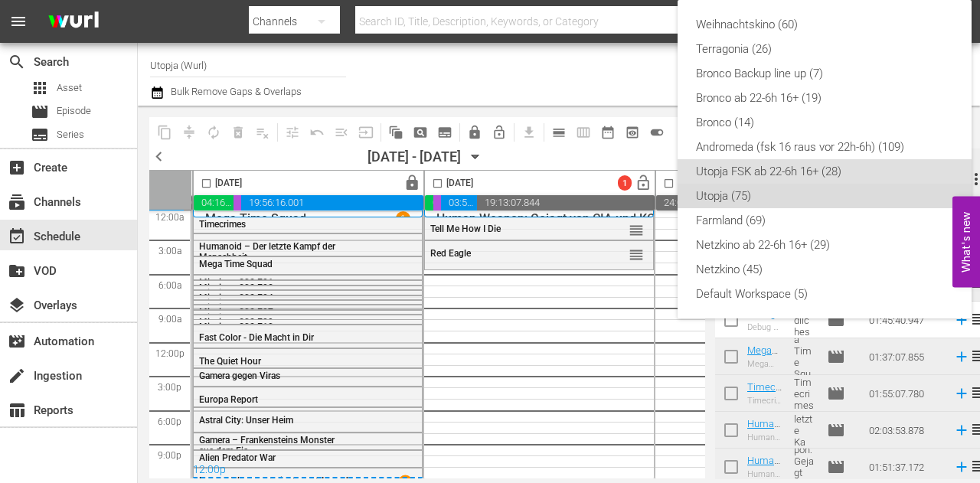
click at [762, 190] on div "Utopja (75)" at bounding box center [824, 196] width 257 height 24
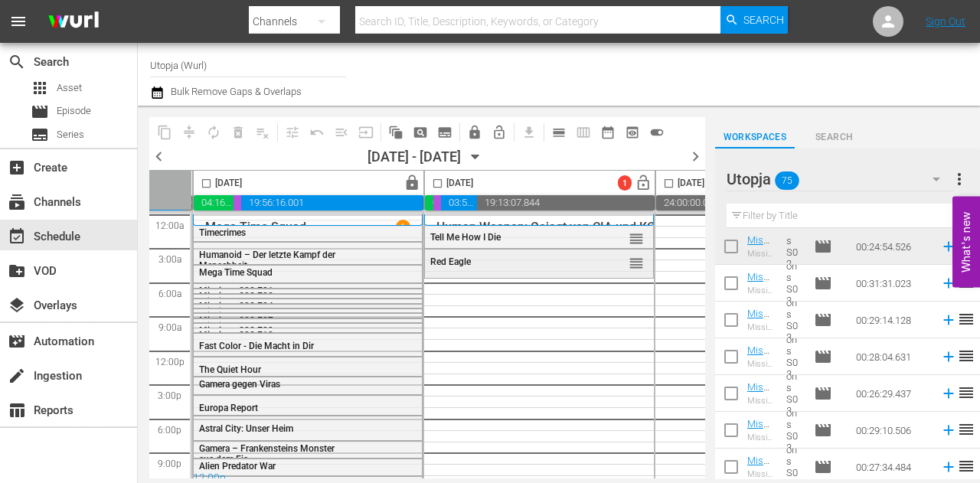
scroll to position [14, 230]
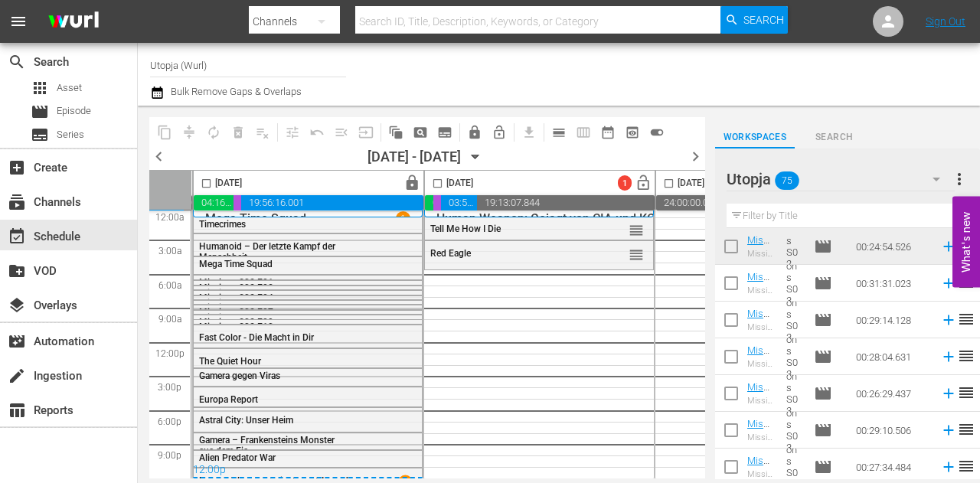
click at [732, 279] on input "checkbox" at bounding box center [731, 286] width 32 height 32
checkbox input "true"
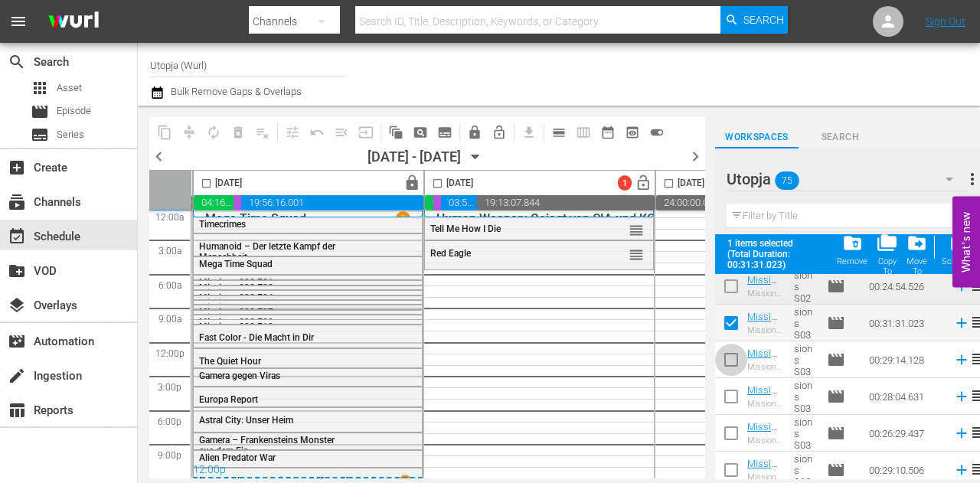
drag, startPoint x: 732, startPoint y: 359, endPoint x: 733, endPoint y: 379, distance: 19.9
click at [732, 358] on input "checkbox" at bounding box center [731, 363] width 32 height 32
checkbox input "true"
click at [732, 406] on input "checkbox" at bounding box center [731, 399] width 32 height 32
checkbox input "true"
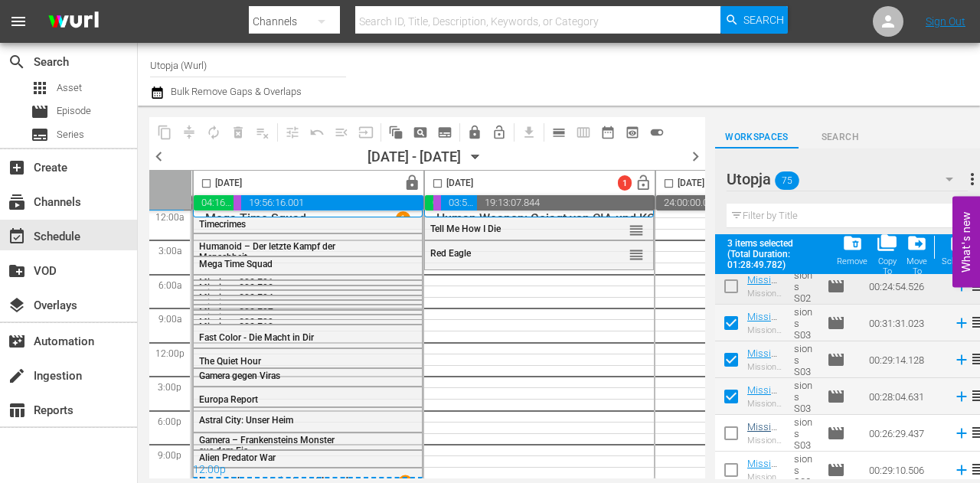
scroll to position [818, 0]
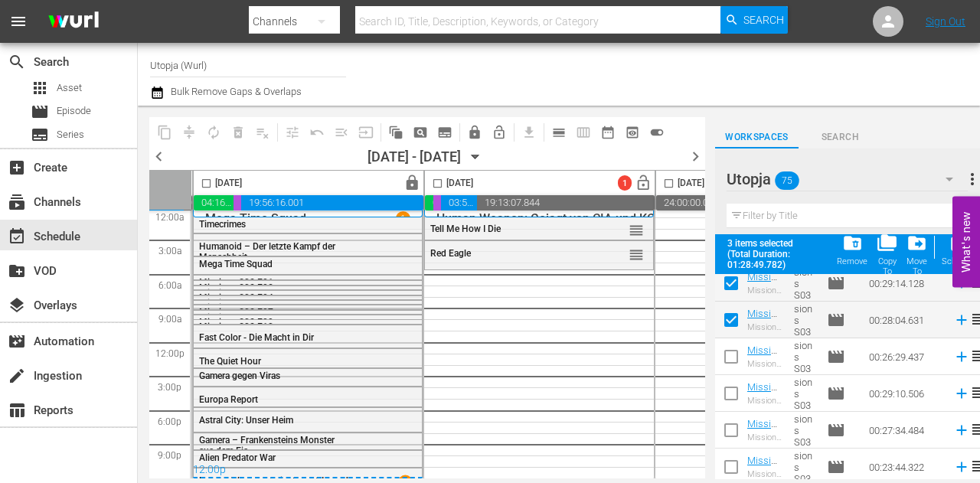
click at [729, 358] on input "checkbox" at bounding box center [731, 360] width 32 height 32
checkbox input "true"
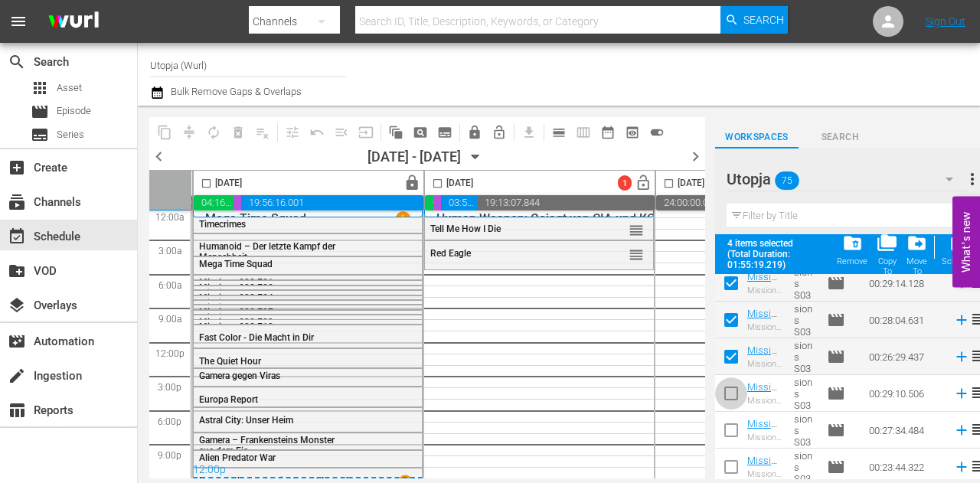
click at [730, 396] on input "checkbox" at bounding box center [731, 396] width 32 height 32
checkbox input "true"
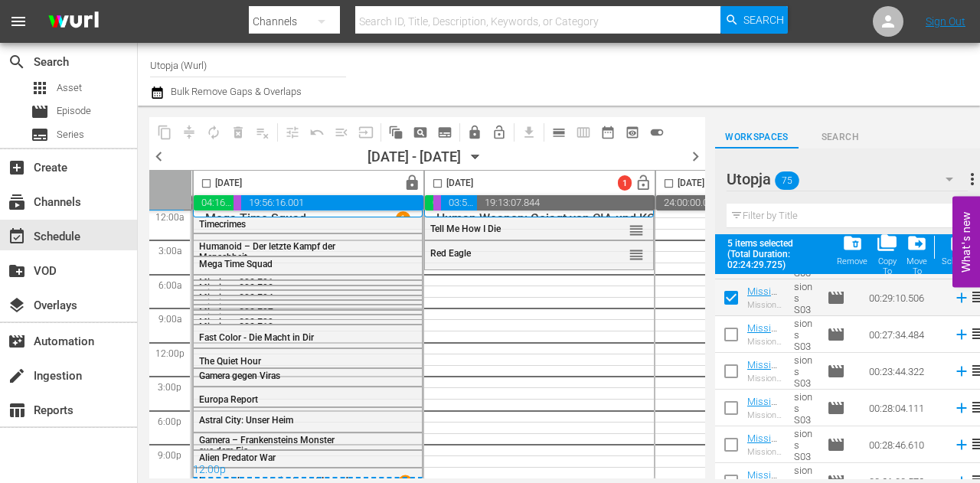
scroll to position [892, 0]
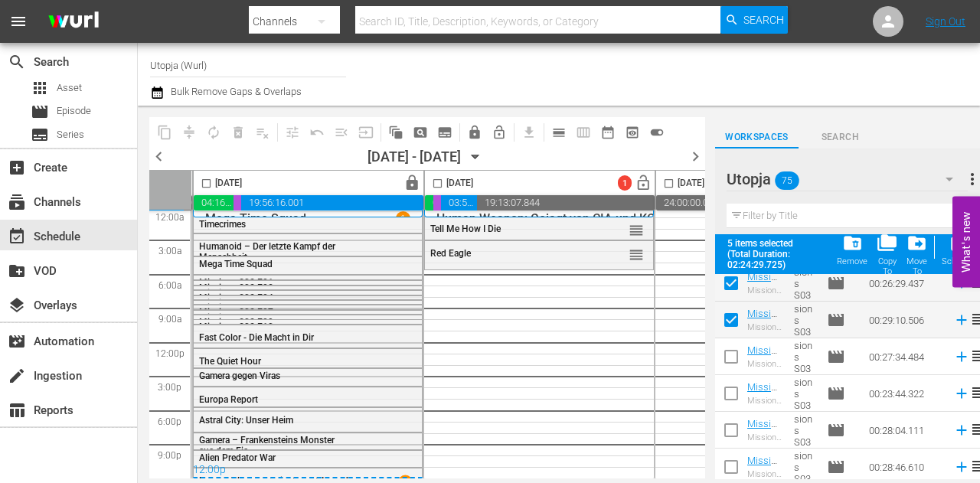
click at [730, 350] on input "checkbox" at bounding box center [731, 360] width 32 height 32
checkbox input "true"
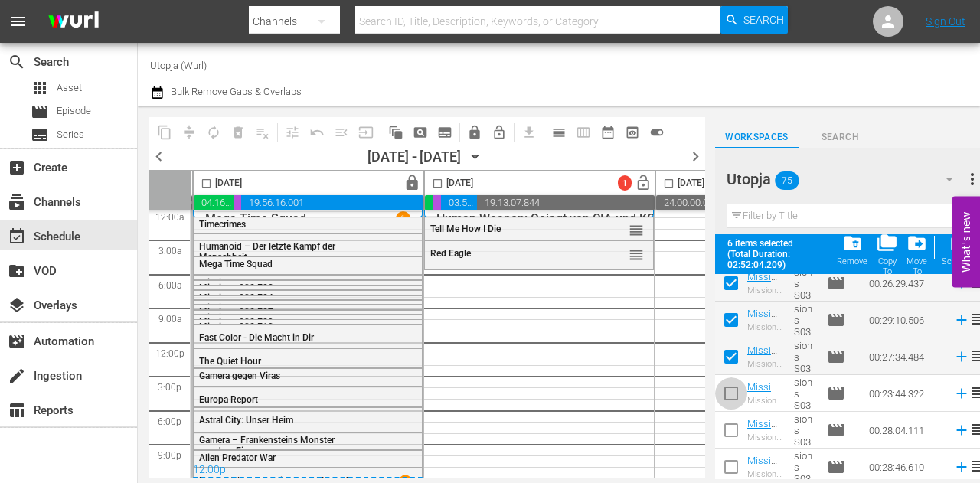
click at [731, 400] on input "checkbox" at bounding box center [731, 396] width 32 height 32
checkbox input "true"
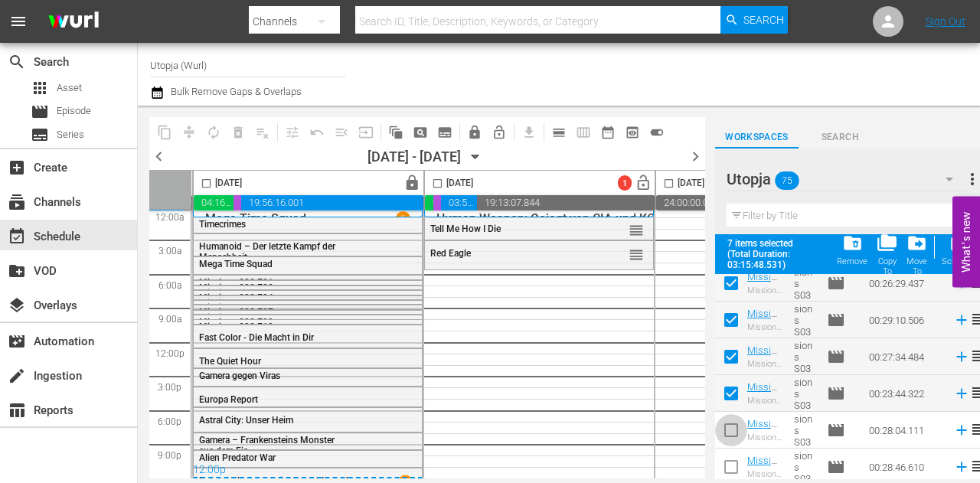
click at [729, 433] on input "checkbox" at bounding box center [731, 433] width 32 height 32
checkbox input "true"
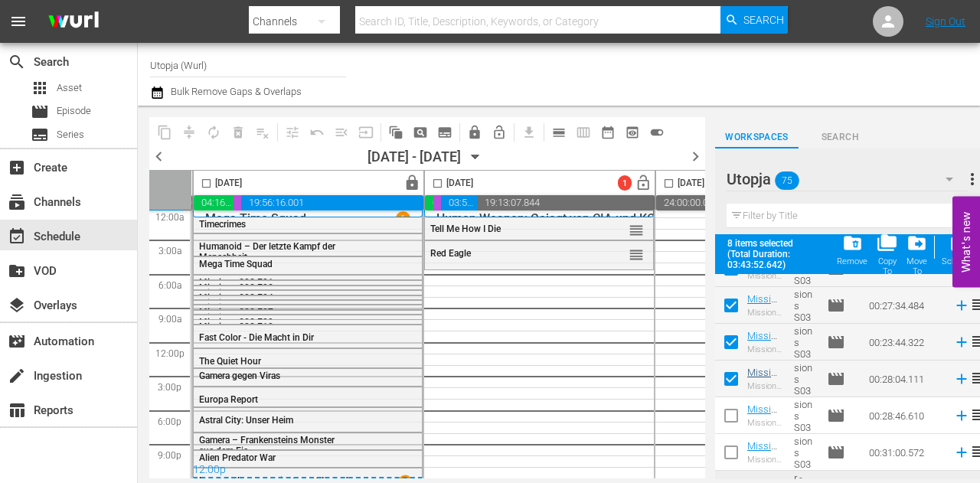
scroll to position [968, 0]
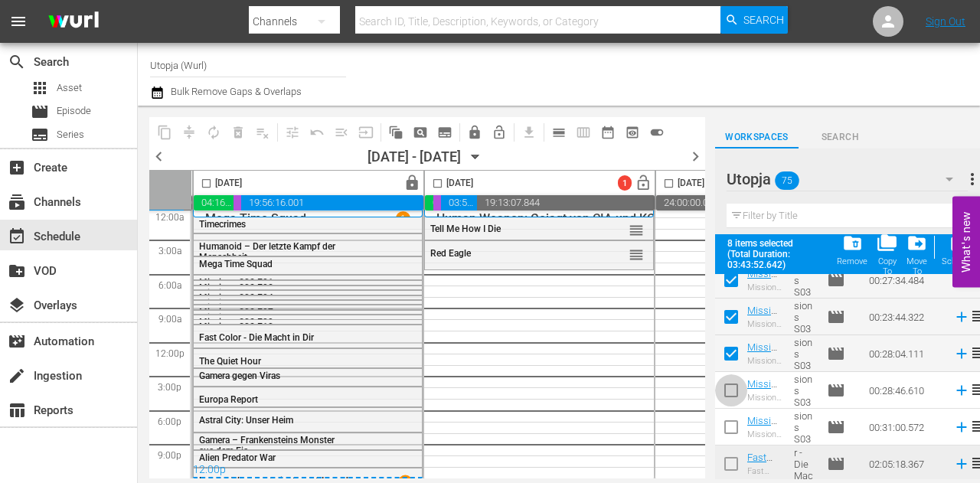
click at [732, 388] on input "checkbox" at bounding box center [731, 393] width 32 height 32
checkbox input "true"
click at [730, 425] on input "checkbox" at bounding box center [731, 430] width 32 height 32
checkbox input "true"
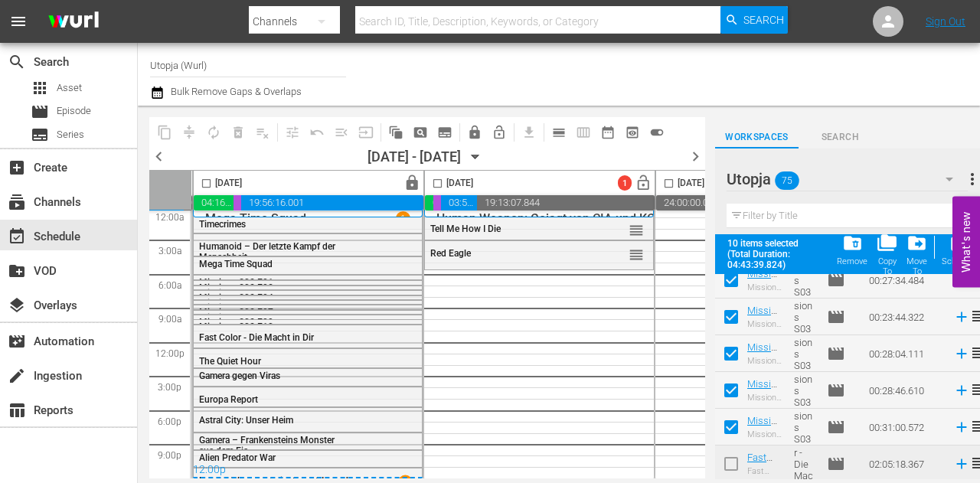
click at [435, 185] on input "checkbox" at bounding box center [438, 187] width 18 height 18
checkbox input "true"
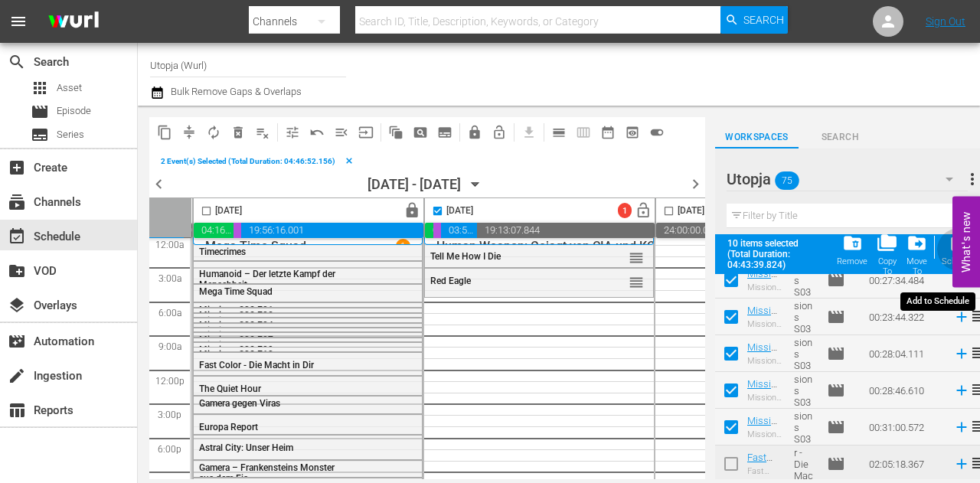
click at [949, 259] on div "Schedule" at bounding box center [958, 261] width 34 height 10
checkbox input "false"
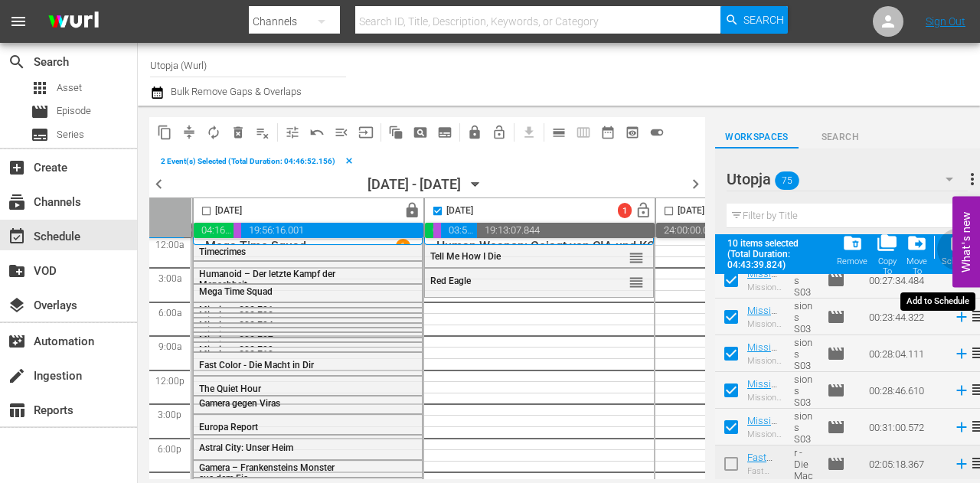
checkbox input "false"
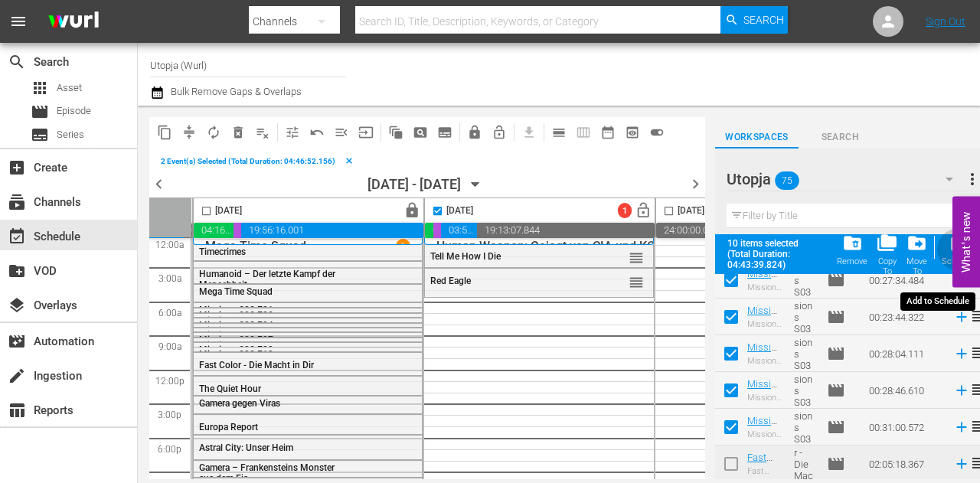
checkbox input "false"
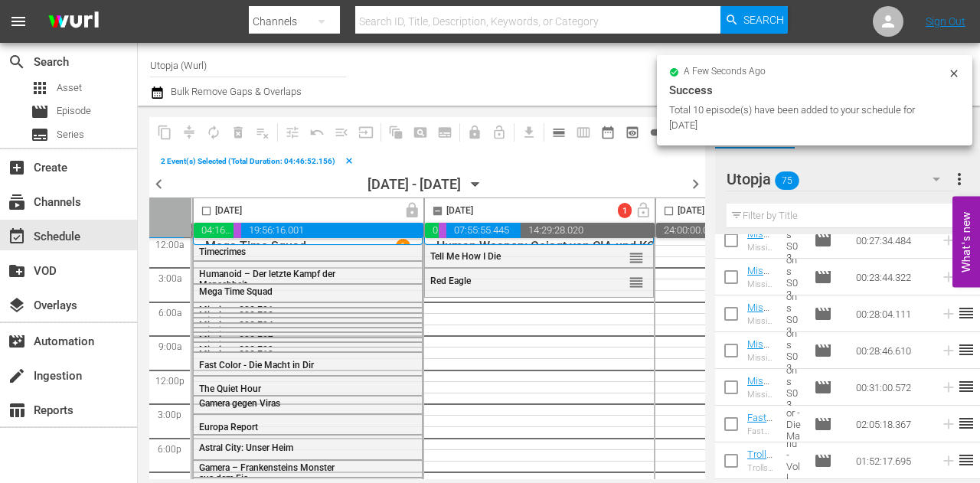
checkbox input "false"
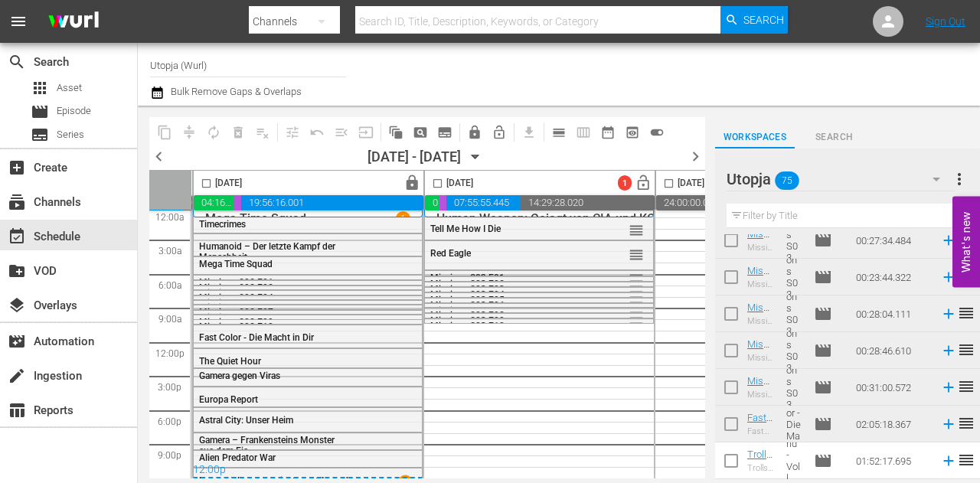
click at [937, 181] on icon "button" at bounding box center [936, 179] width 18 height 18
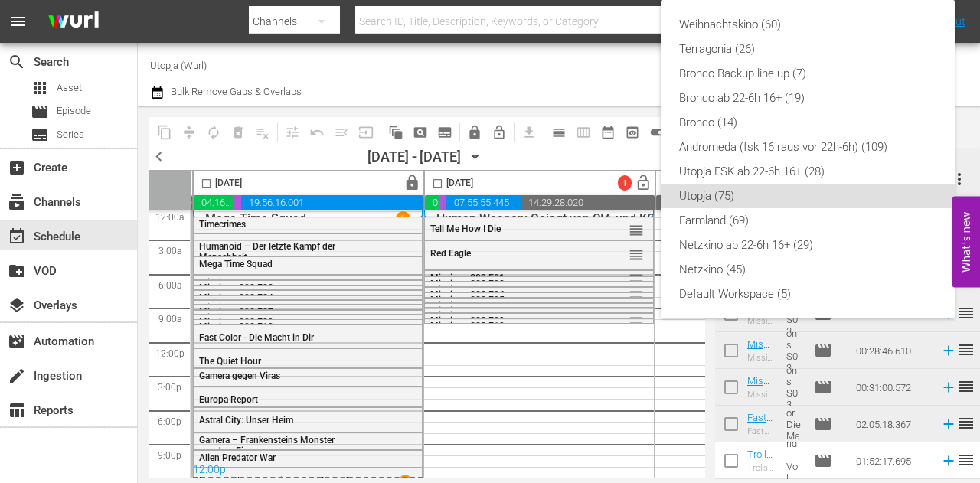
click at [737, 434] on div "Weihnachtskino (60) Terragonia (26) Bronco Backup line up (7) Bronco ab 22-6h 1…" at bounding box center [490, 241] width 980 height 483
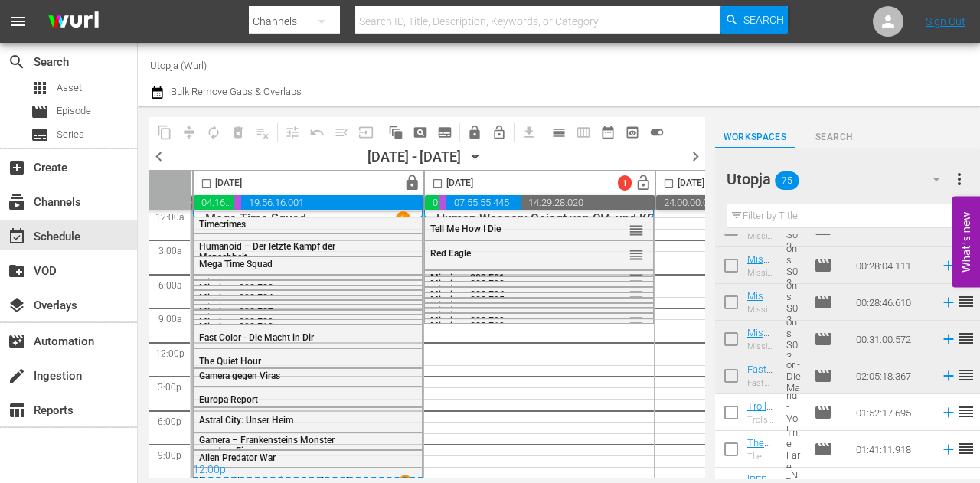
scroll to position [1045, 0]
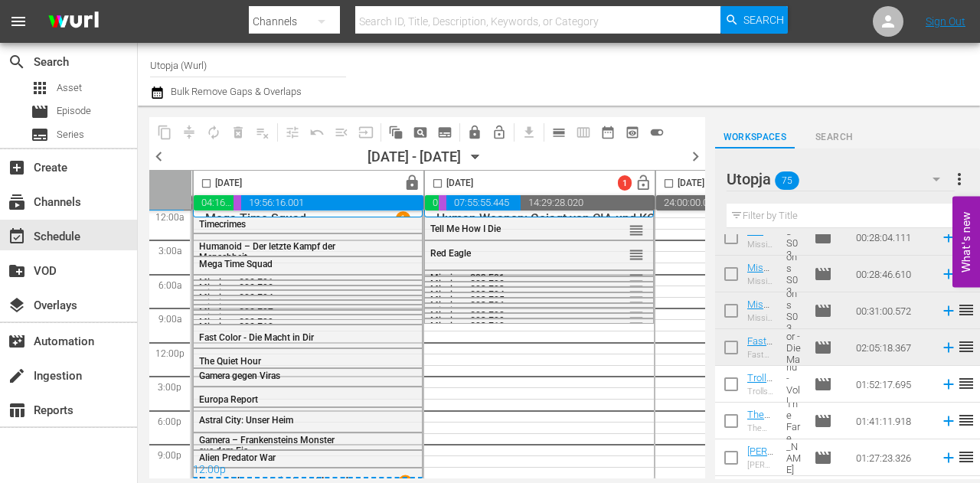
click at [733, 383] on input "checkbox" at bounding box center [731, 387] width 32 height 32
checkbox input "true"
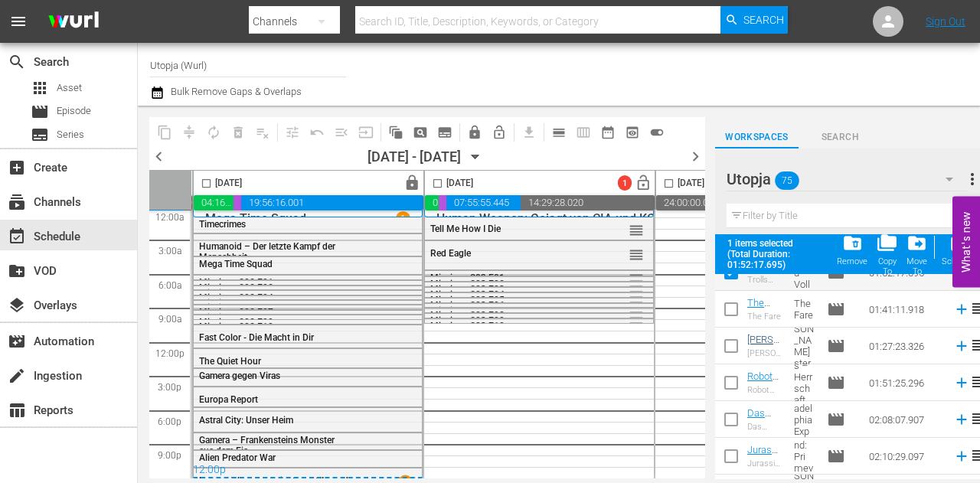
scroll to position [1198, 0]
click at [730, 351] on input "checkbox" at bounding box center [731, 347] width 32 height 32
checkbox input "true"
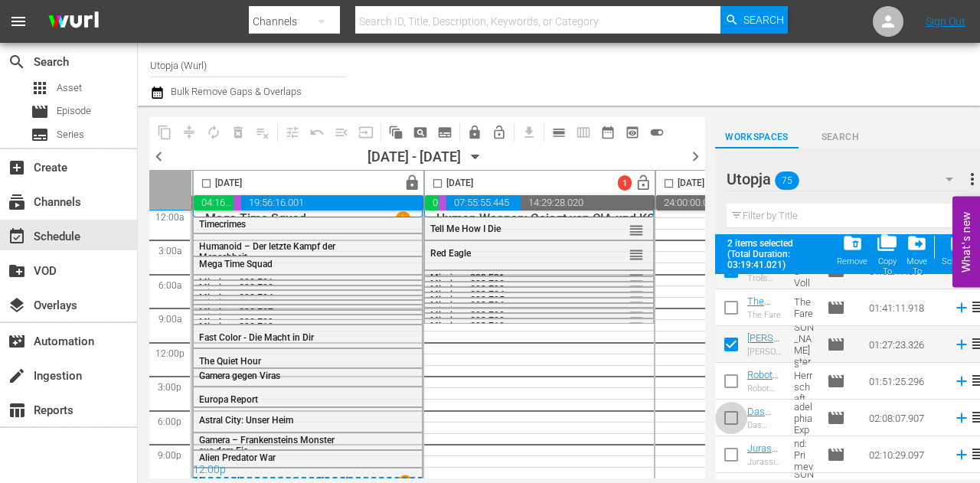
click at [735, 423] on input "checkbox" at bounding box center [731, 421] width 32 height 32
checkbox input "true"
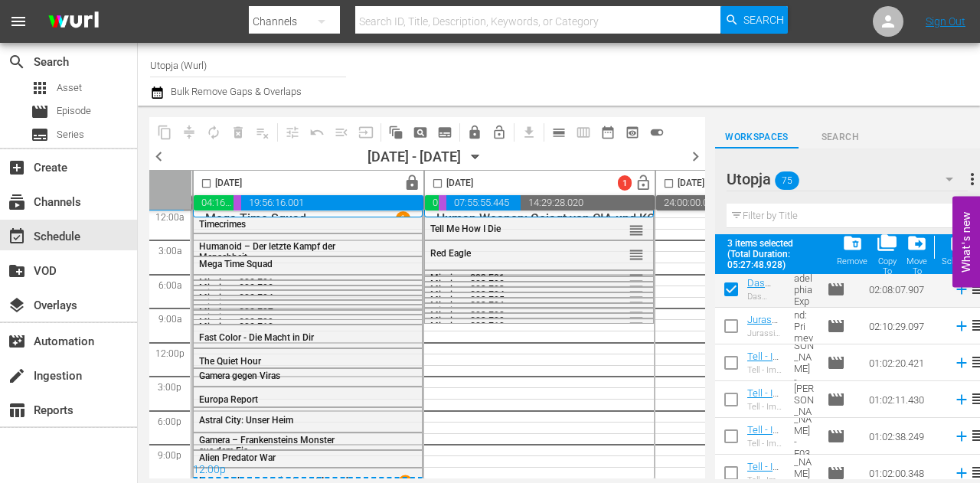
scroll to position [1351, 0]
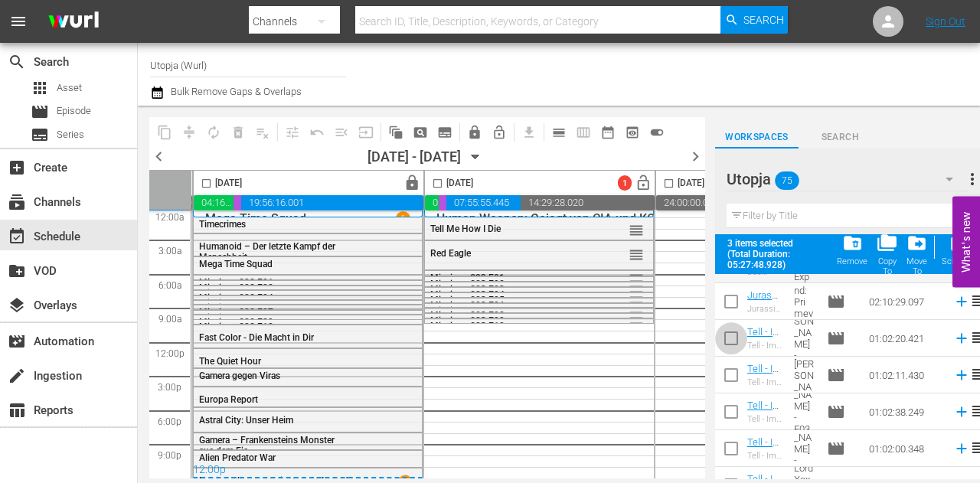
click at [733, 338] on input "checkbox" at bounding box center [731, 341] width 32 height 32
click at [735, 334] on input "checkbox" at bounding box center [731, 341] width 32 height 32
checkbox input "false"
click at [730, 304] on input "checkbox" at bounding box center [731, 305] width 32 height 32
checkbox input "true"
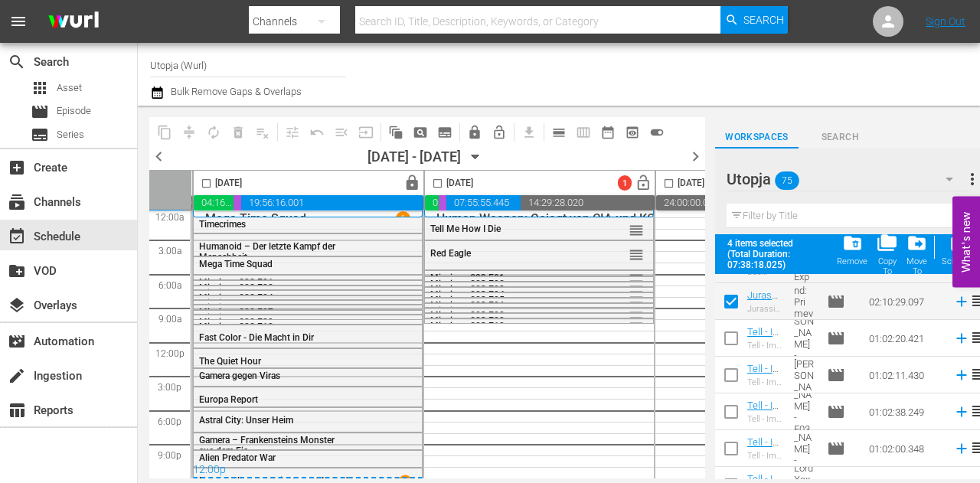
click at [441, 181] on input "checkbox" at bounding box center [438, 187] width 18 height 18
checkbox input "true"
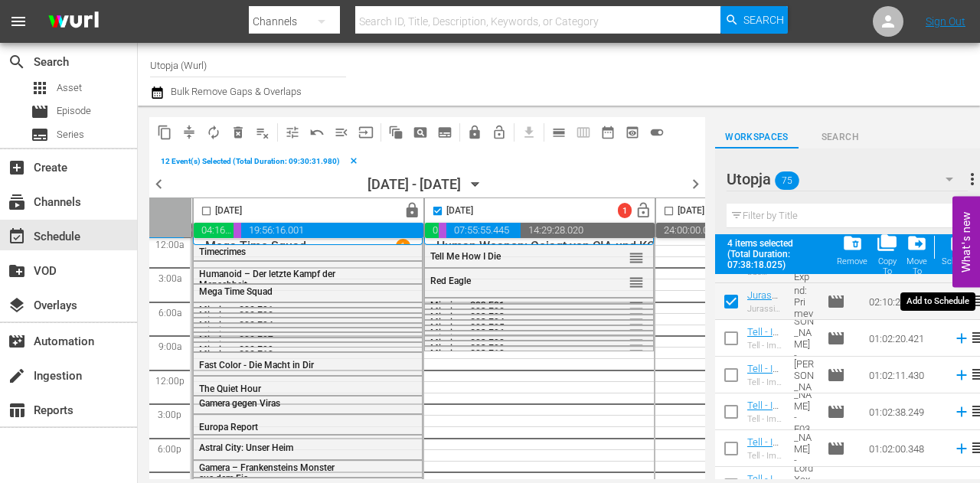
click at [944, 252] on div "post_add Schedule" at bounding box center [958, 250] width 34 height 34
checkbox input "false"
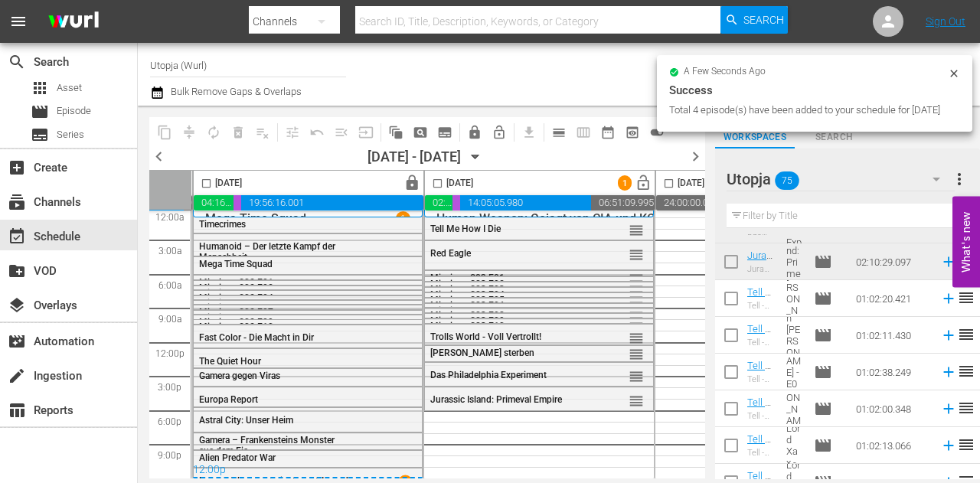
checkbox input "false"
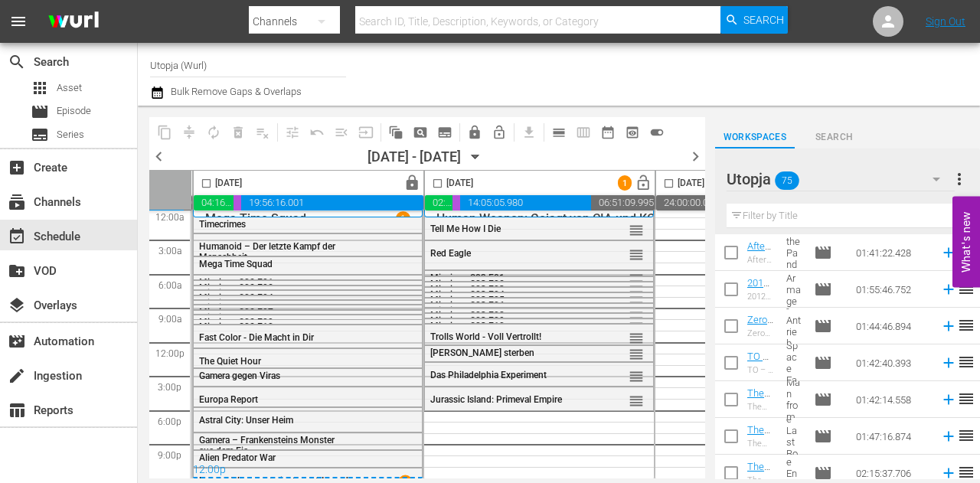
scroll to position [2239, 0]
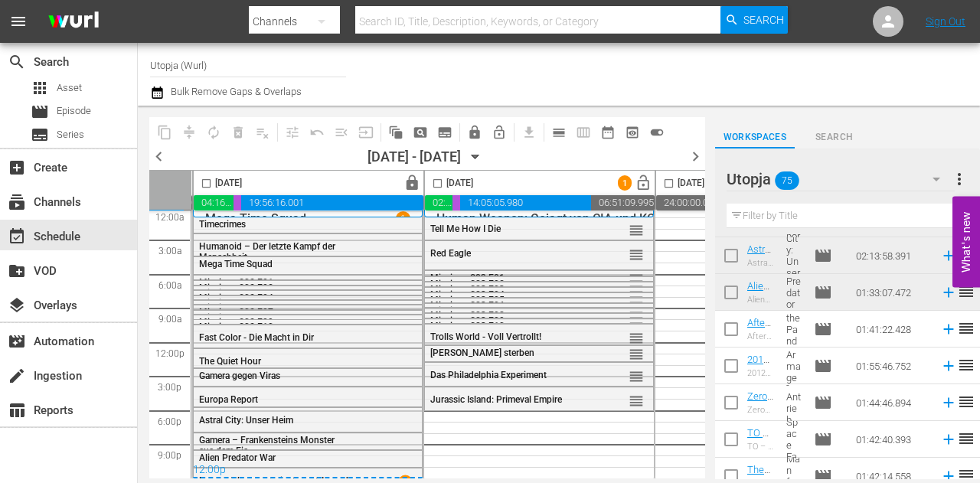
click at [726, 333] on input "checkbox" at bounding box center [731, 332] width 32 height 32
checkbox input "true"
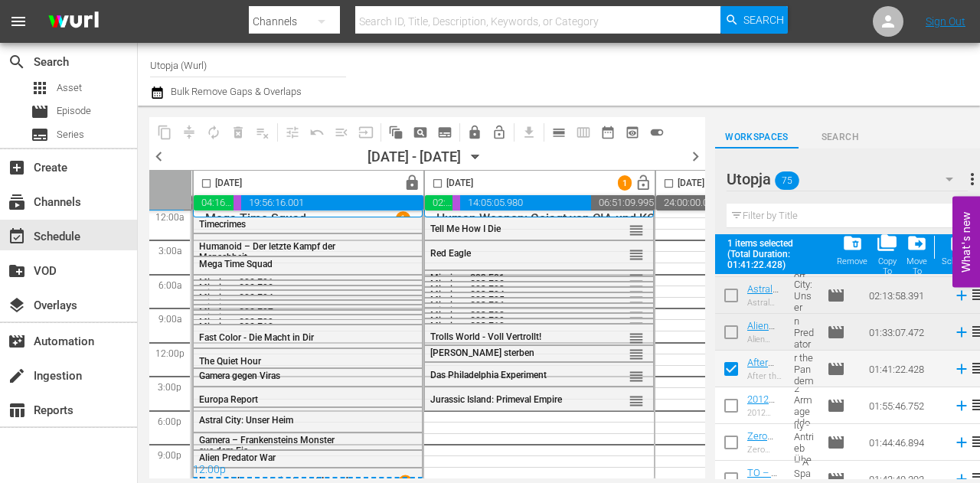
scroll to position [2315, 0]
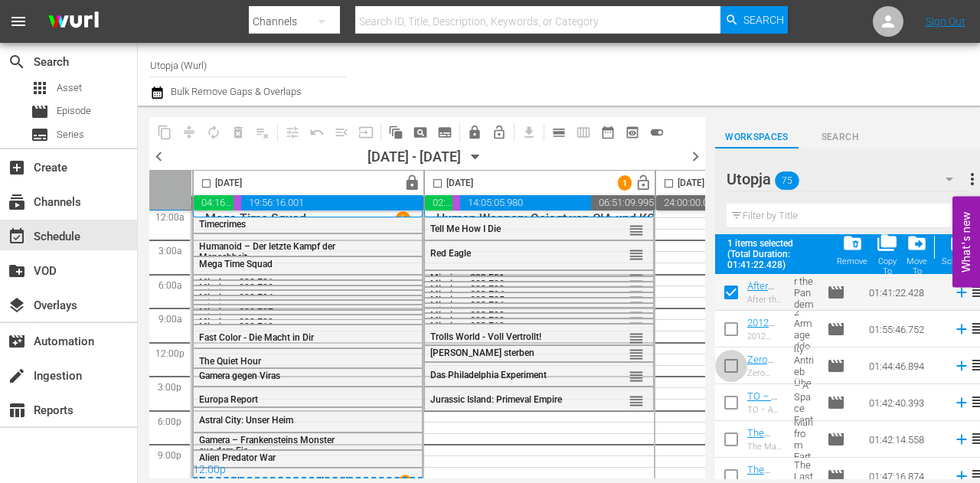
click at [735, 360] on input "checkbox" at bounding box center [731, 369] width 32 height 32
checkbox input "true"
click at [740, 437] on input "checkbox" at bounding box center [731, 442] width 32 height 32
checkbox input "true"
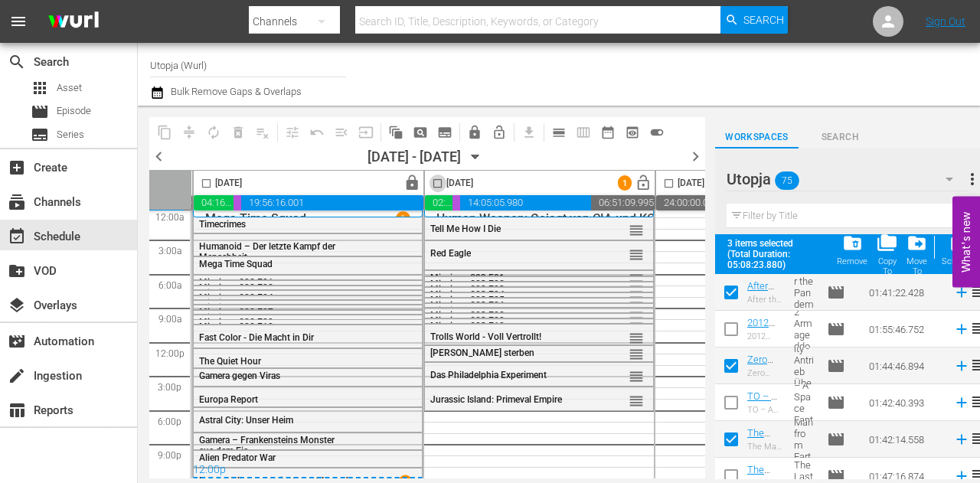
drag, startPoint x: 434, startPoint y: 186, endPoint x: 532, endPoint y: 198, distance: 98.7
click at [434, 185] on input "checkbox" at bounding box center [438, 187] width 18 height 18
checkbox input "true"
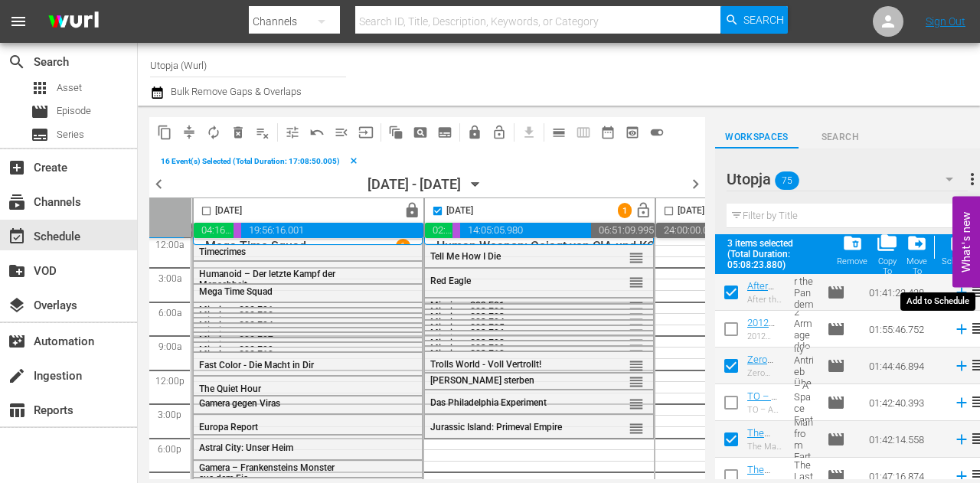
click at [941, 246] on div "post_add Schedule" at bounding box center [958, 250] width 34 height 34
checkbox input "false"
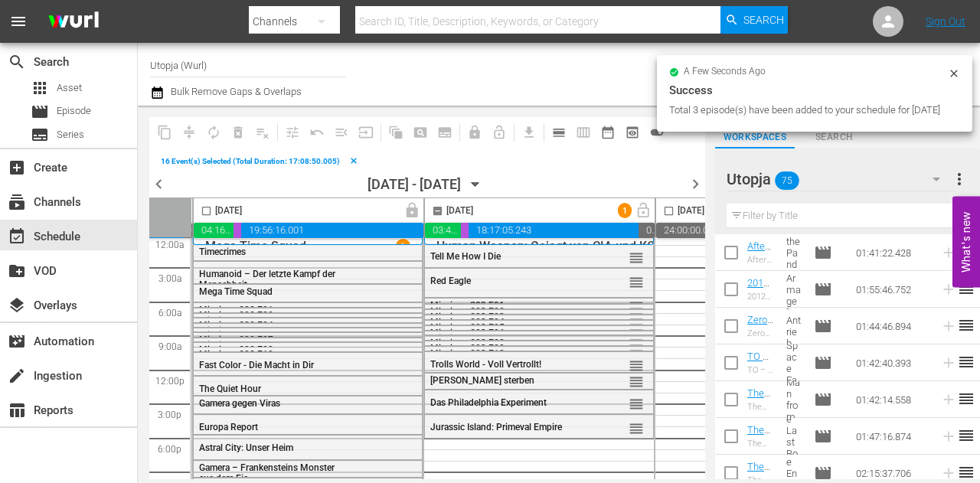
checkbox input "false"
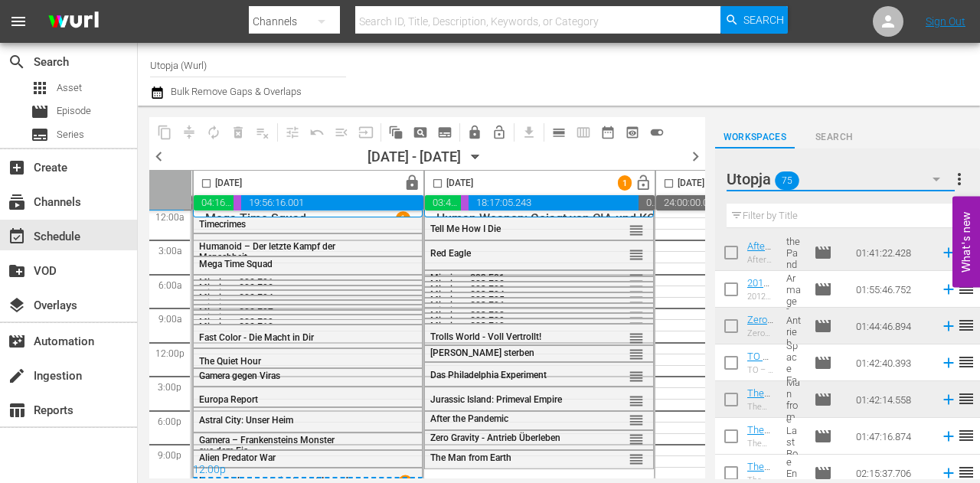
click at [920, 178] on button "button" at bounding box center [936, 179] width 37 height 37
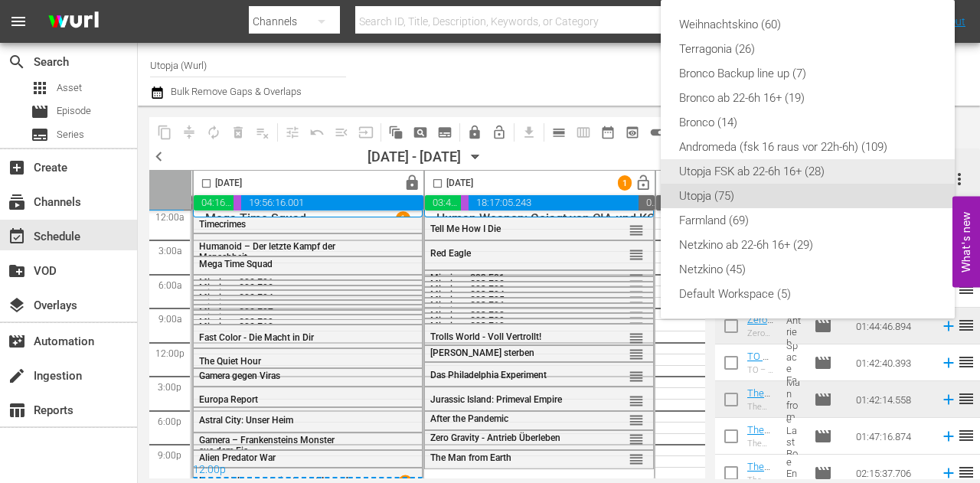
click at [781, 174] on div "Utopja FSK ab 22-6h 16+ (28)" at bounding box center [807, 171] width 257 height 24
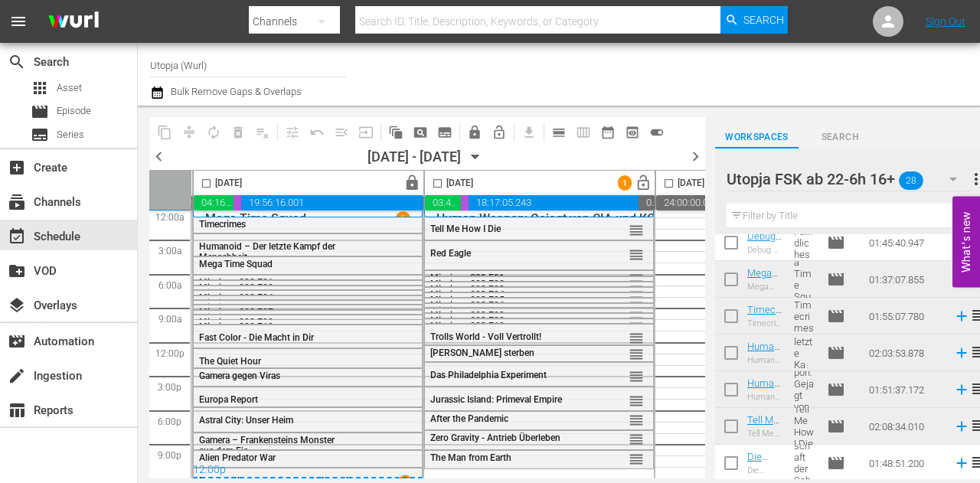
scroll to position [818, 0]
click at [945, 178] on icon "button" at bounding box center [953, 179] width 18 height 18
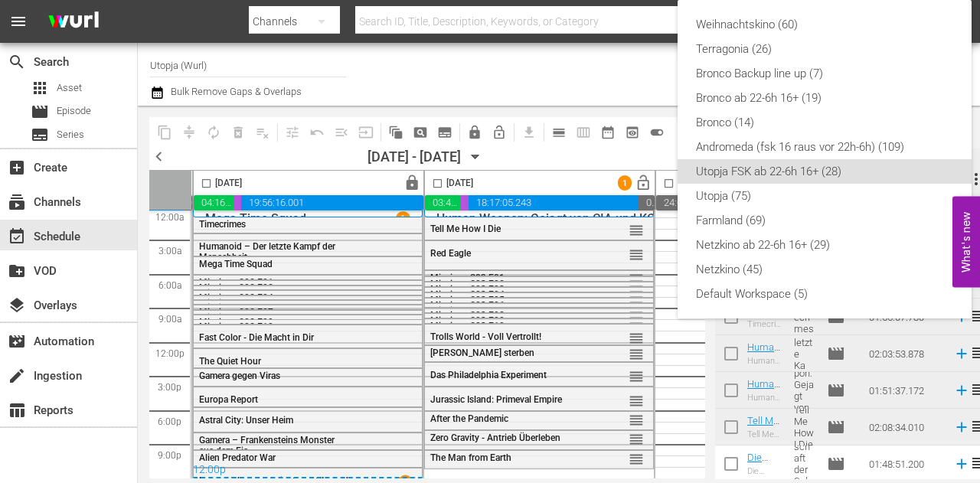
click at [771, 169] on div "Utopja FSK ab 22-6h 16+ (28)" at bounding box center [824, 171] width 257 height 24
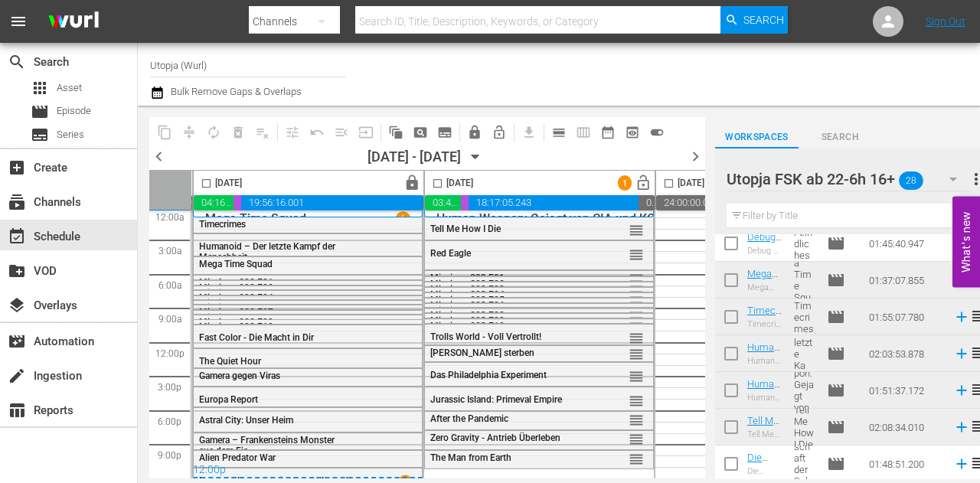
click at [735, 250] on input "checkbox" at bounding box center [731, 246] width 32 height 32
checkbox input "true"
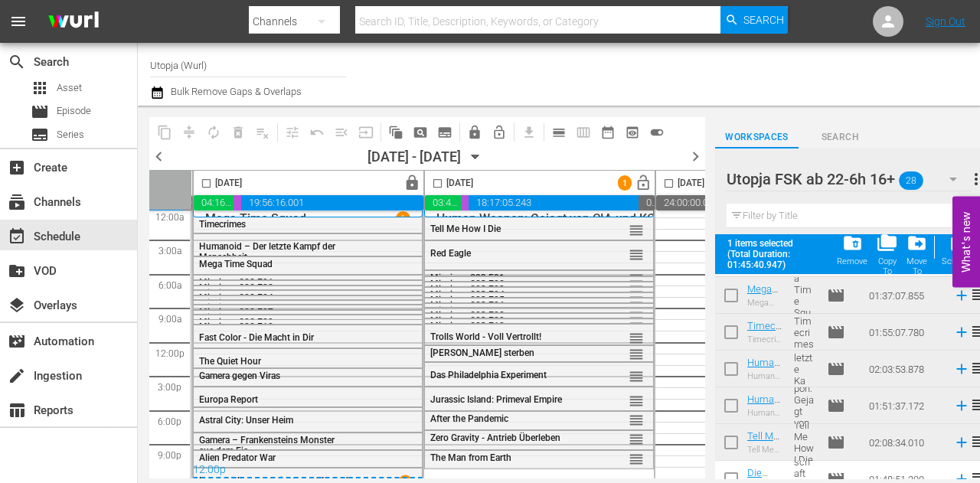
scroll to position [858, 0]
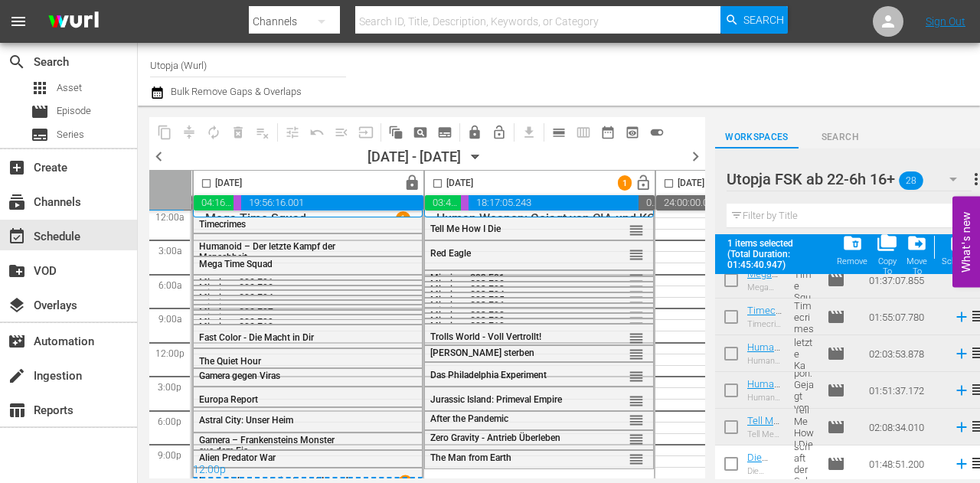
click at [742, 463] on input "checkbox" at bounding box center [731, 467] width 32 height 32
checkbox input "true"
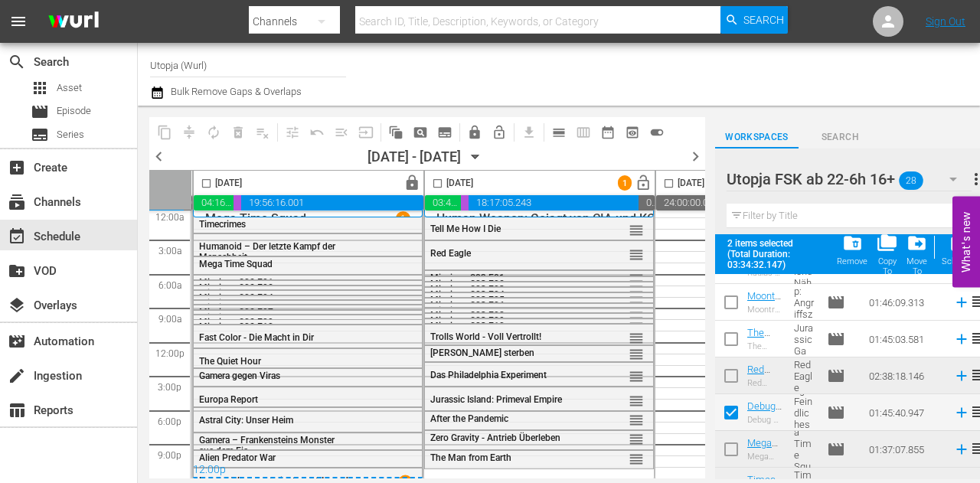
scroll to position [552, 0]
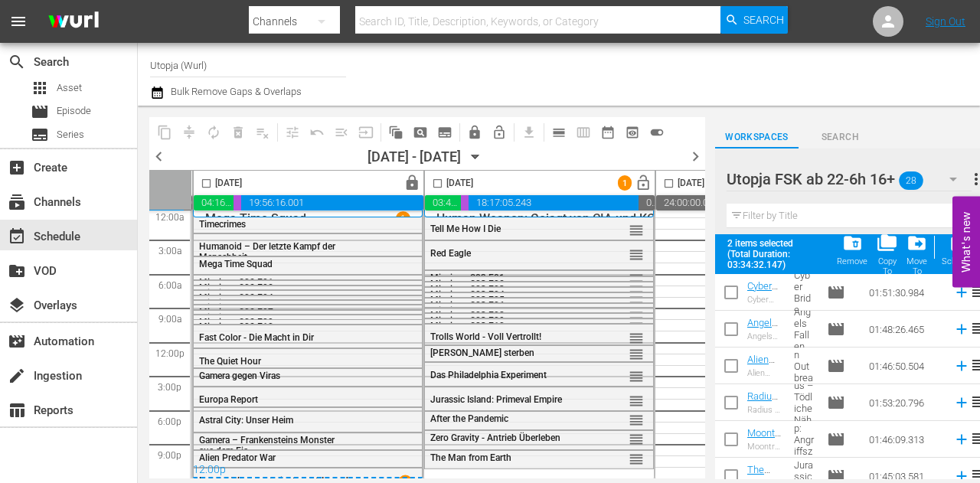
click at [735, 325] on input "checkbox" at bounding box center [731, 332] width 32 height 32
checkbox input "true"
click at [732, 292] on input "checkbox" at bounding box center [731, 295] width 32 height 32
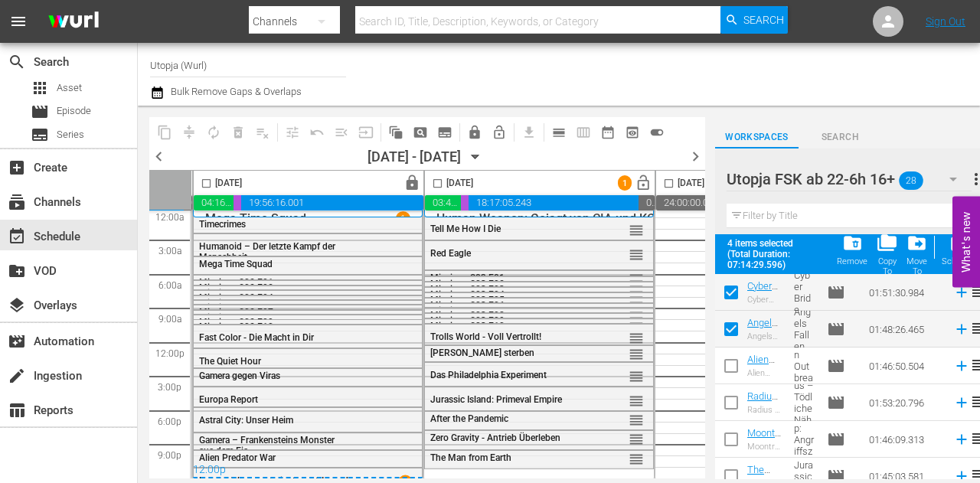
click at [732, 292] on input "checkbox" at bounding box center [731, 295] width 32 height 32
checkbox input "false"
click at [432, 183] on input "checkbox" at bounding box center [438, 187] width 18 height 18
checkbox input "true"
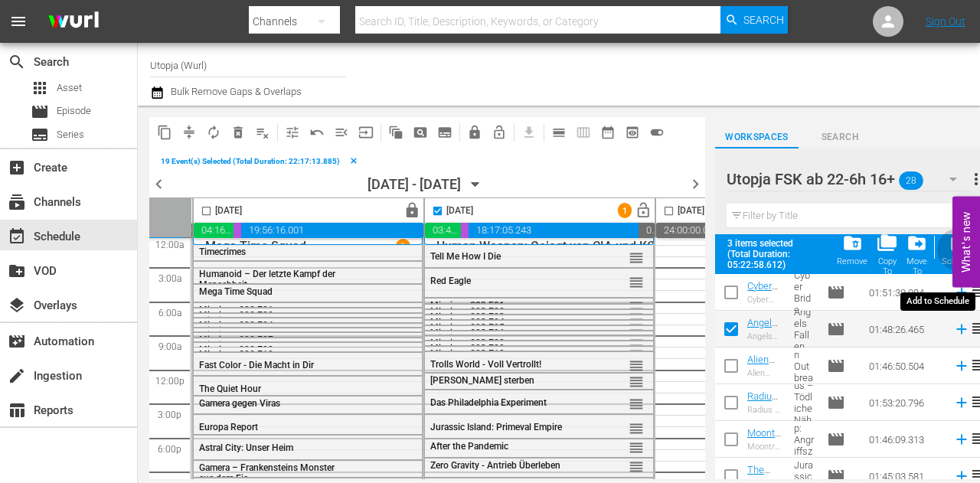
click at [943, 247] on div "post_add Schedule" at bounding box center [958, 250] width 34 height 34
checkbox input "false"
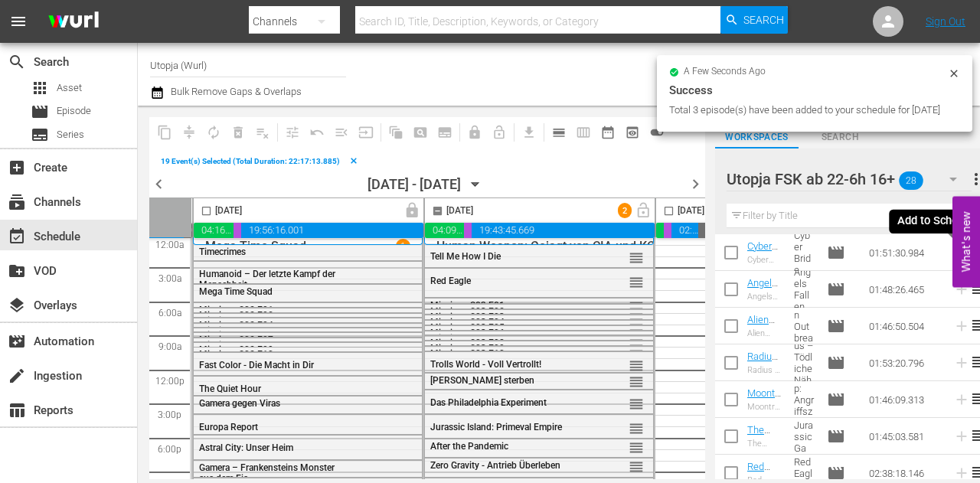
checkbox input "false"
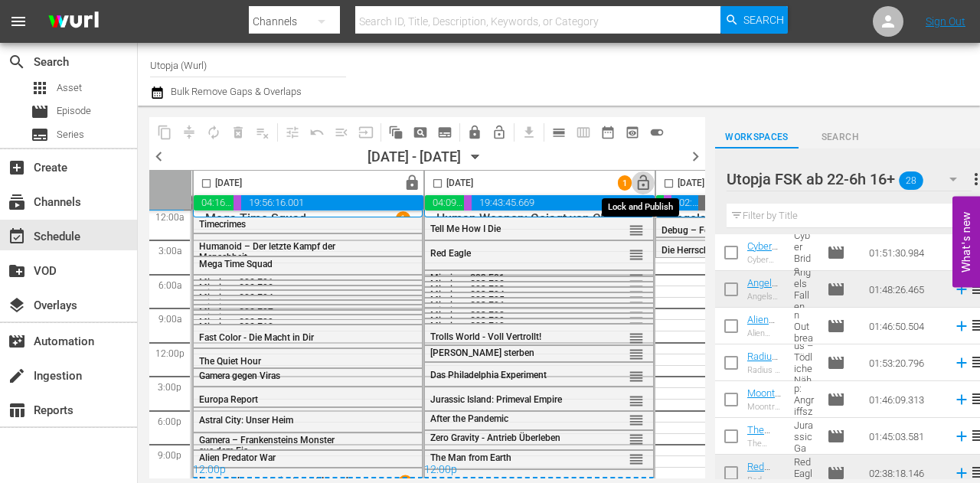
click at [639, 182] on span "lock_open" at bounding box center [643, 184] width 18 height 18
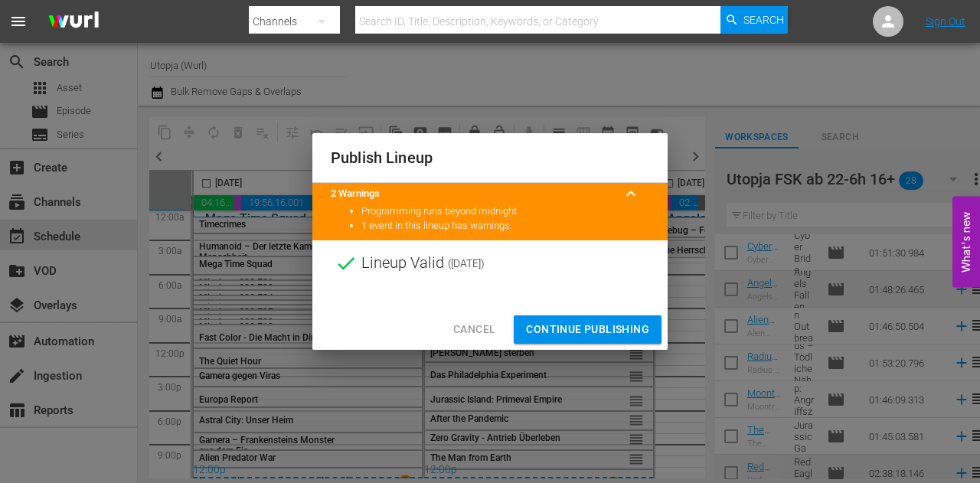
click at [583, 330] on span "Continue Publishing" at bounding box center [587, 329] width 123 height 19
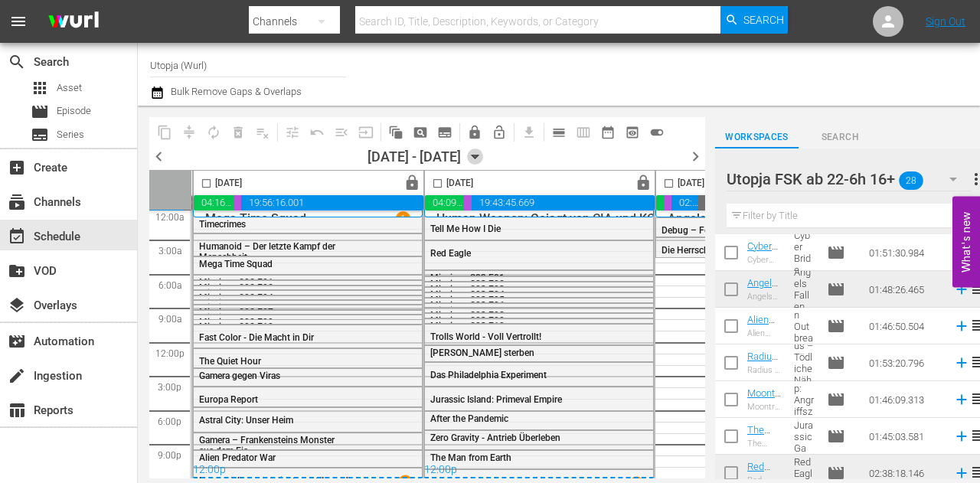
click at [478, 157] on icon "button" at bounding box center [474, 157] width 7 height 4
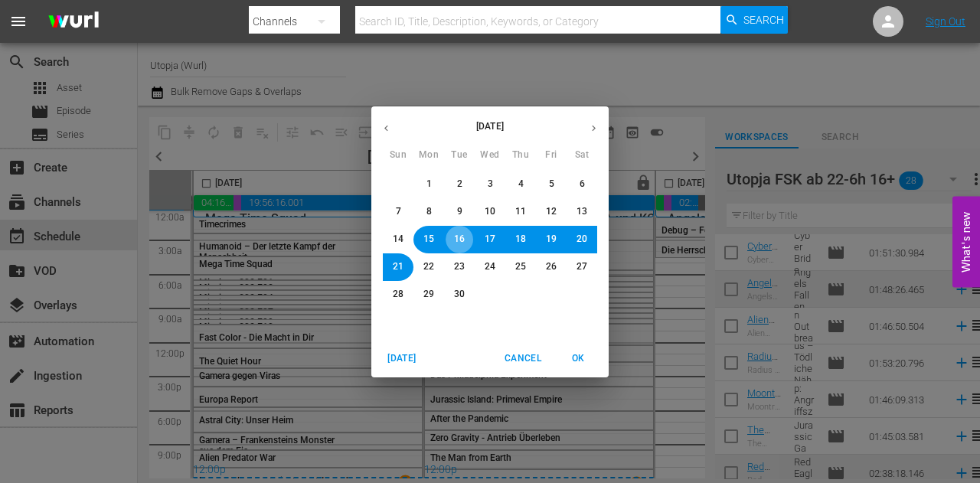
click at [466, 241] on button "16" at bounding box center [459, 240] width 28 height 28
click at [580, 357] on span "OK" at bounding box center [577, 359] width 37 height 16
